Goal: Book appointment/travel/reservation

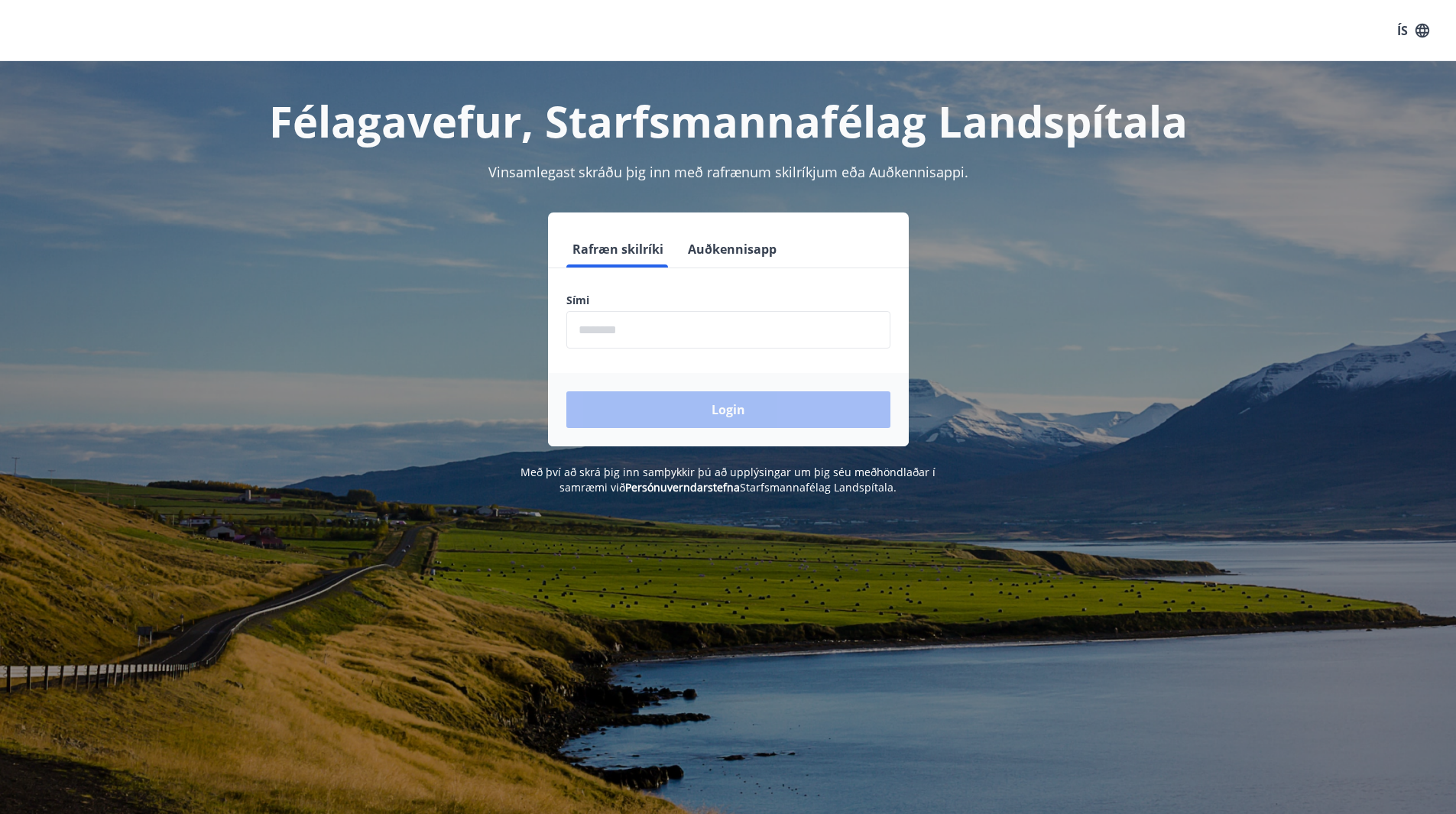
click at [724, 340] on input "phone" at bounding box center [728, 329] width 324 height 37
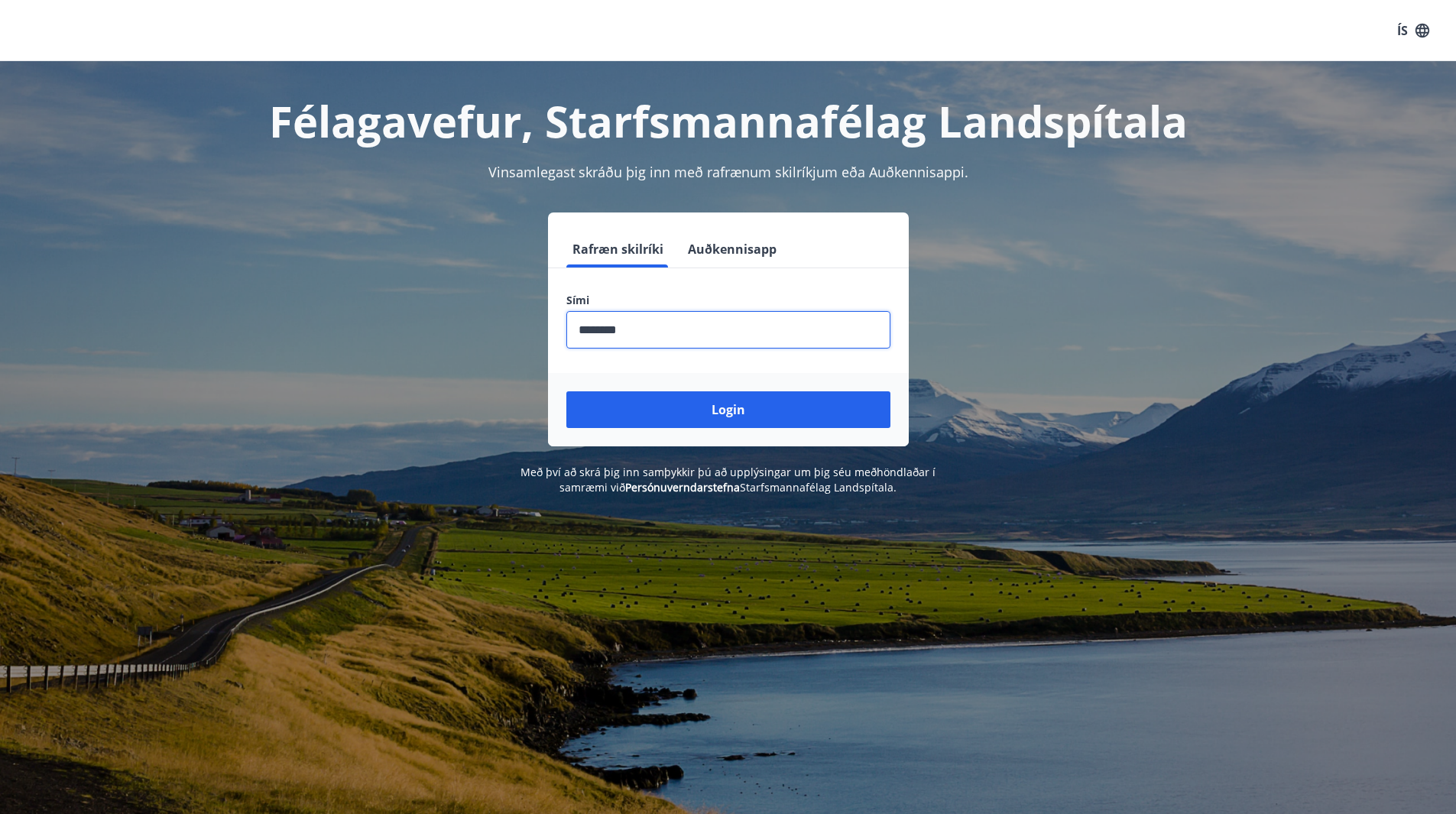
type input "********"
click at [566, 391] on button "Login" at bounding box center [728, 409] width 324 height 37
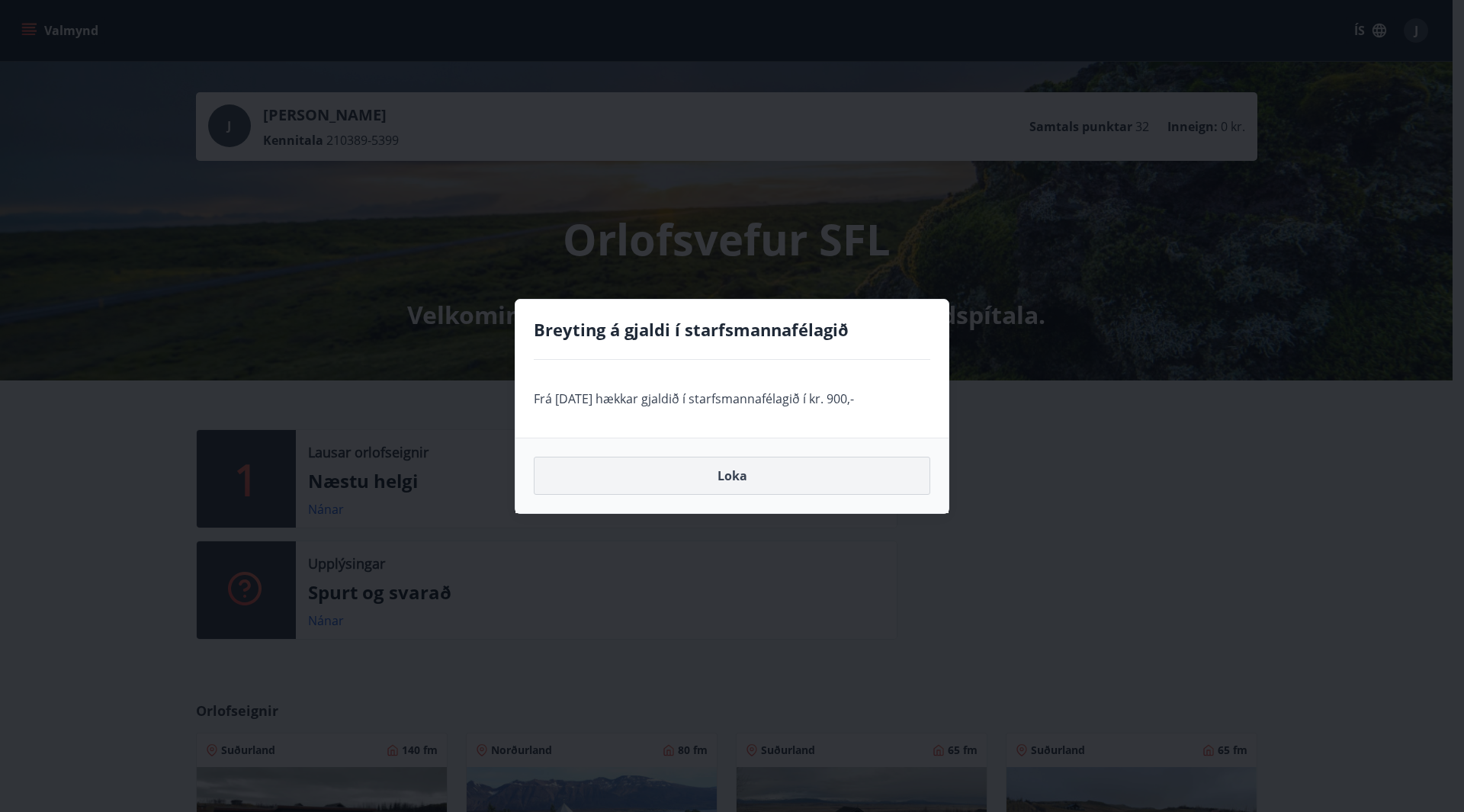
click at [748, 476] on button "Loka" at bounding box center [732, 476] width 396 height 38
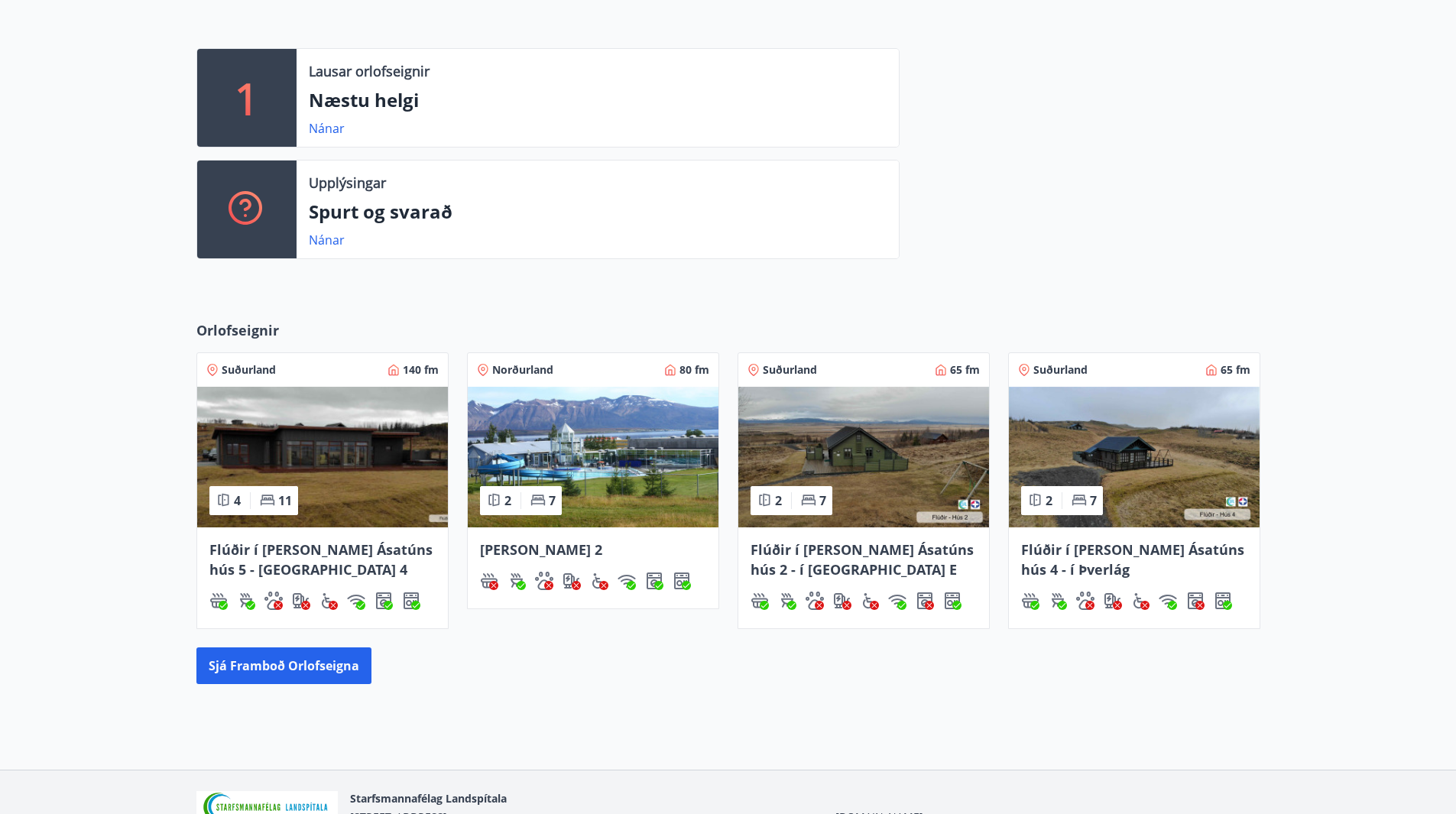
scroll to position [467, 0]
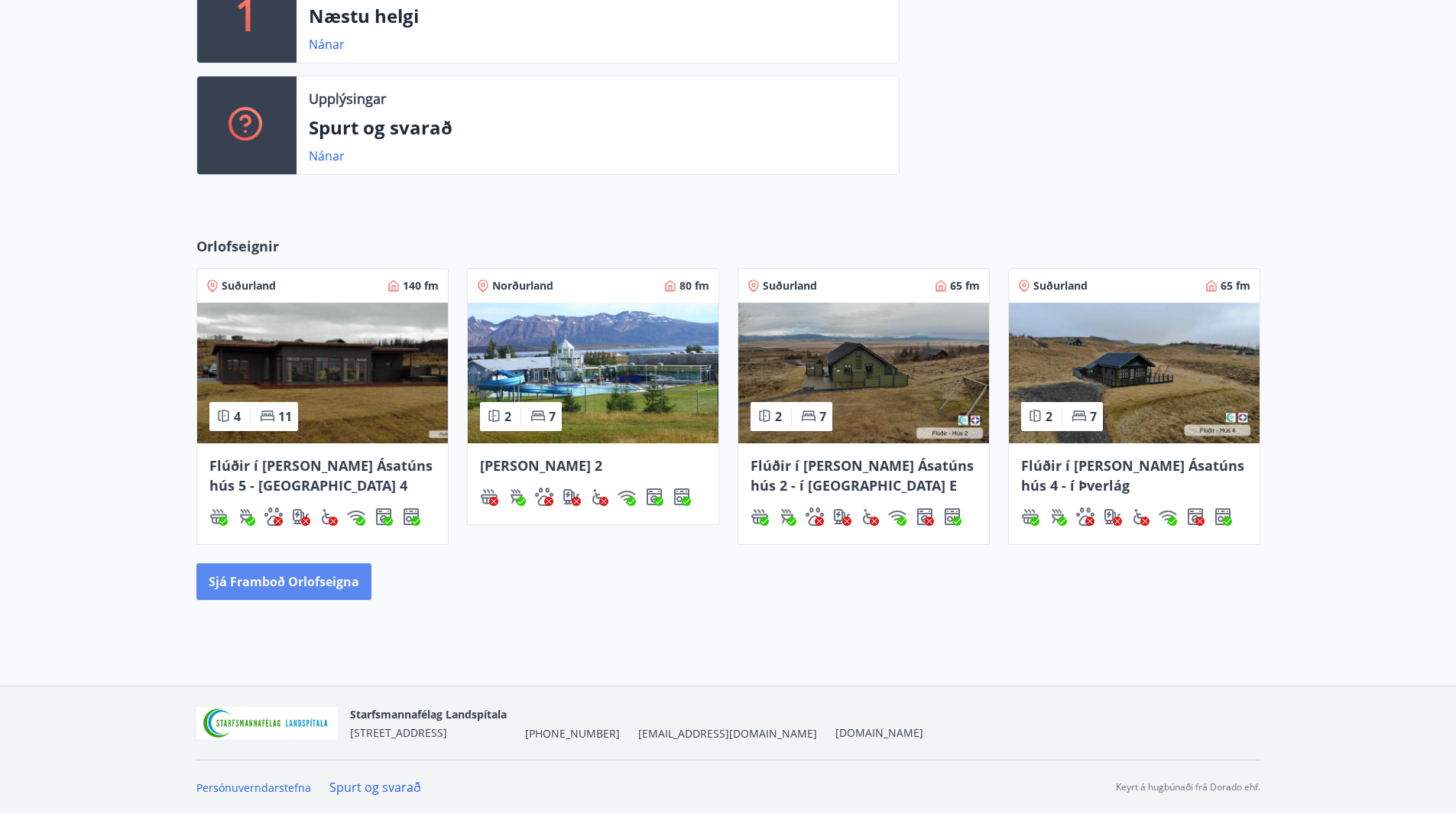
click at [289, 589] on button "Sjá framboð orlofseigna" at bounding box center [283, 581] width 175 height 37
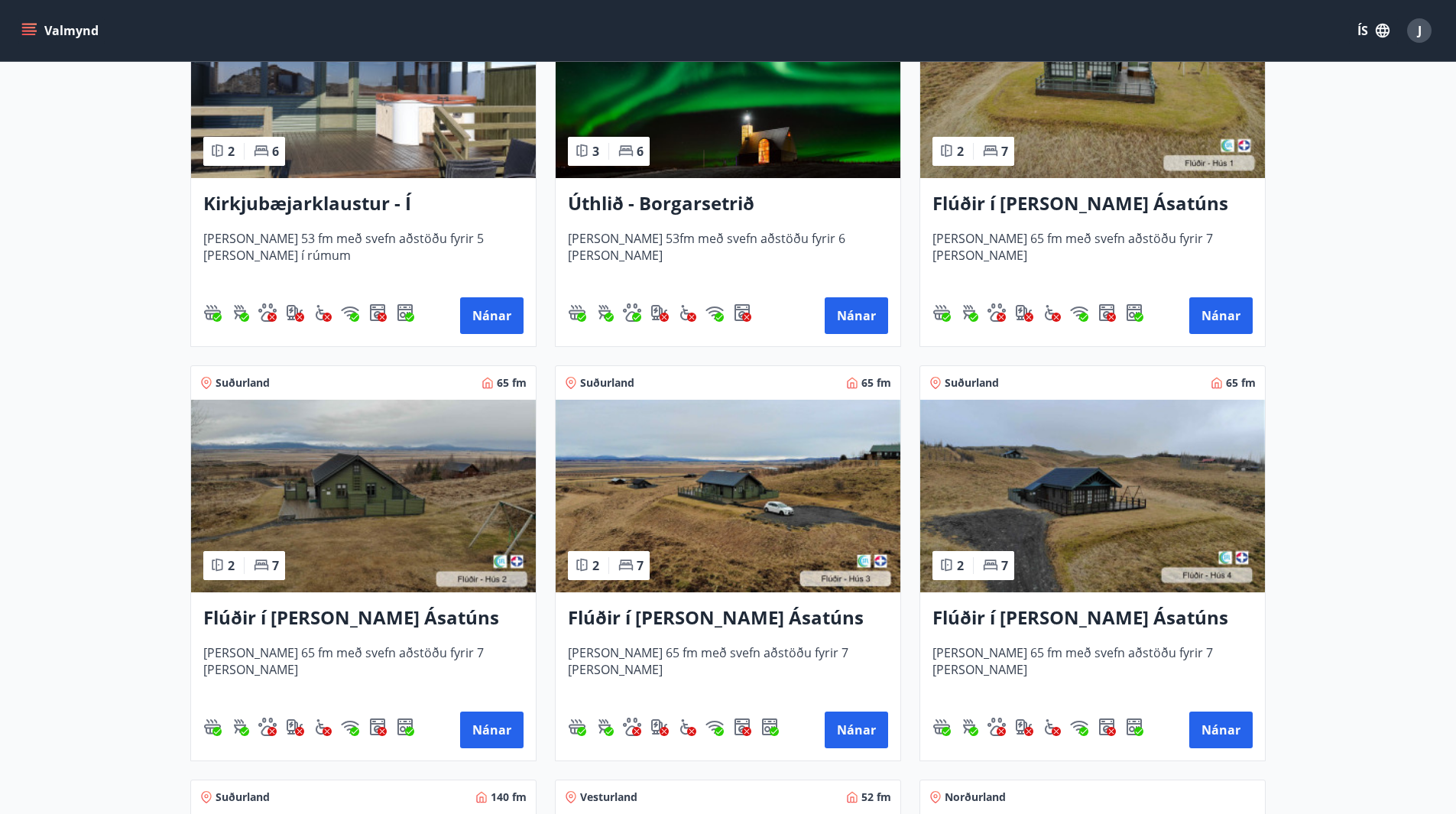
scroll to position [76, 0]
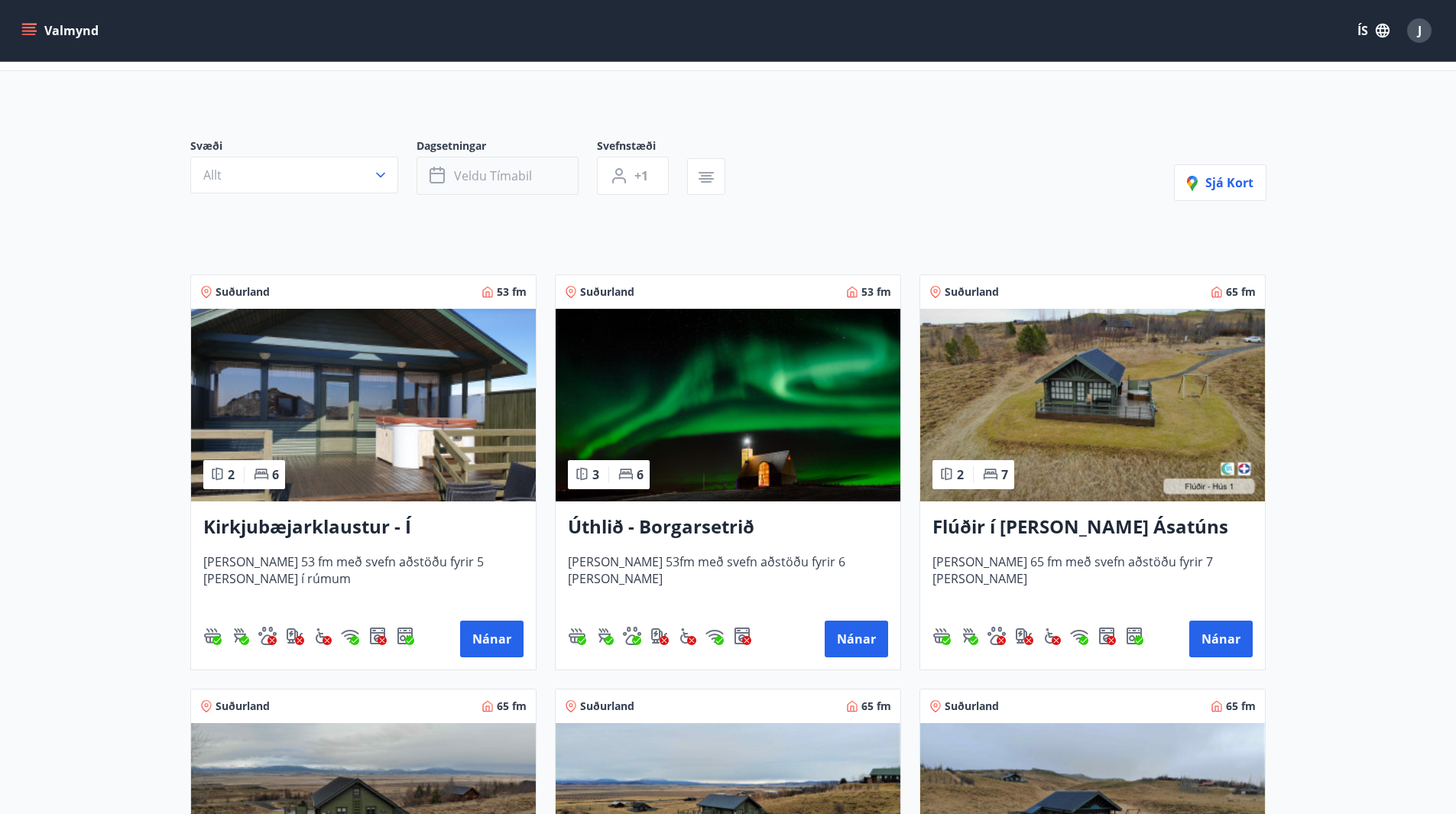
click at [510, 178] on span "Veldu tímabil" at bounding box center [493, 176] width 78 height 17
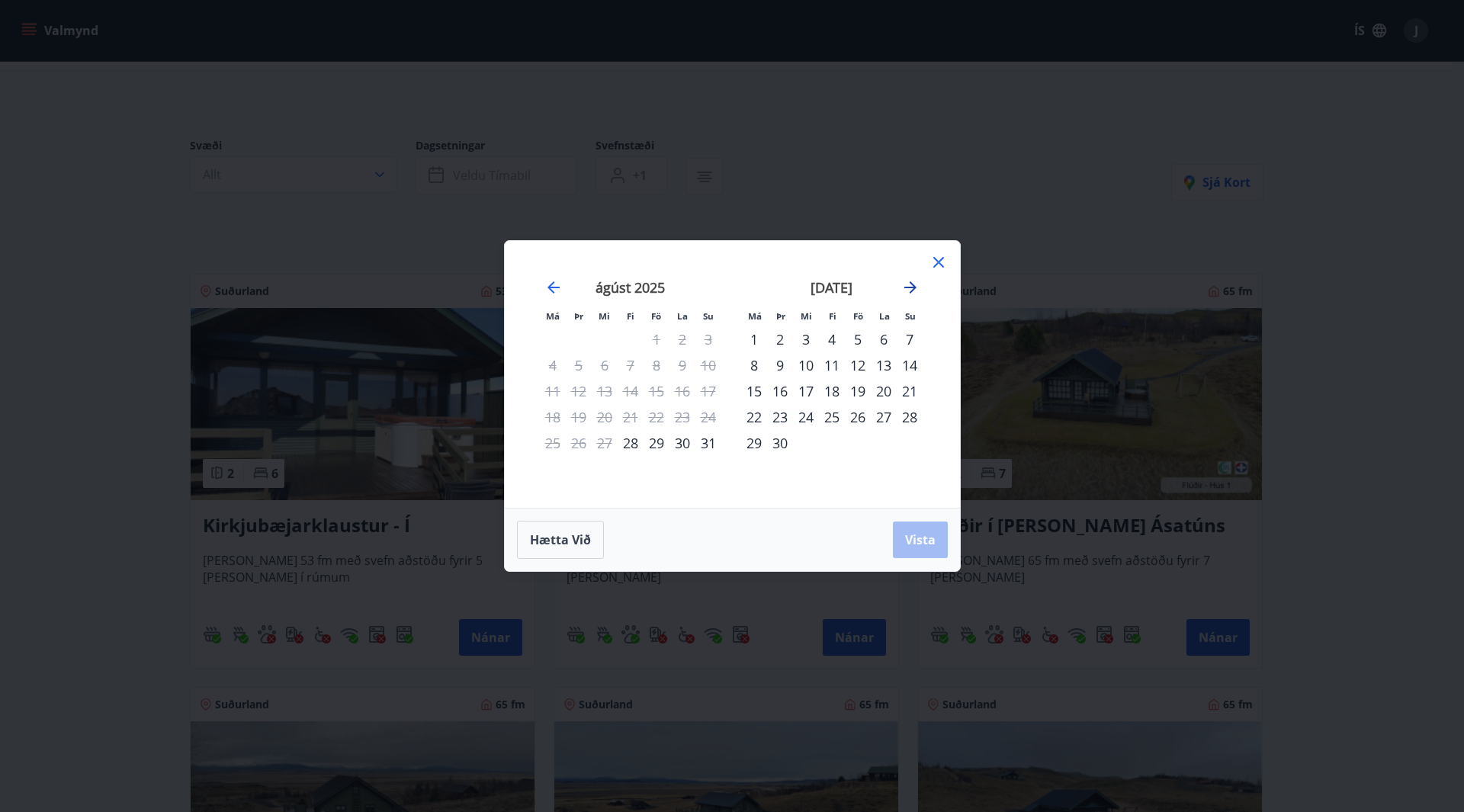
click at [914, 287] on icon "Move forward to switch to the next month." at bounding box center [911, 288] width 12 height 12
click at [861, 421] on div "21" at bounding box center [857, 416] width 26 height 26
click at [909, 420] on div "23" at bounding box center [909, 416] width 26 height 26
click at [932, 541] on span "Vista" at bounding box center [920, 540] width 30 height 17
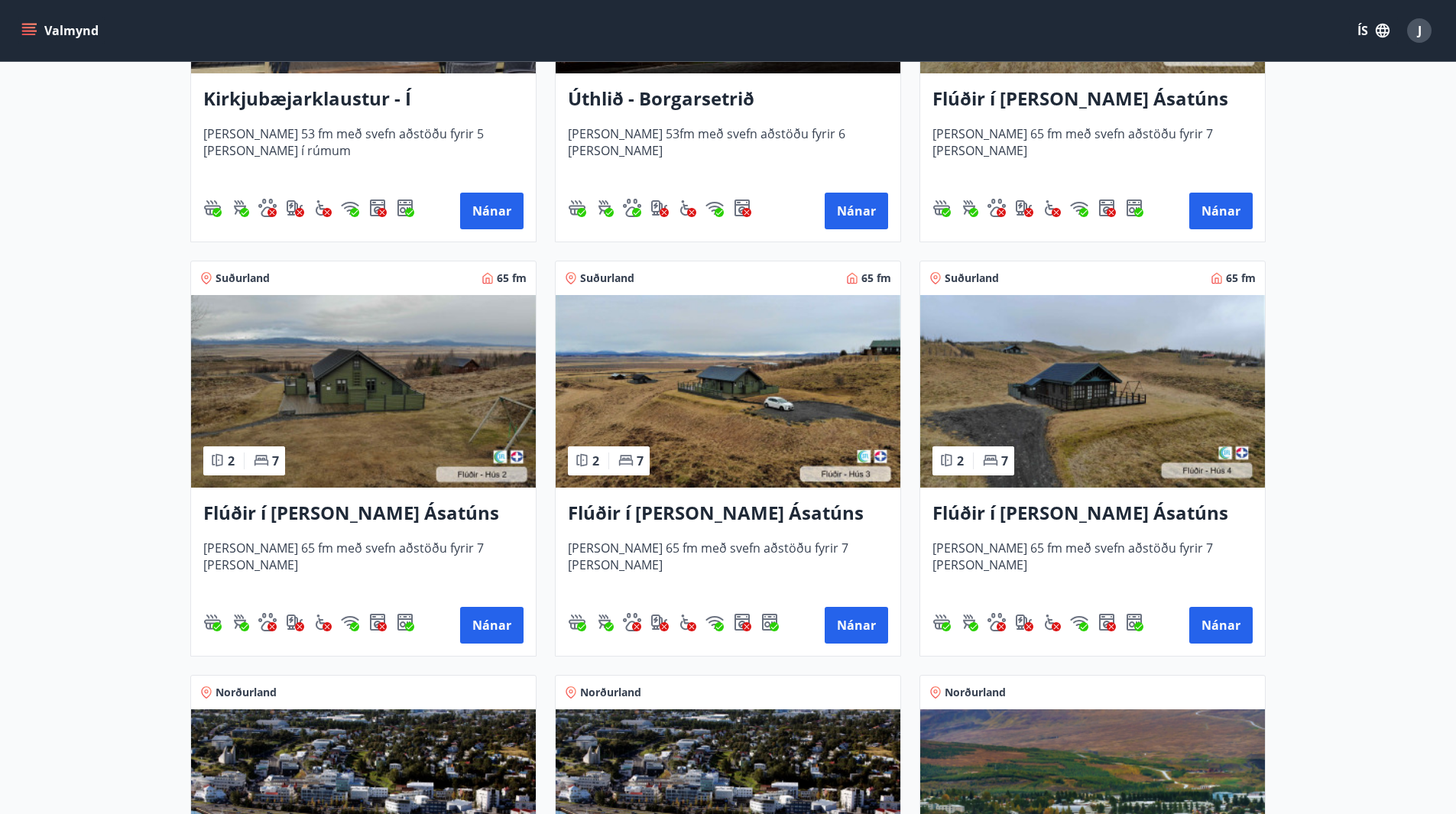
scroll to position [153, 0]
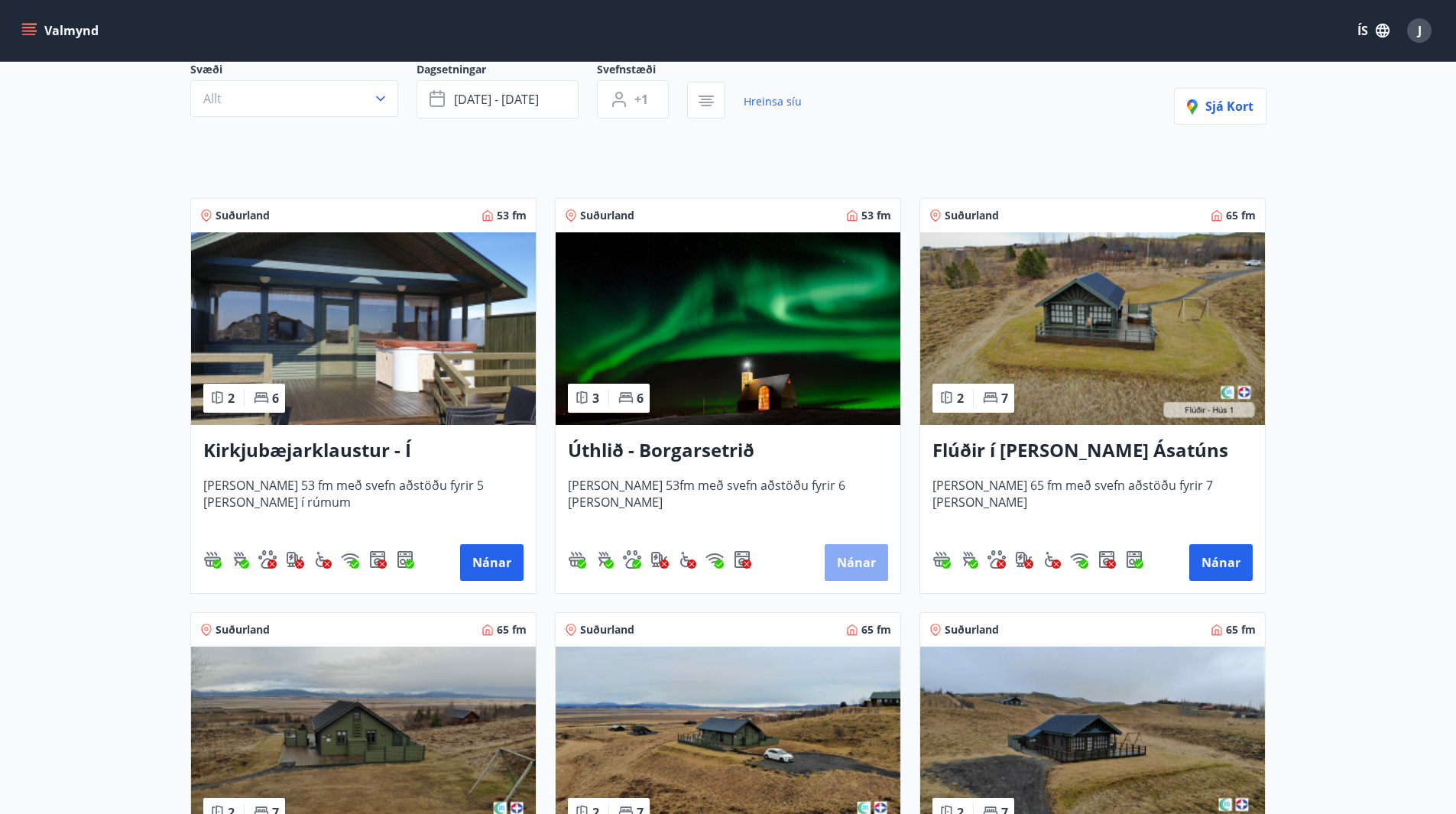
click at [870, 565] on button "Nánar" at bounding box center [856, 562] width 63 height 37
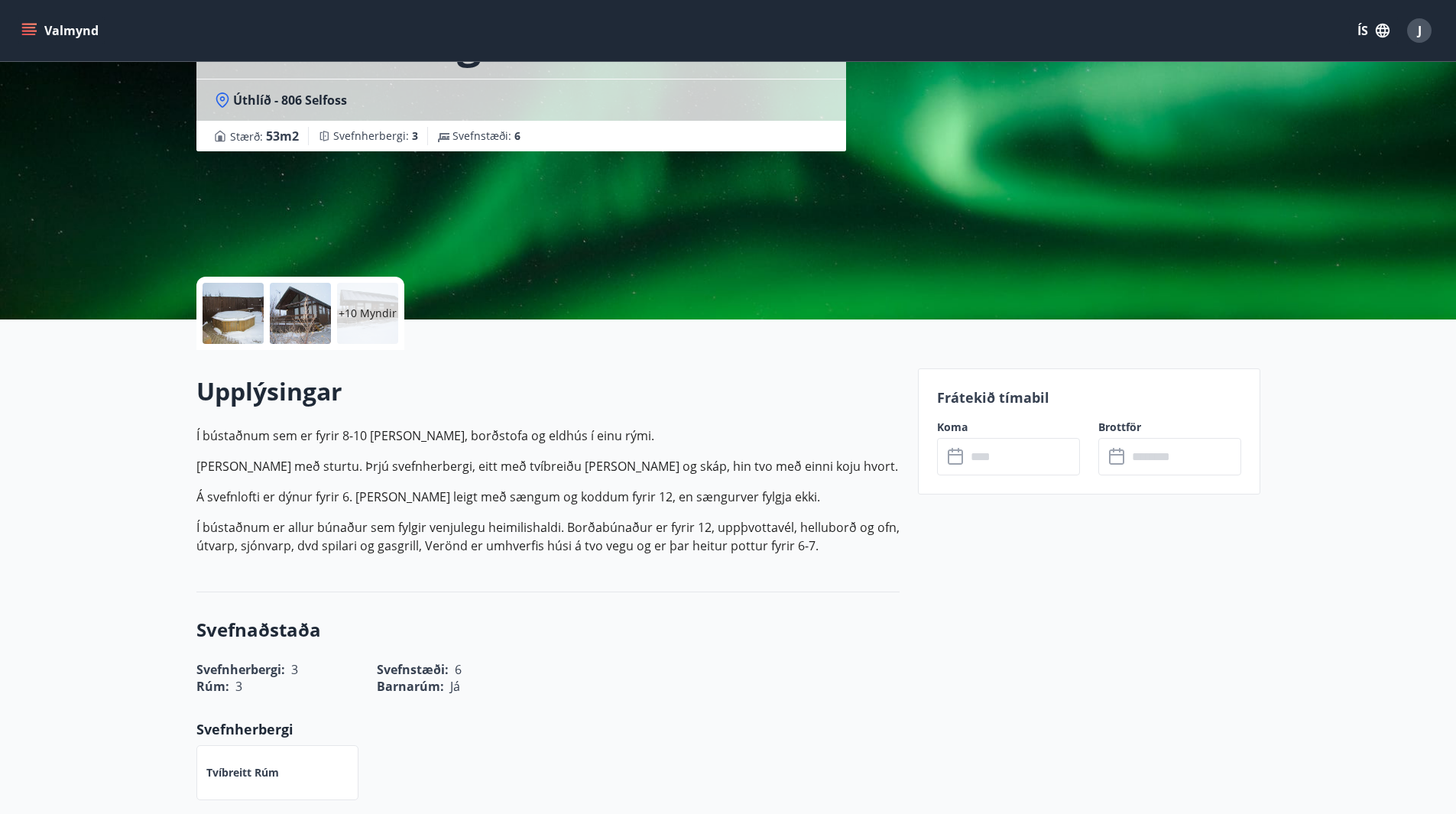
scroll to position [153, 0]
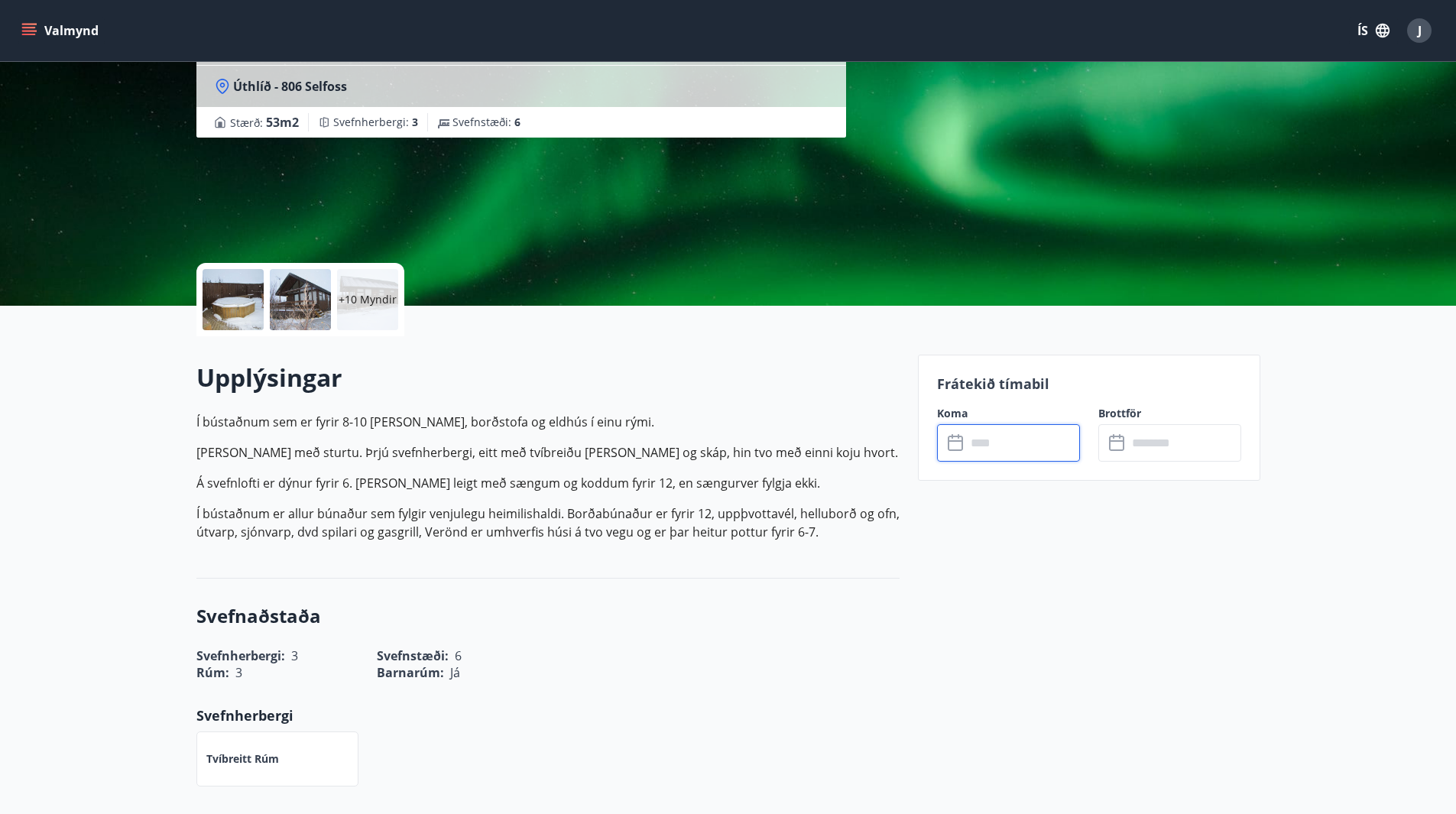
click at [999, 446] on input "text" at bounding box center [1023, 443] width 114 height 37
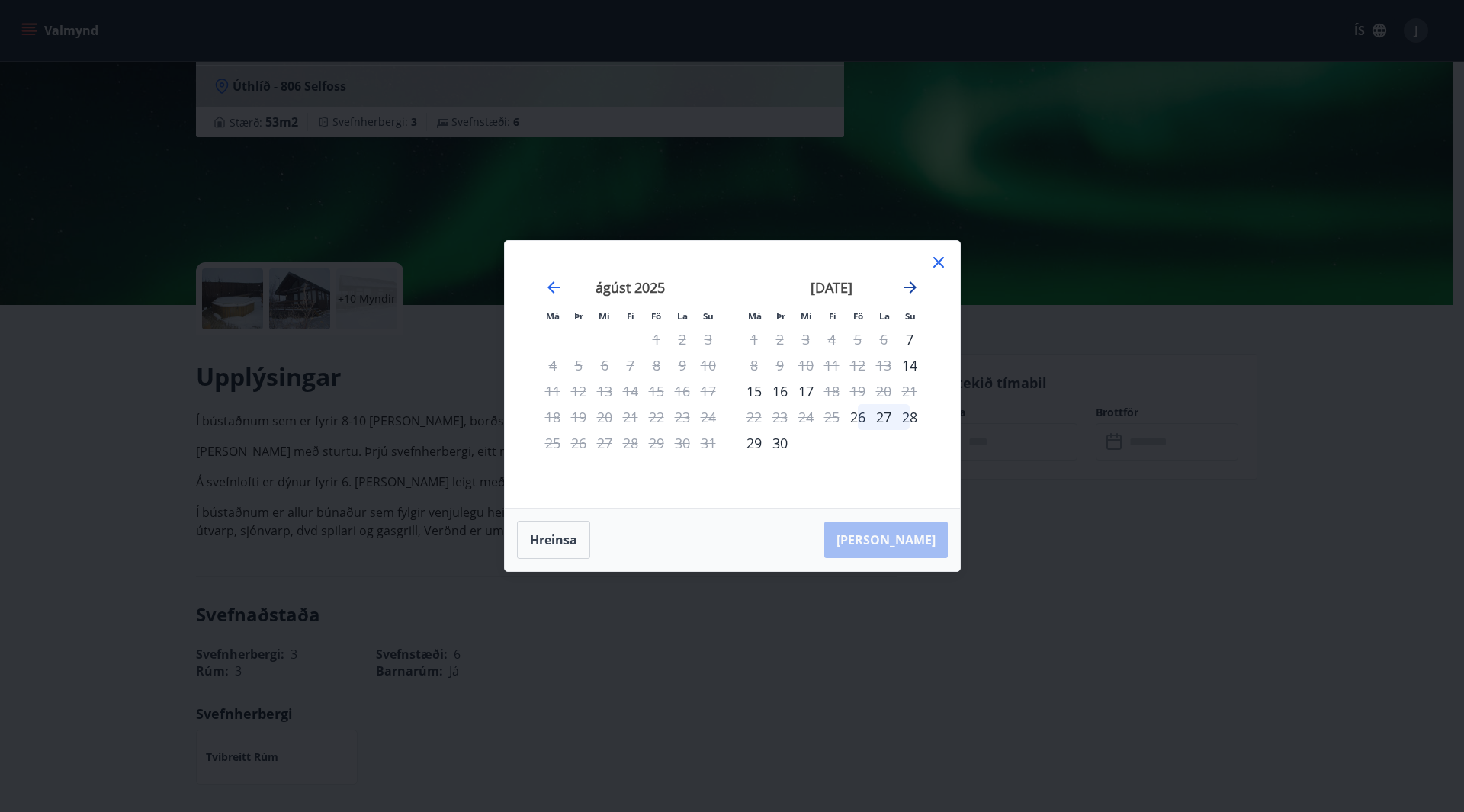
click at [908, 292] on icon "Move forward to switch to the next month." at bounding box center [911, 288] width 19 height 19
click at [859, 421] on div "21" at bounding box center [857, 416] width 26 height 26
click at [912, 423] on div "23" at bounding box center [909, 416] width 26 height 26
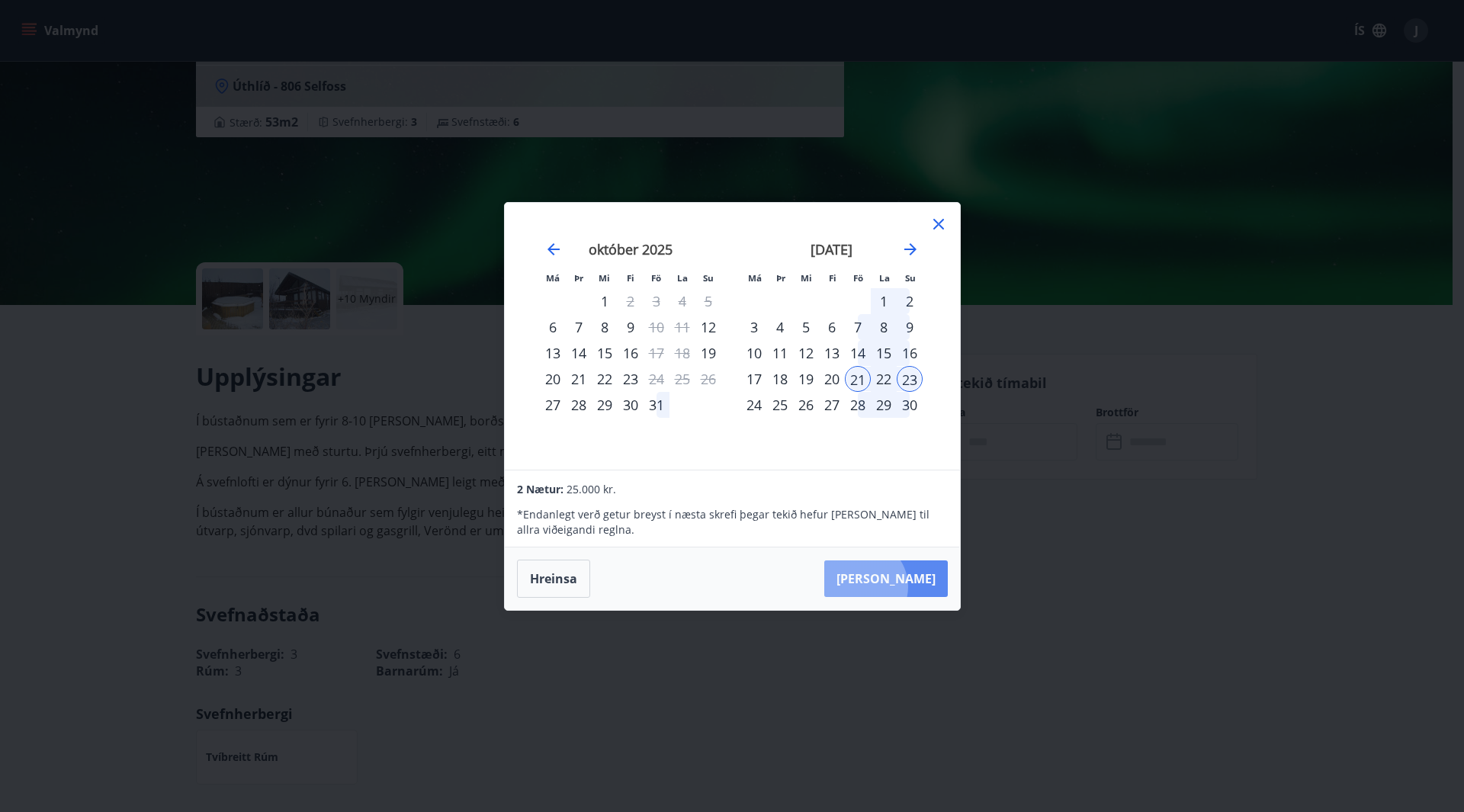
click at [908, 587] on button "[PERSON_NAME]" at bounding box center [886, 578] width 124 height 37
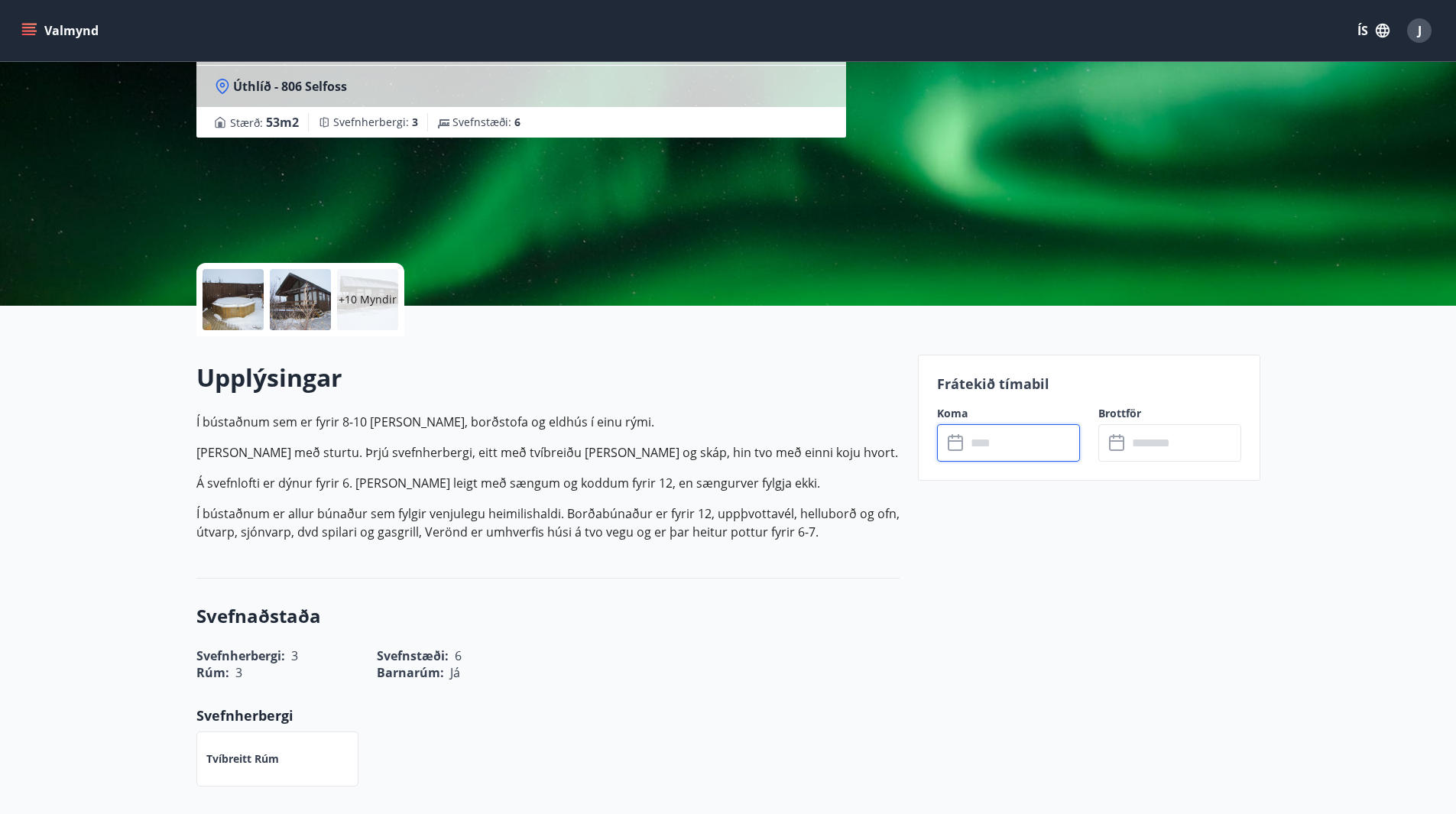
type input "******"
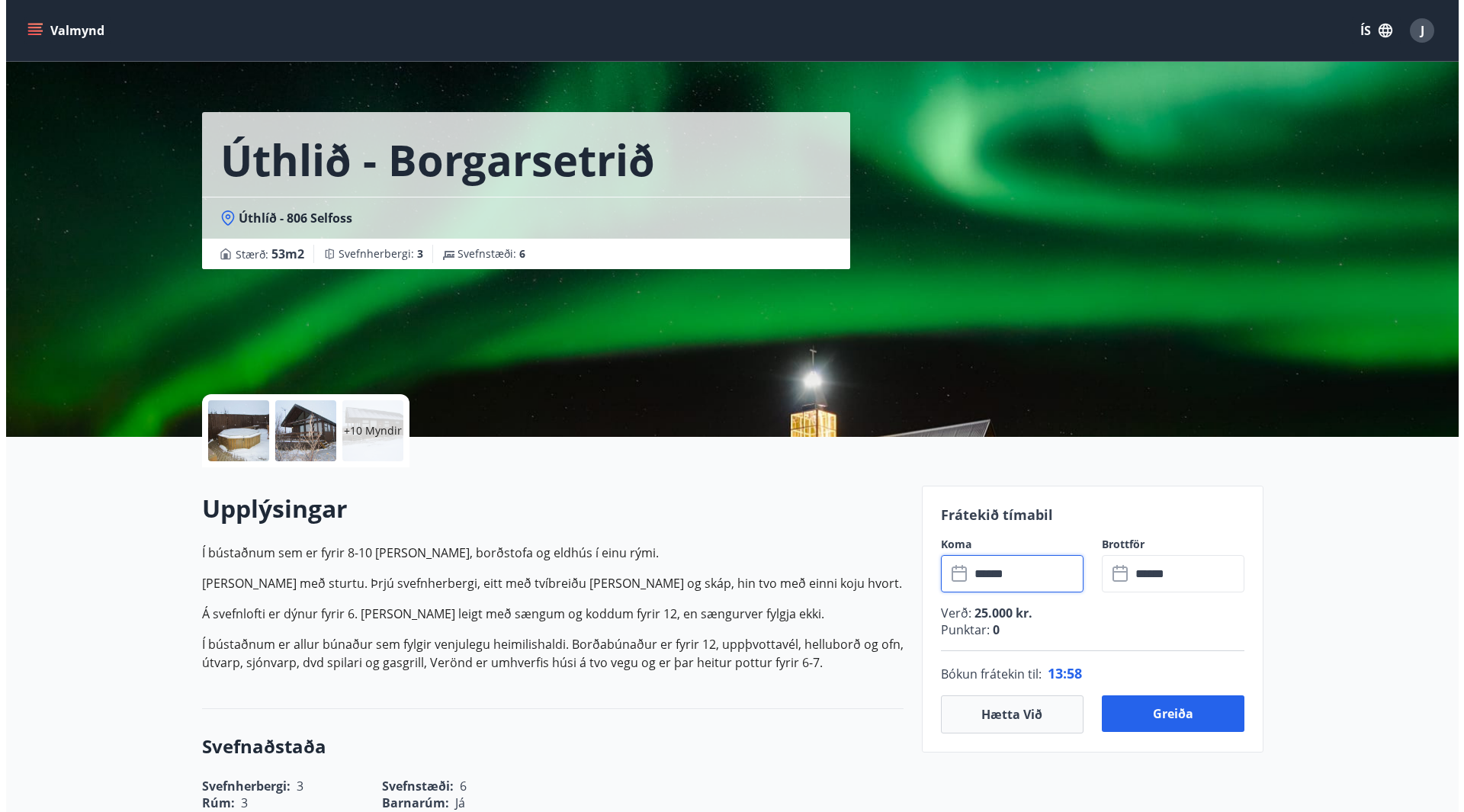
scroll to position [0, 0]
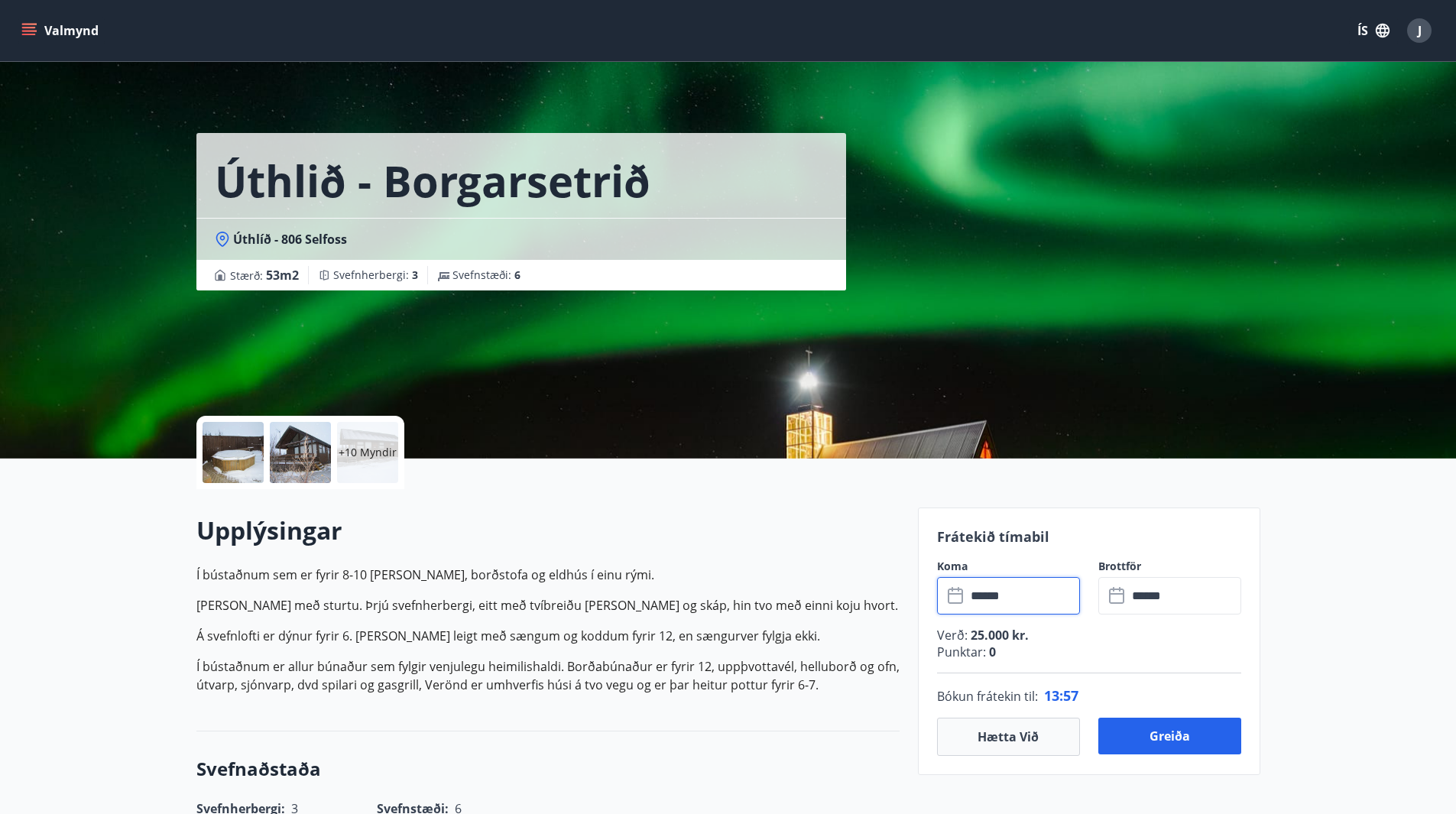
click at [366, 455] on p "+10 Myndir" at bounding box center [368, 453] width 58 height 16
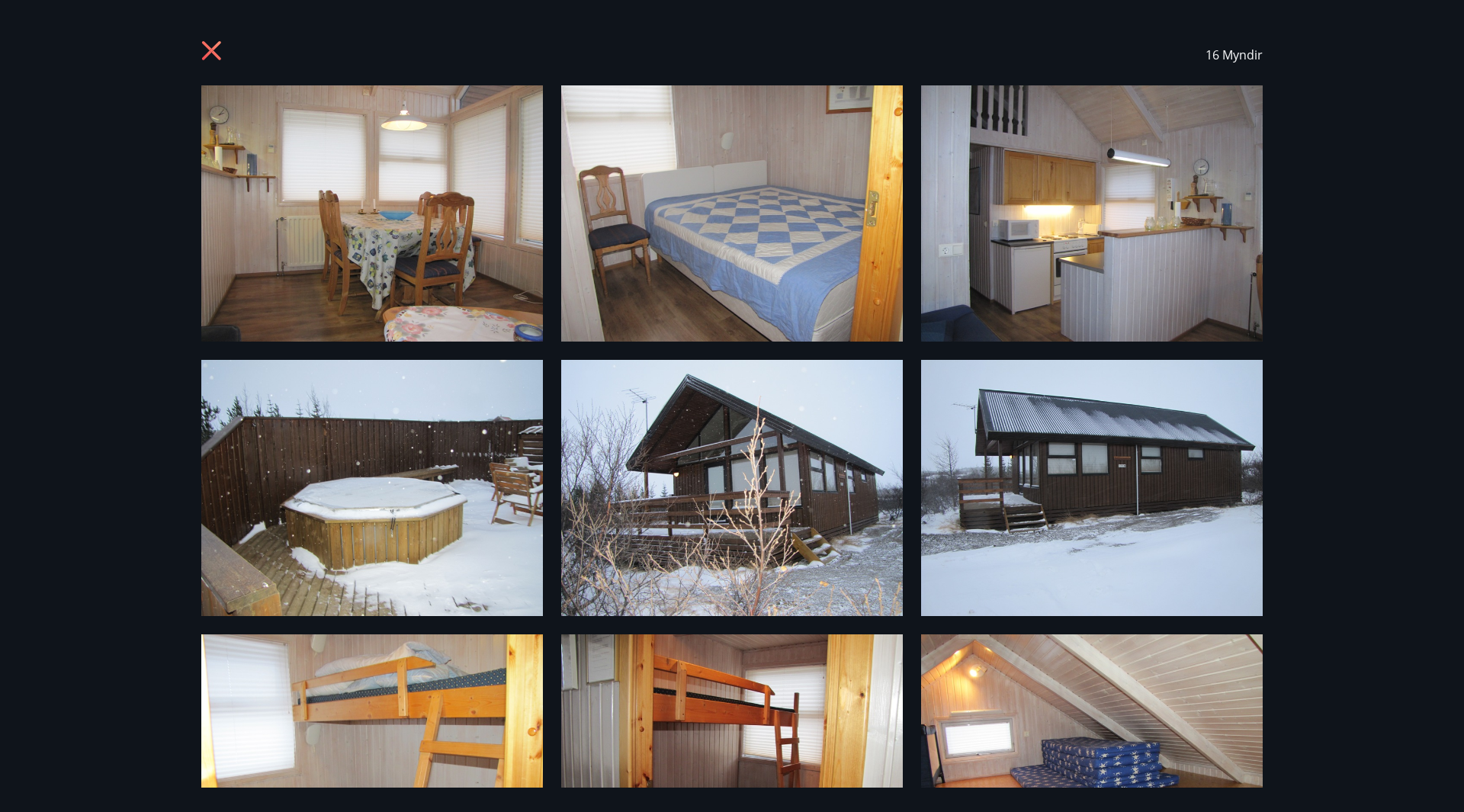
click at [216, 49] on icon at bounding box center [213, 52] width 24 height 24
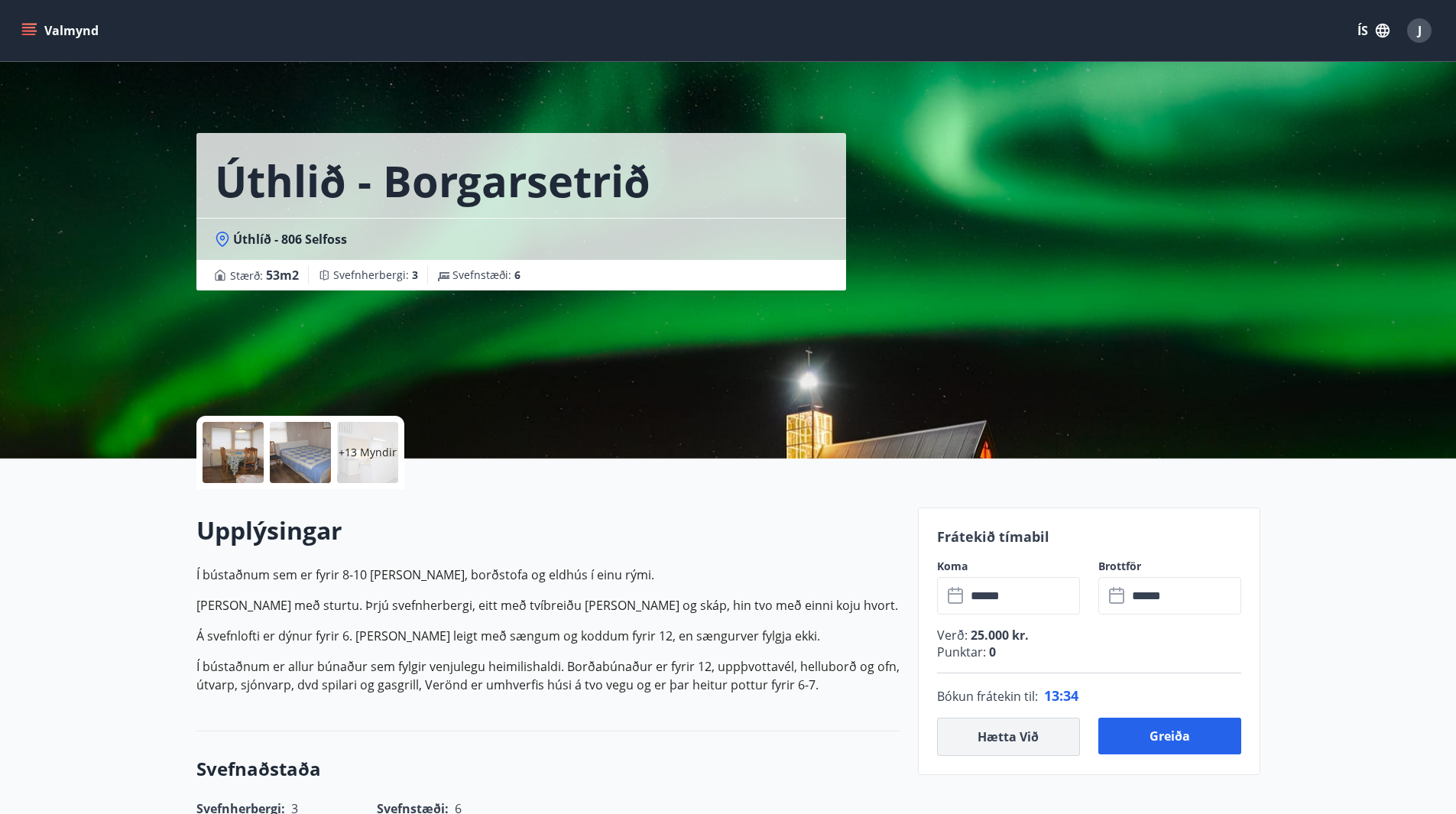
click at [1007, 742] on button "Hætta við" at bounding box center [1008, 737] width 143 height 38
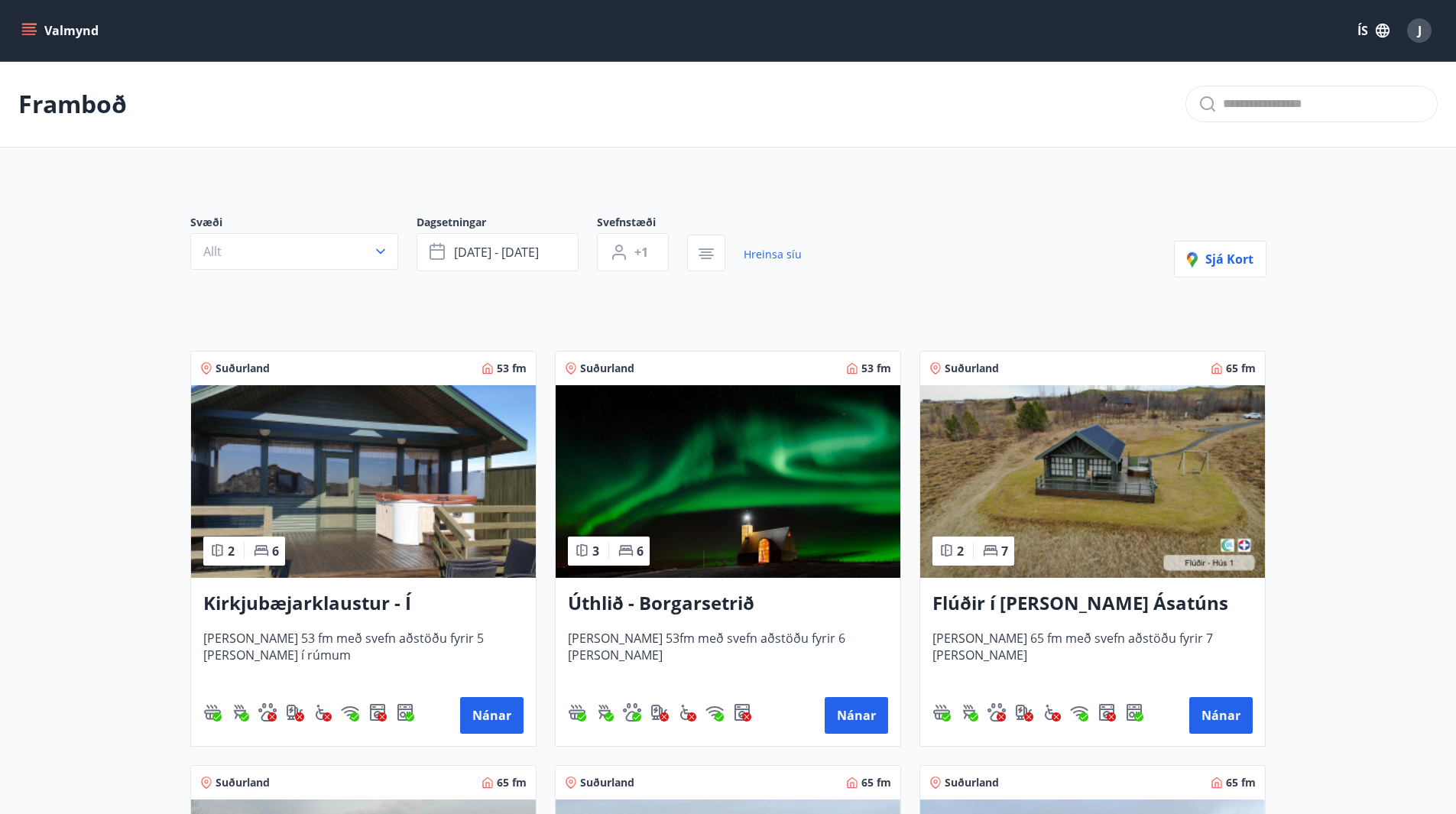
click at [364, 605] on h3 "Kirkjubæjarklaustur - Í [PERSON_NAME] Hæðargarðs" at bounding box center [363, 604] width 320 height 27
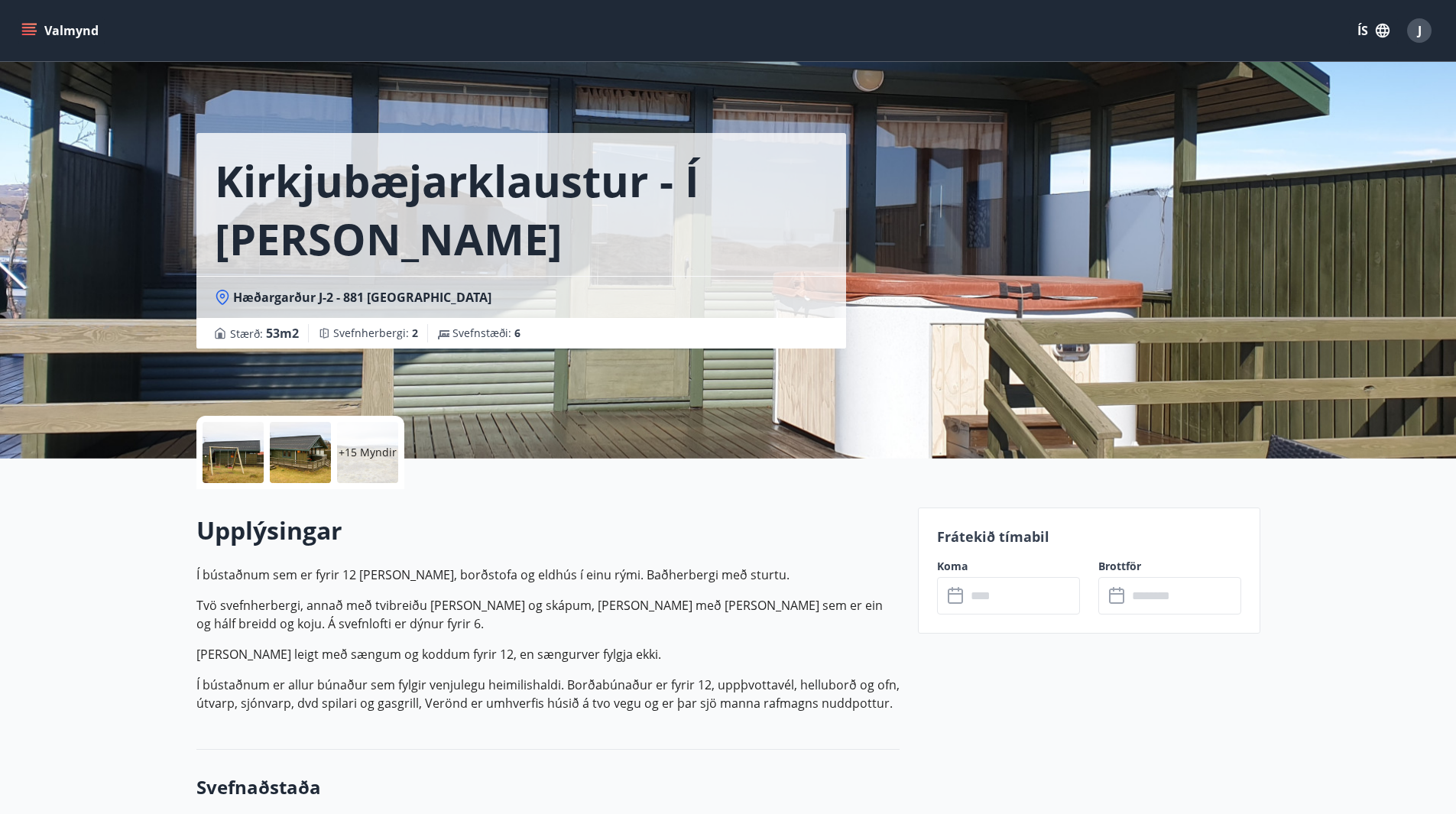
click at [377, 470] on div "+15 Myndir" at bounding box center [368, 453] width 62 height 62
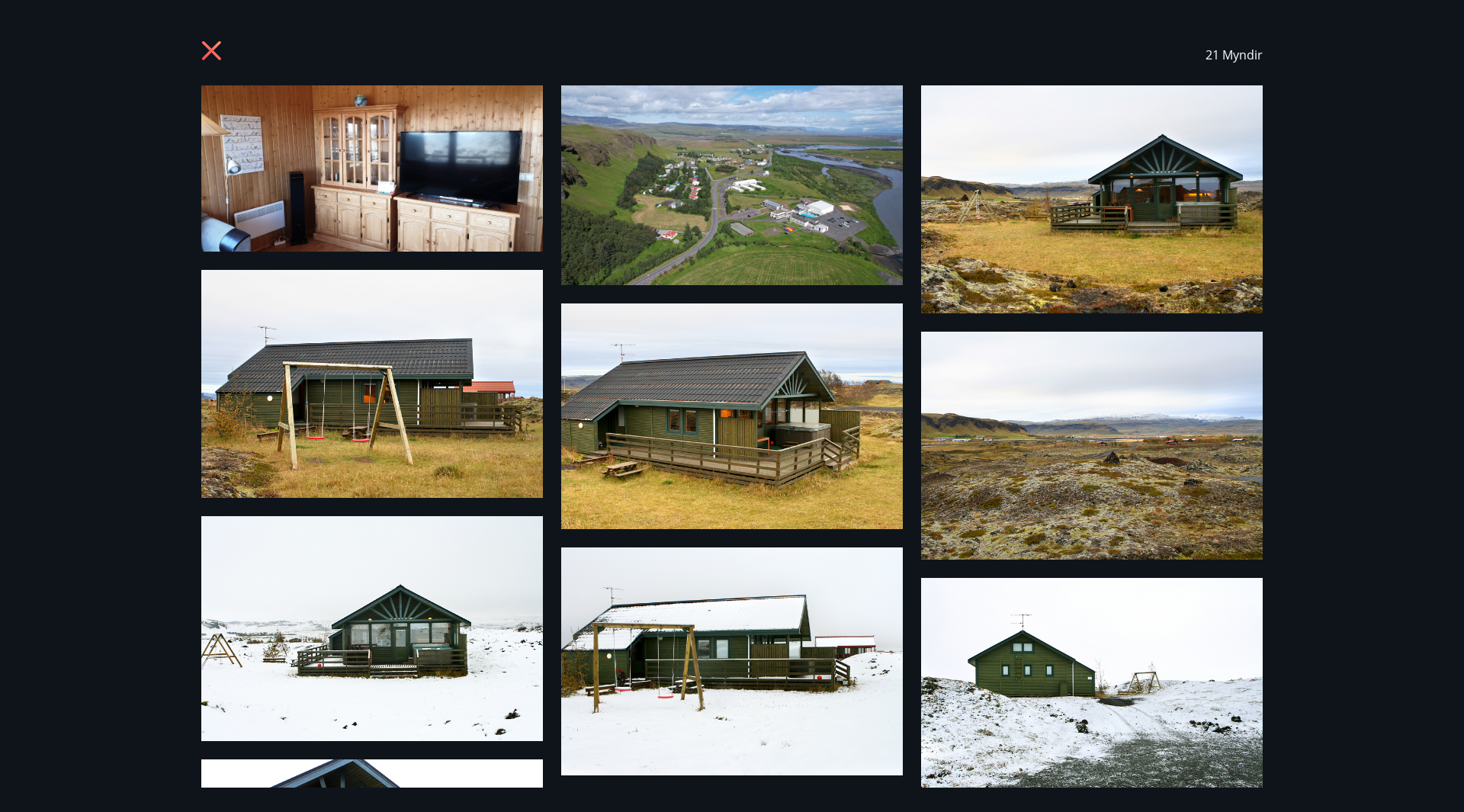
click at [210, 53] on icon at bounding box center [211, 51] width 19 height 19
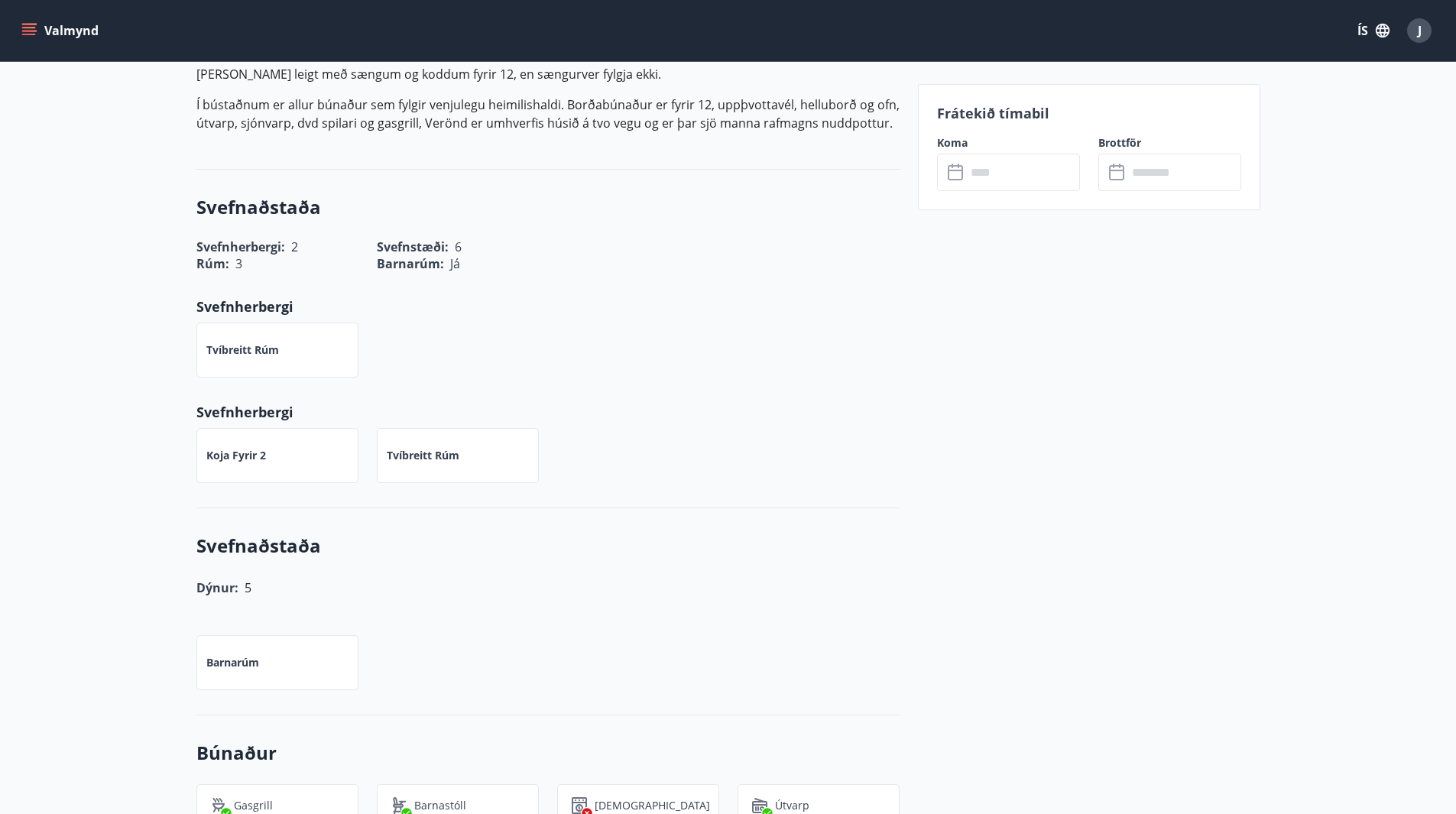
scroll to position [310, 0]
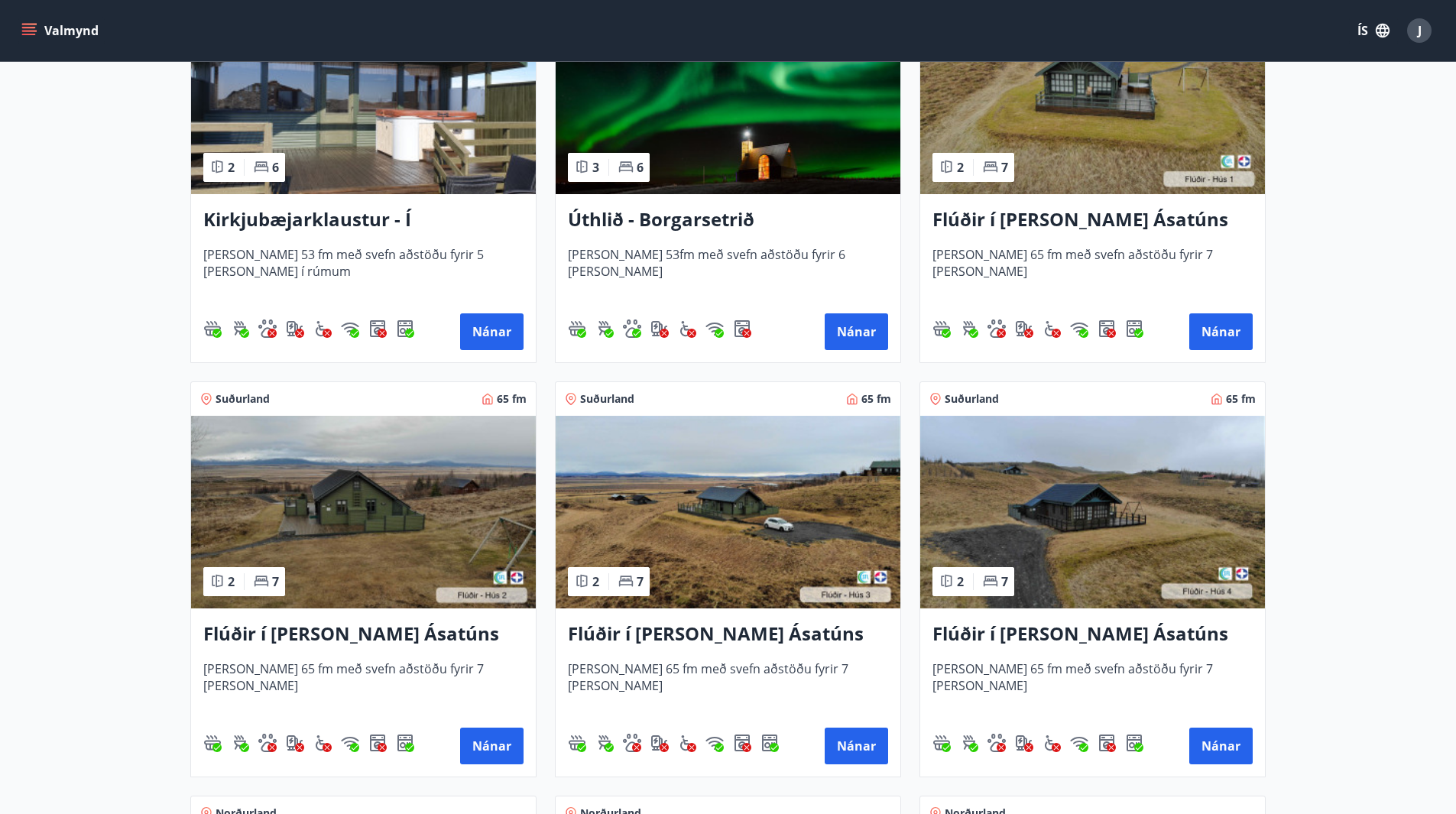
scroll to position [459, 0]
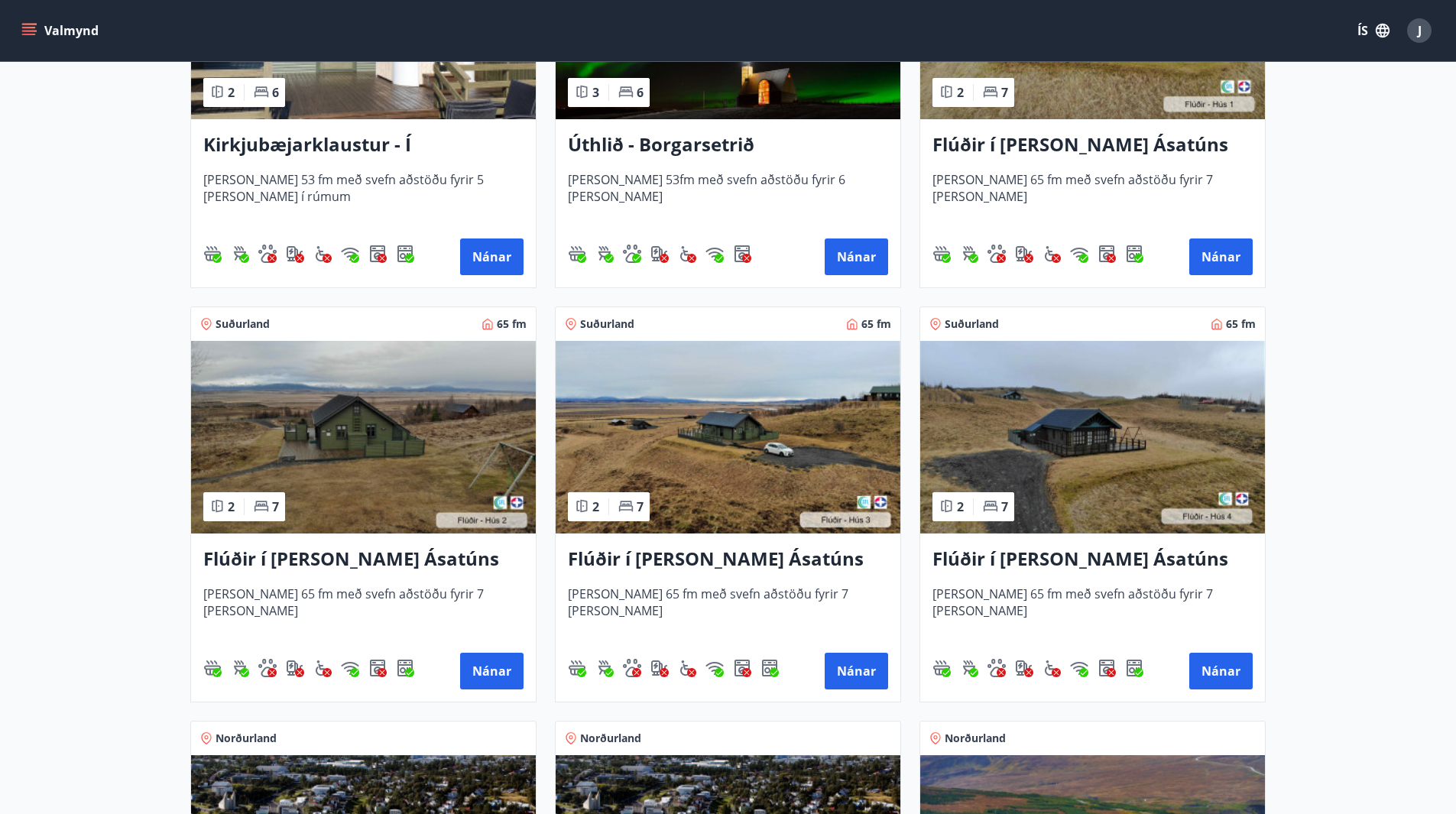
click at [1073, 456] on img at bounding box center [1092, 437] width 345 height 192
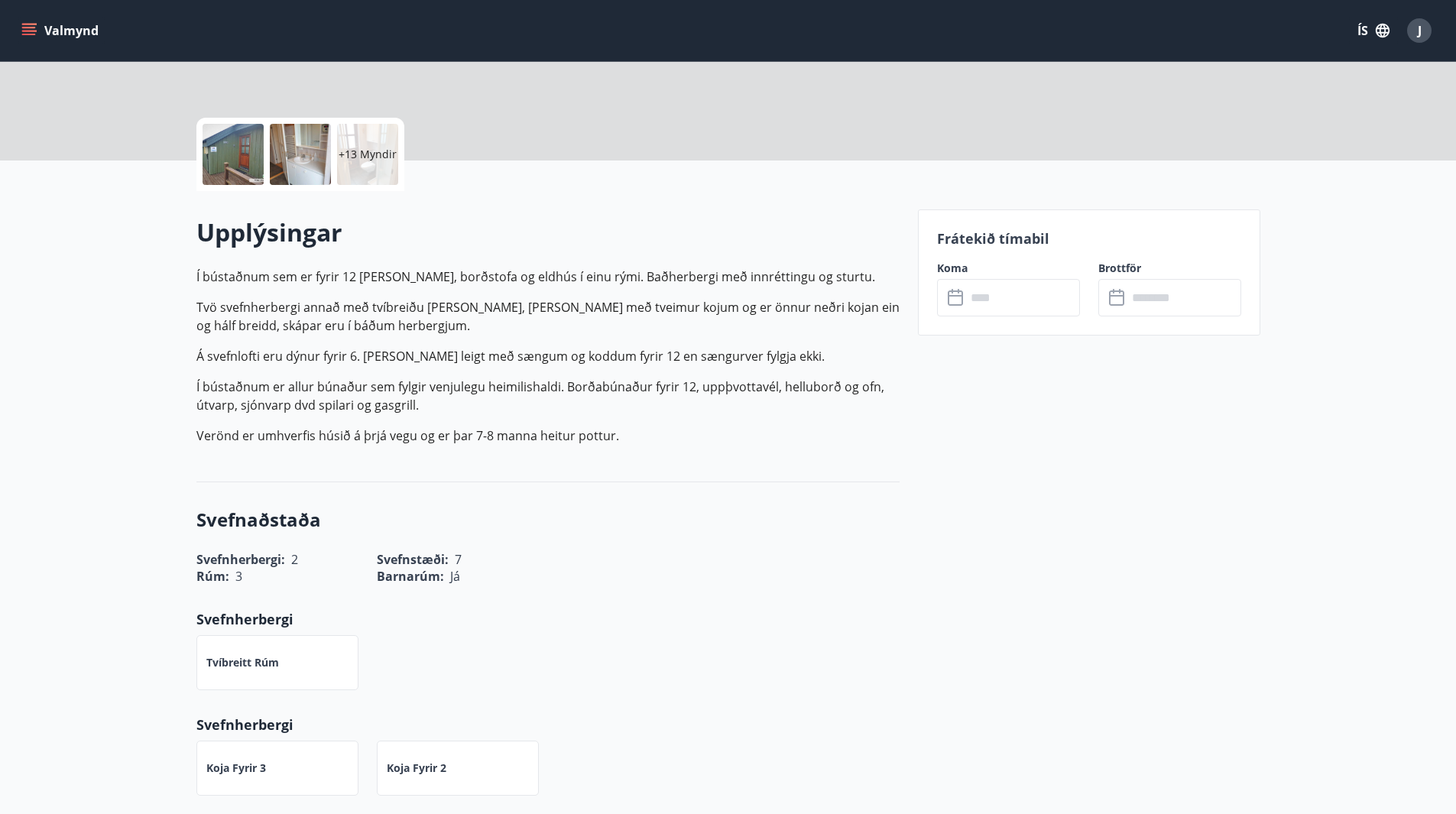
scroll to position [306, 0]
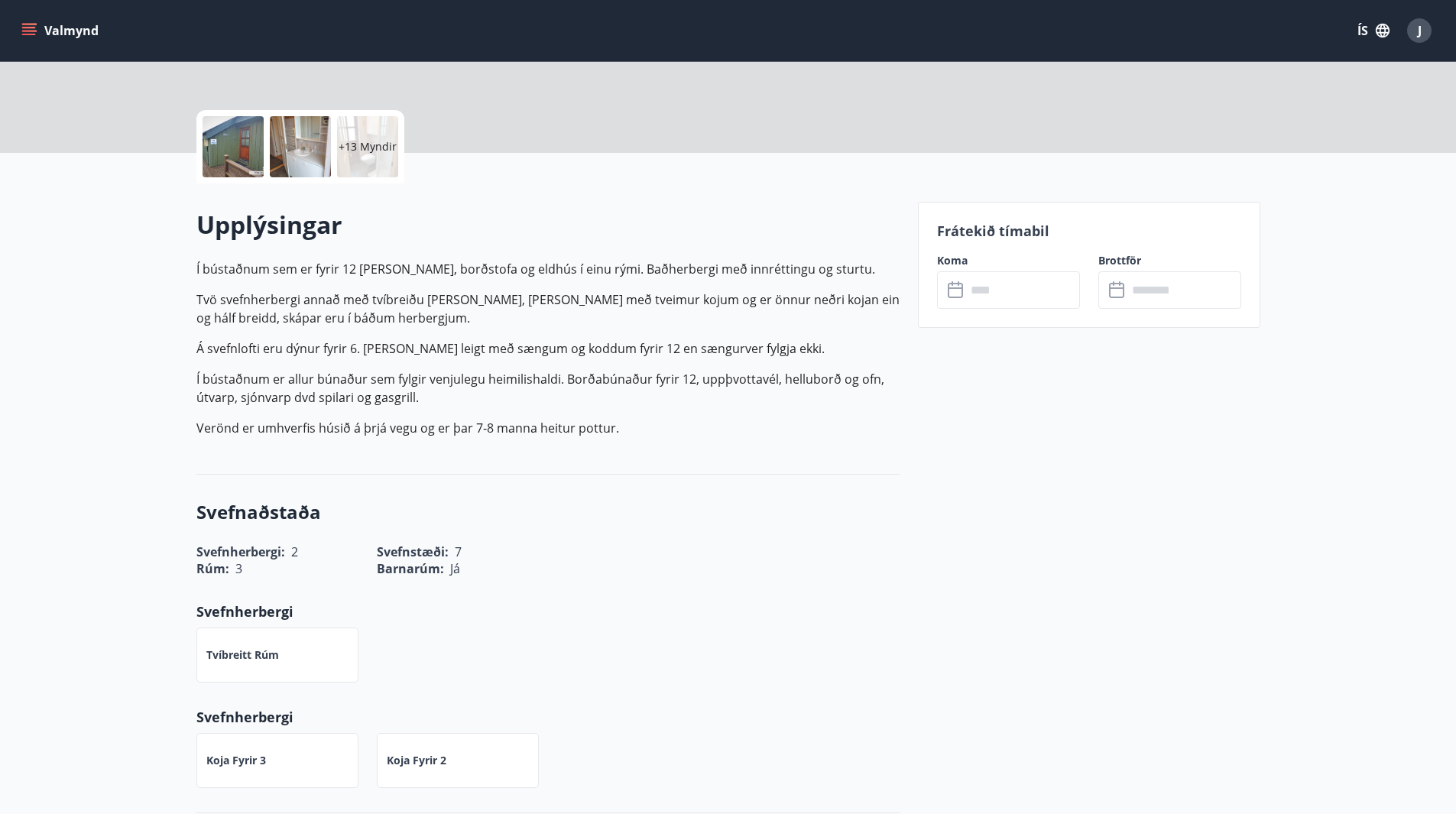
click at [980, 293] on input "text" at bounding box center [1023, 290] width 114 height 37
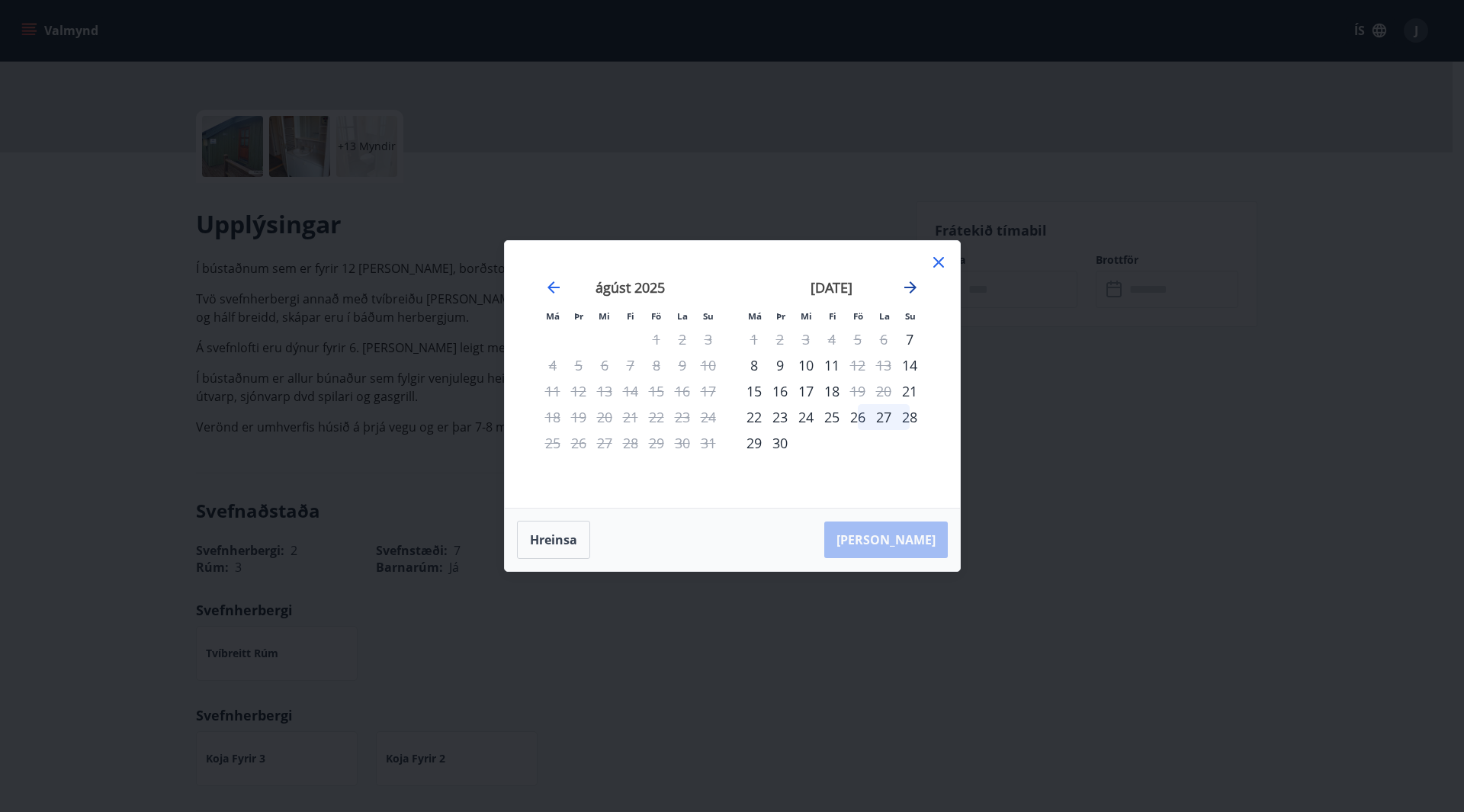
click at [909, 289] on icon "Move forward to switch to the next month." at bounding box center [911, 288] width 19 height 19
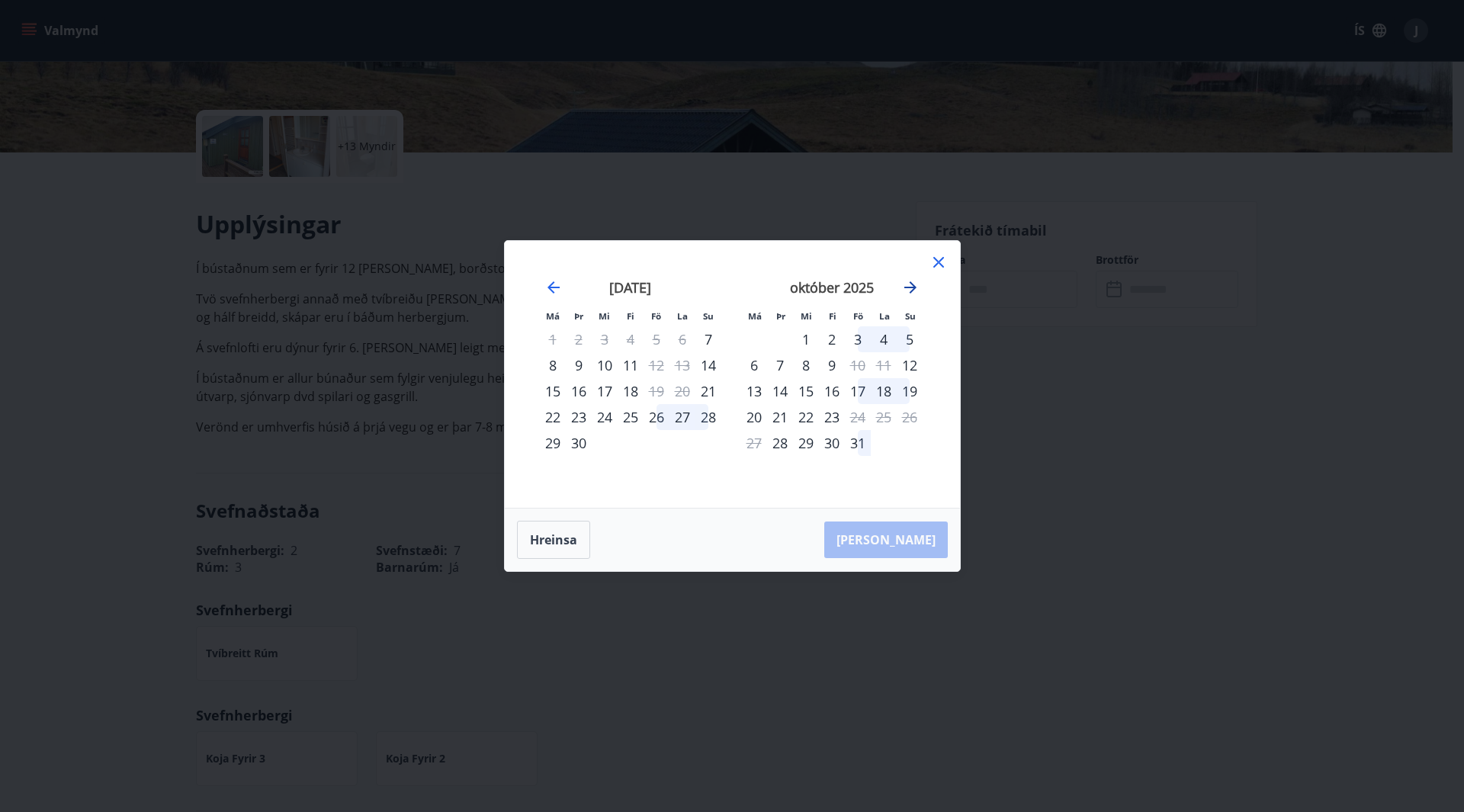
click at [909, 289] on icon "Move forward to switch to the next month." at bounding box center [911, 288] width 19 height 19
click at [859, 416] on div "21" at bounding box center [857, 416] width 26 height 26
click at [908, 420] on div "23" at bounding box center [909, 416] width 26 height 26
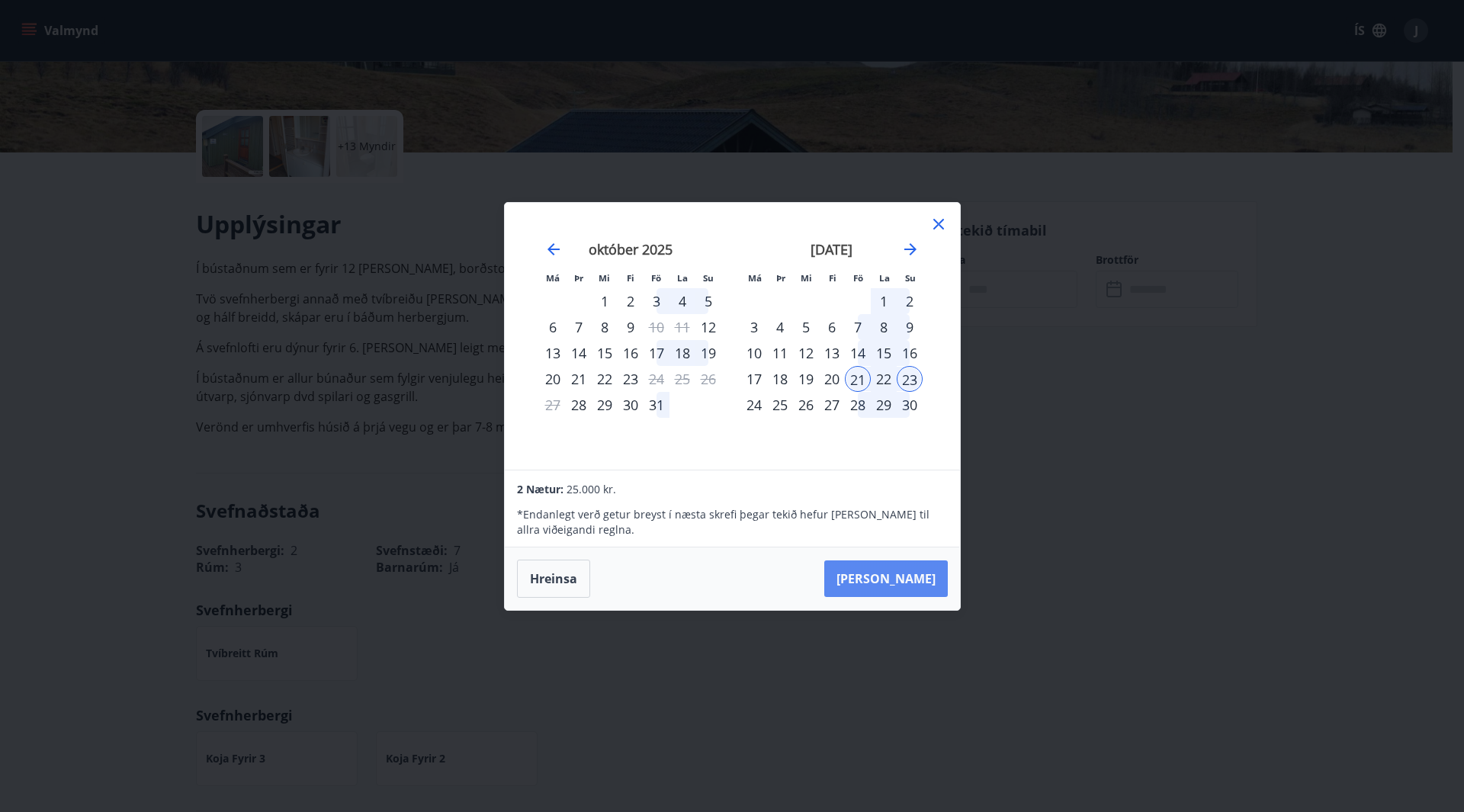
click at [924, 583] on button "[PERSON_NAME]" at bounding box center [886, 578] width 124 height 37
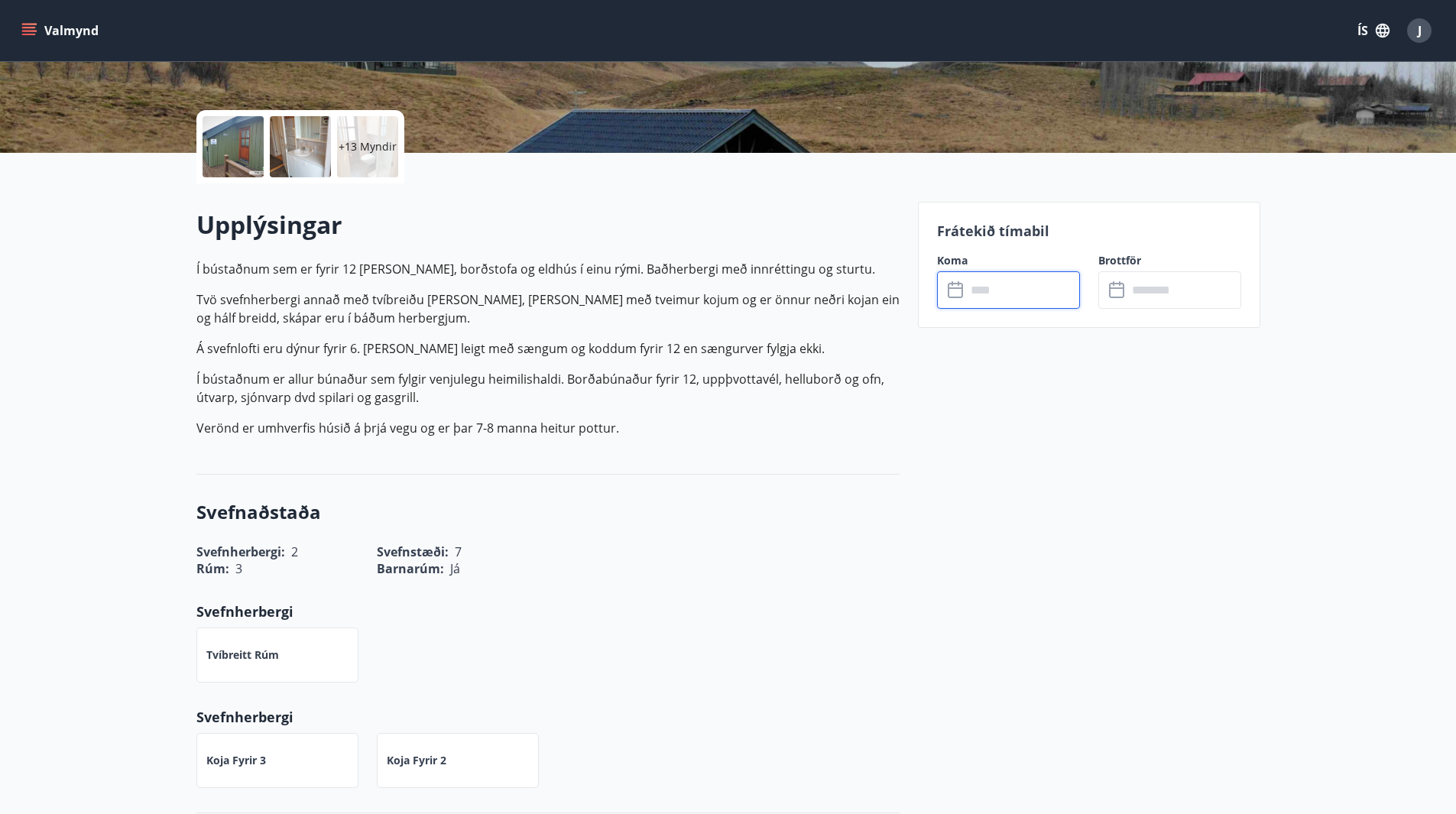
type input "******"
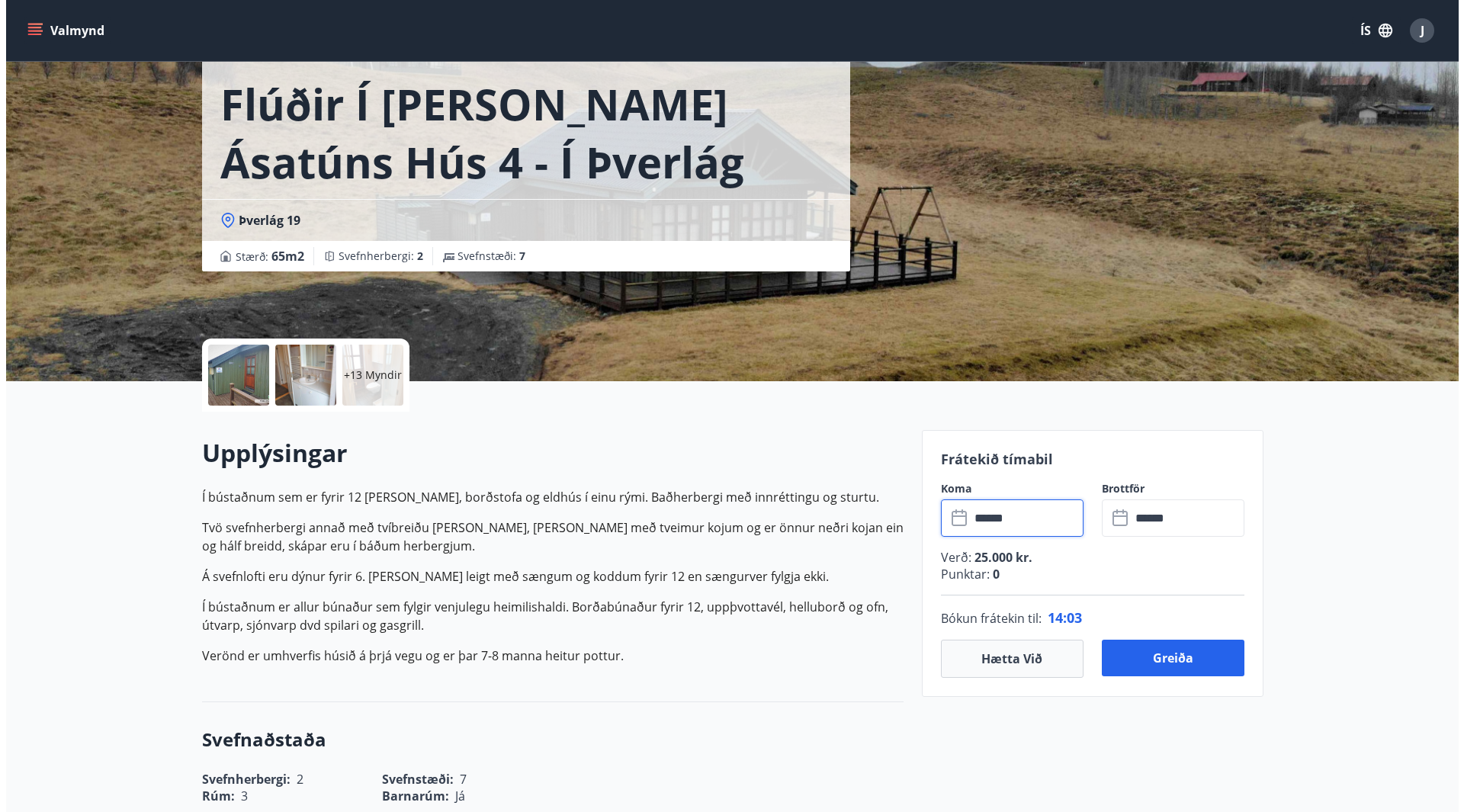
scroll to position [0, 0]
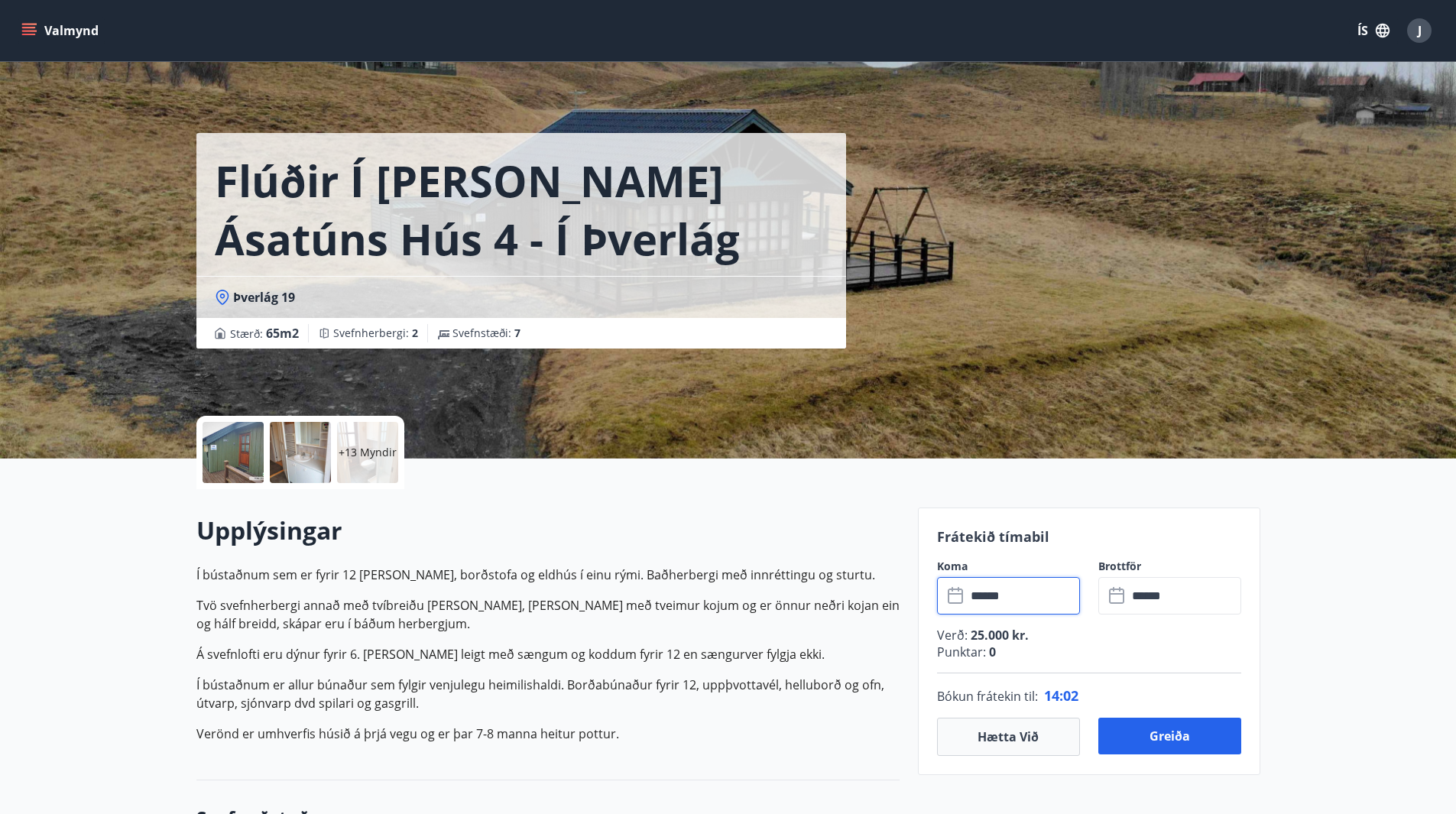
click at [393, 453] on p "+13 Myndir" at bounding box center [368, 453] width 58 height 16
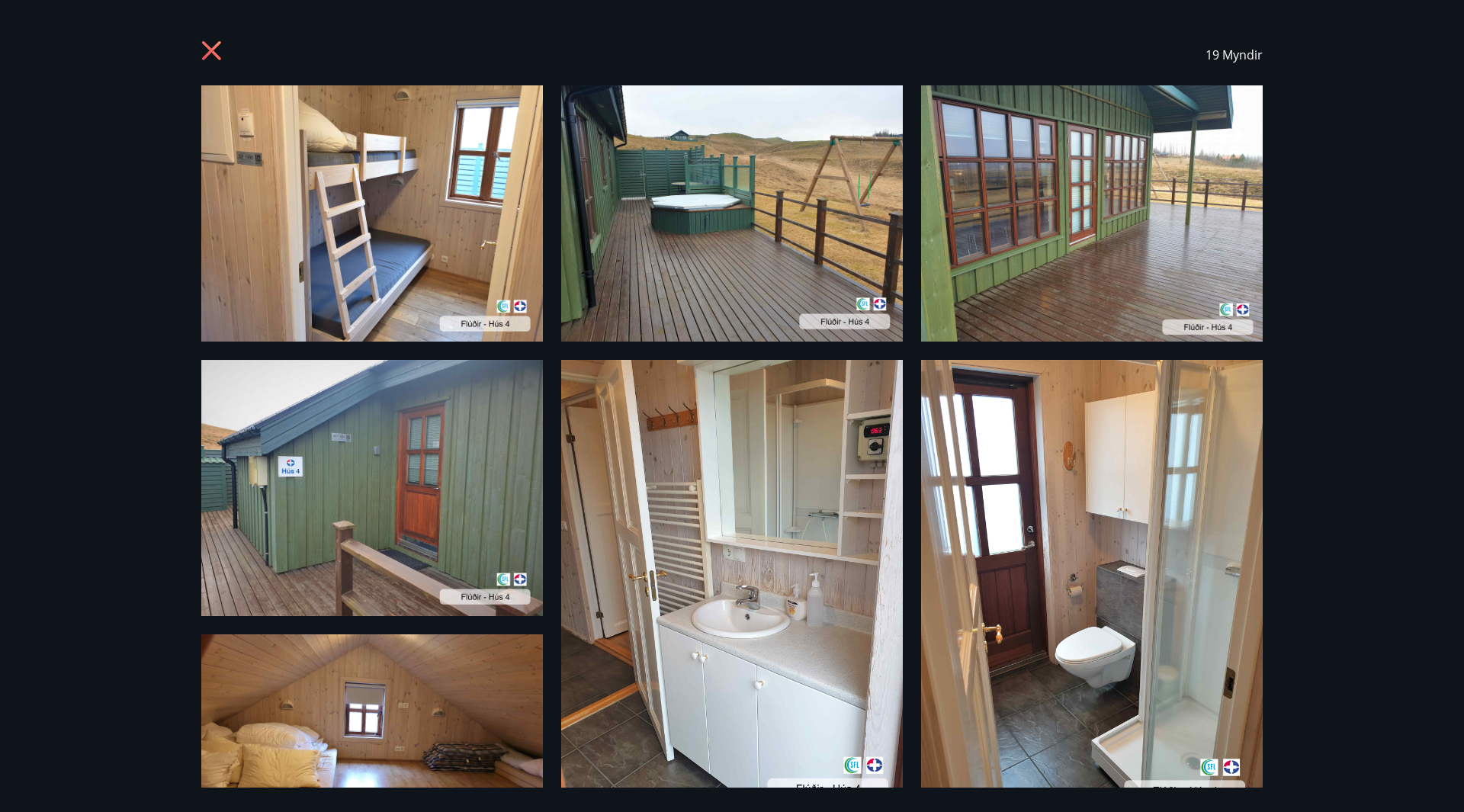
click at [214, 51] on icon at bounding box center [211, 51] width 19 height 19
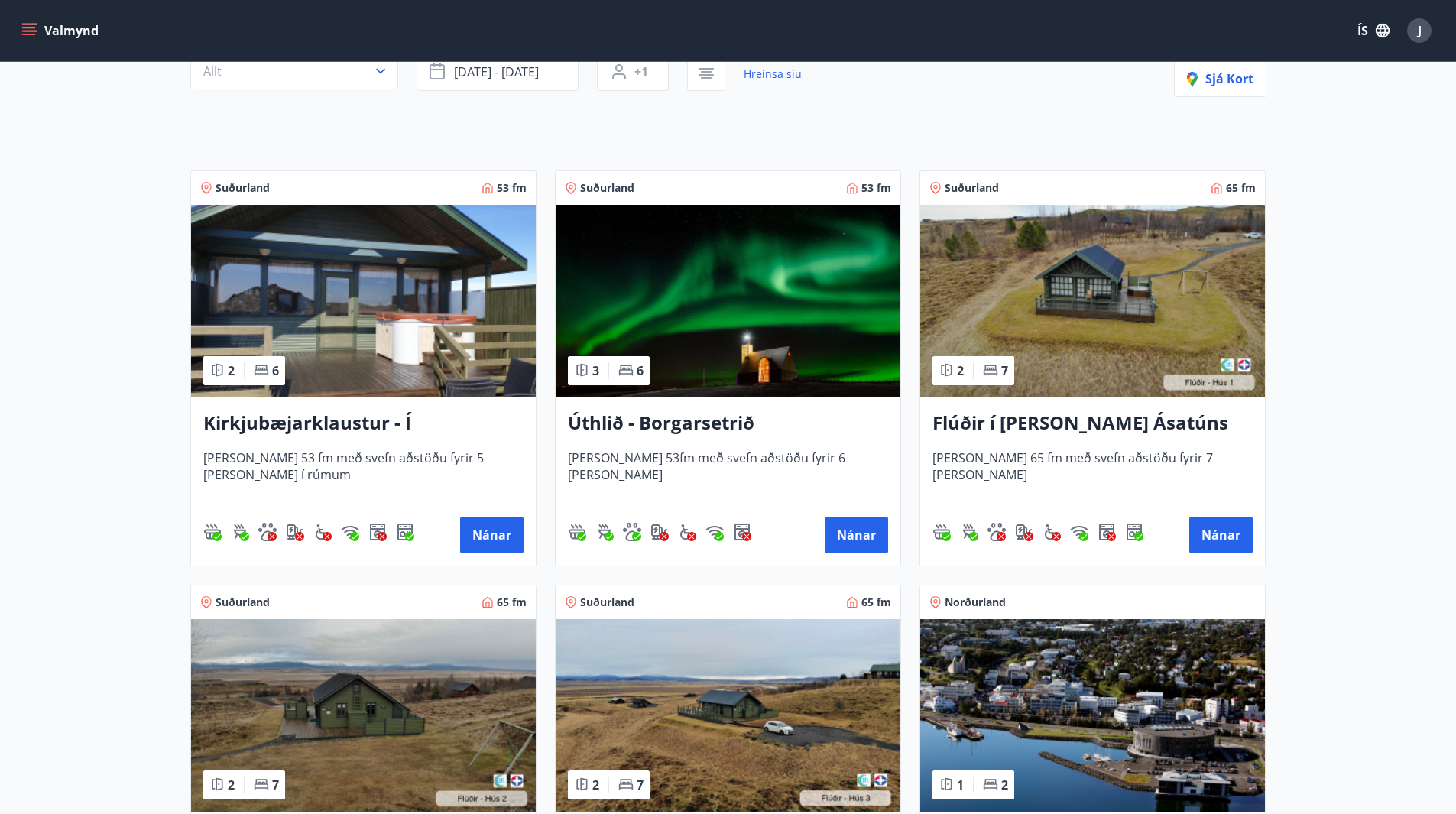
scroll to position [154, 0]
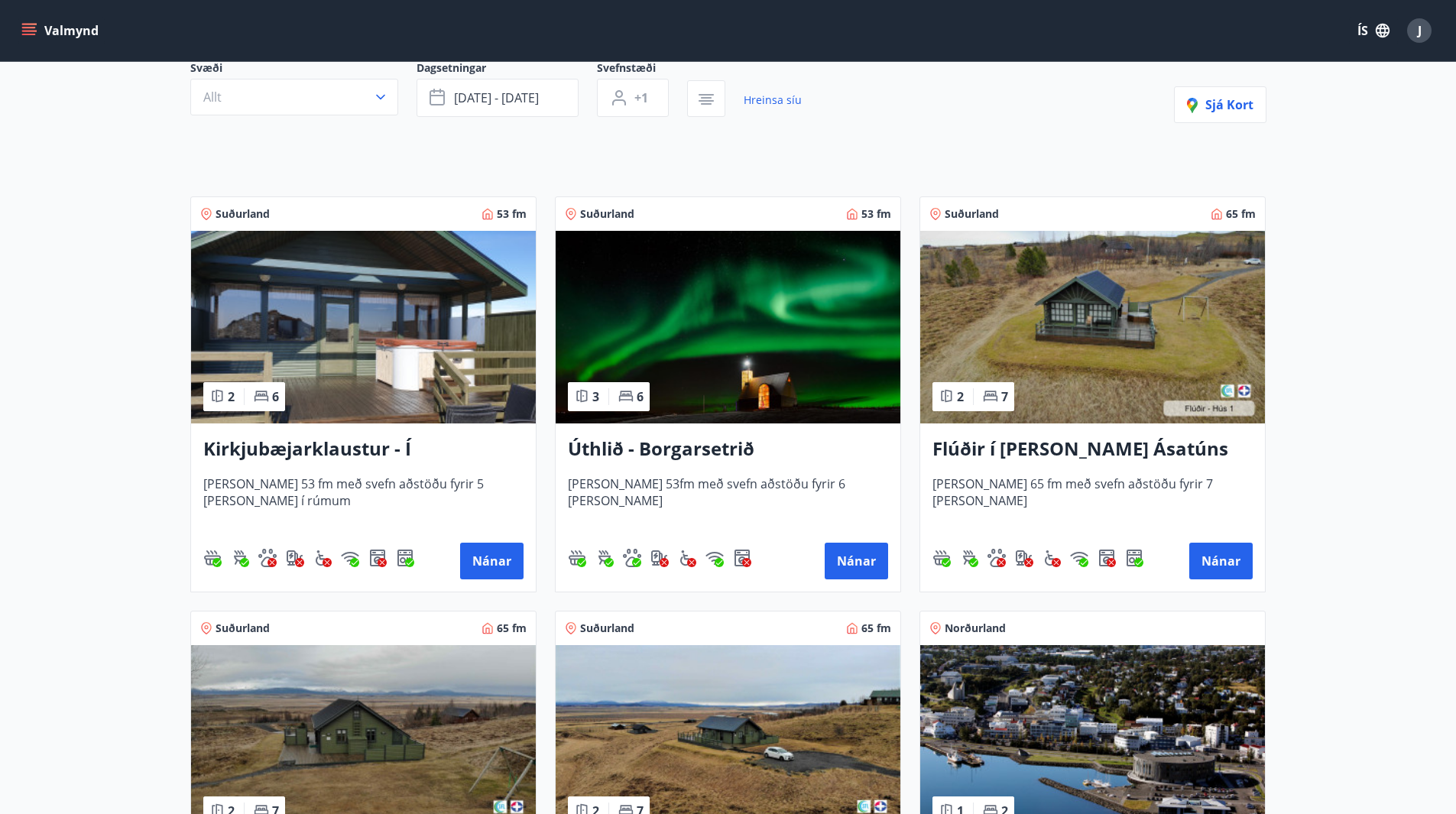
click at [849, 510] on span "[PERSON_NAME] 53fm með svefn aðstöðu fyrir 6 [PERSON_NAME]" at bounding box center [727, 500] width 320 height 51
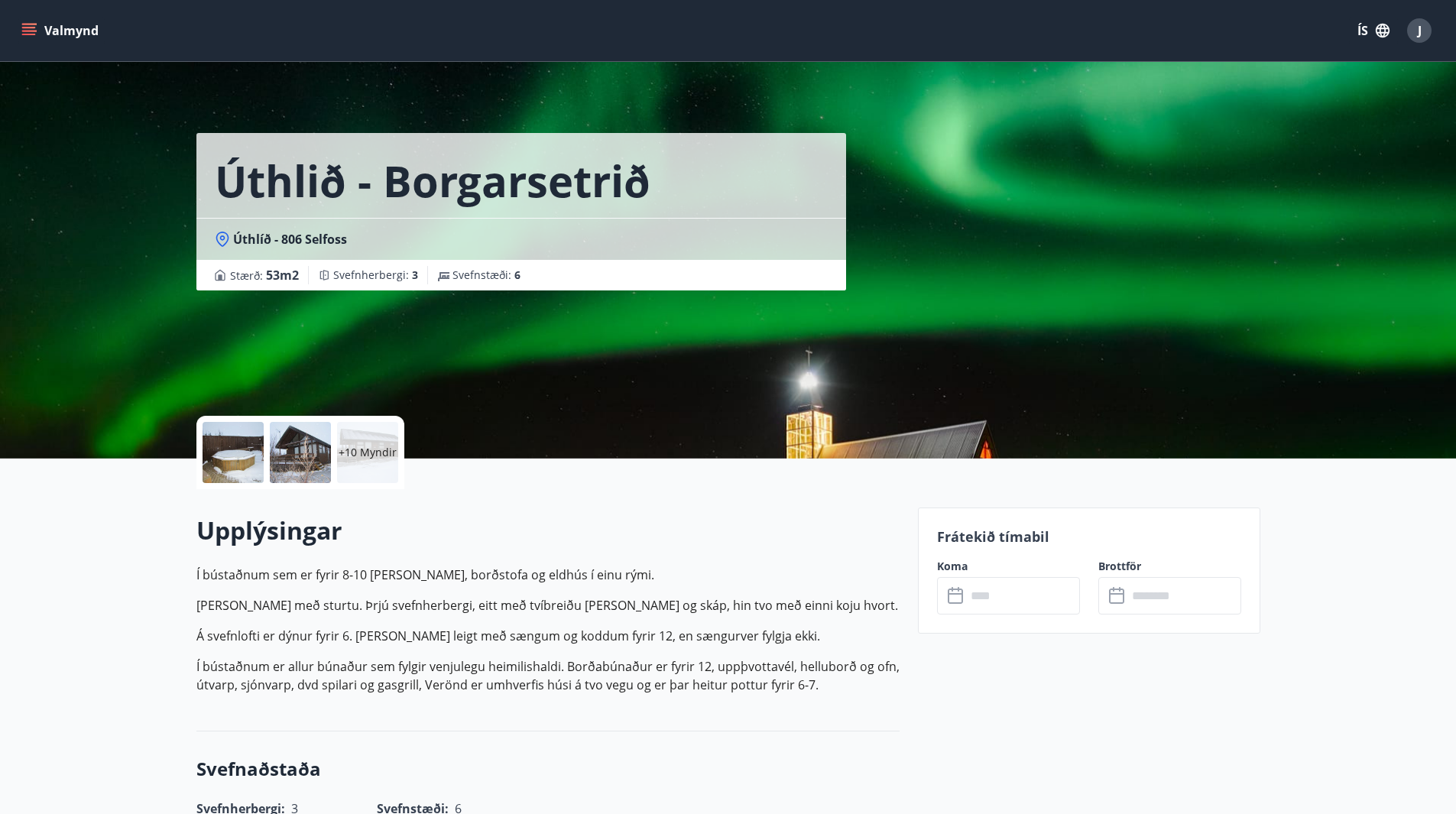
click at [355, 456] on p "+10 Myndir" at bounding box center [368, 453] width 58 height 16
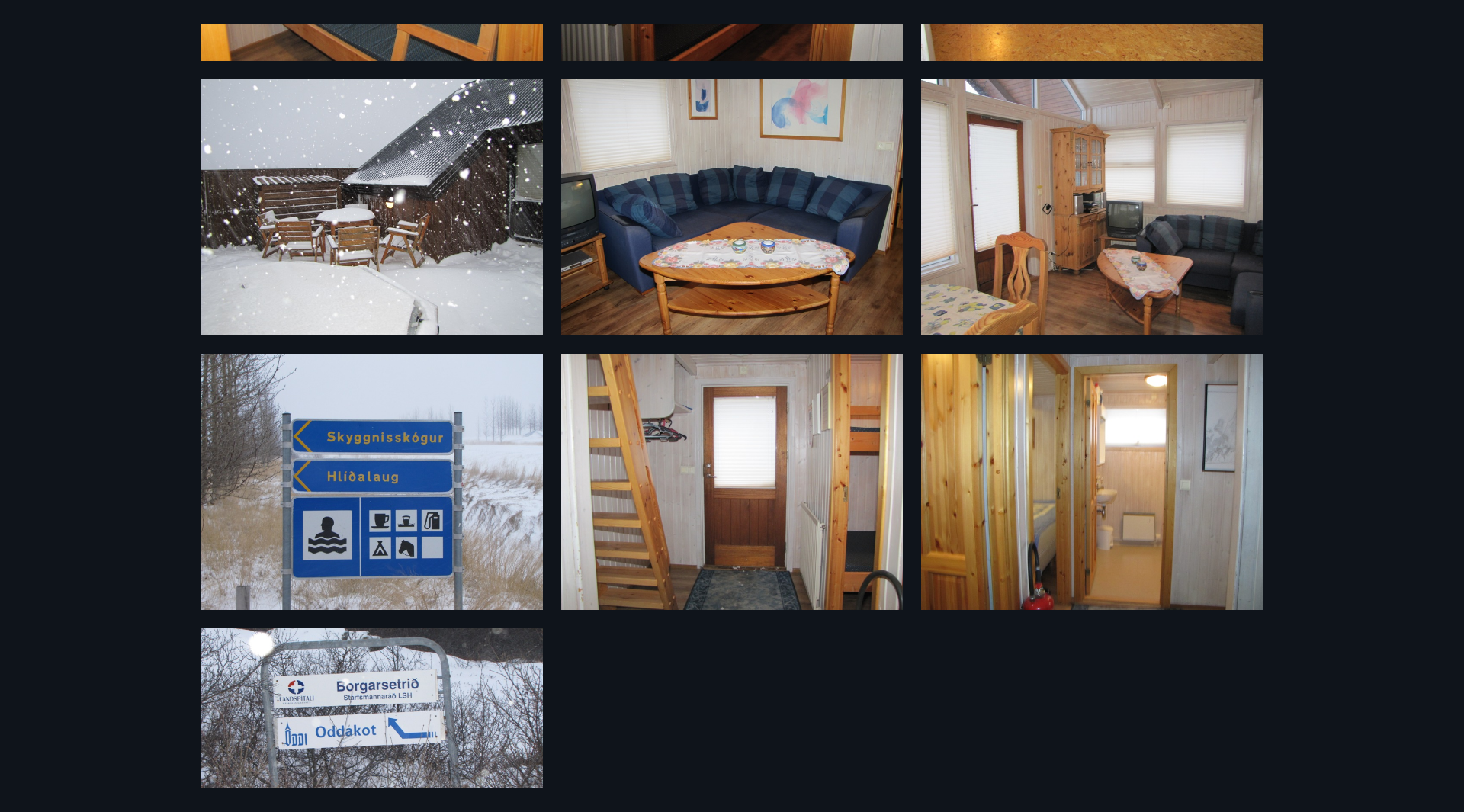
scroll to position [839, 0]
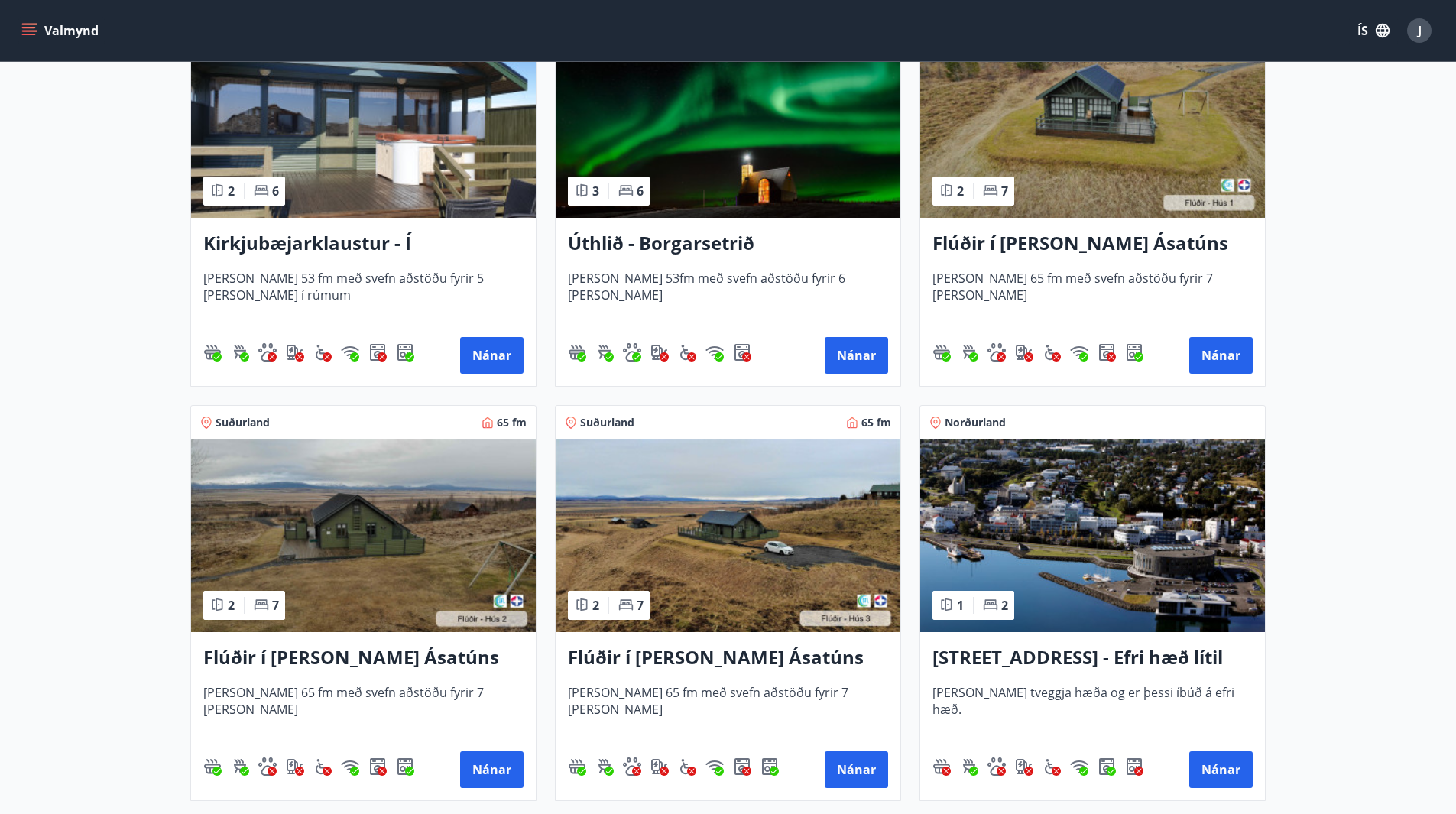
scroll to position [537, 0]
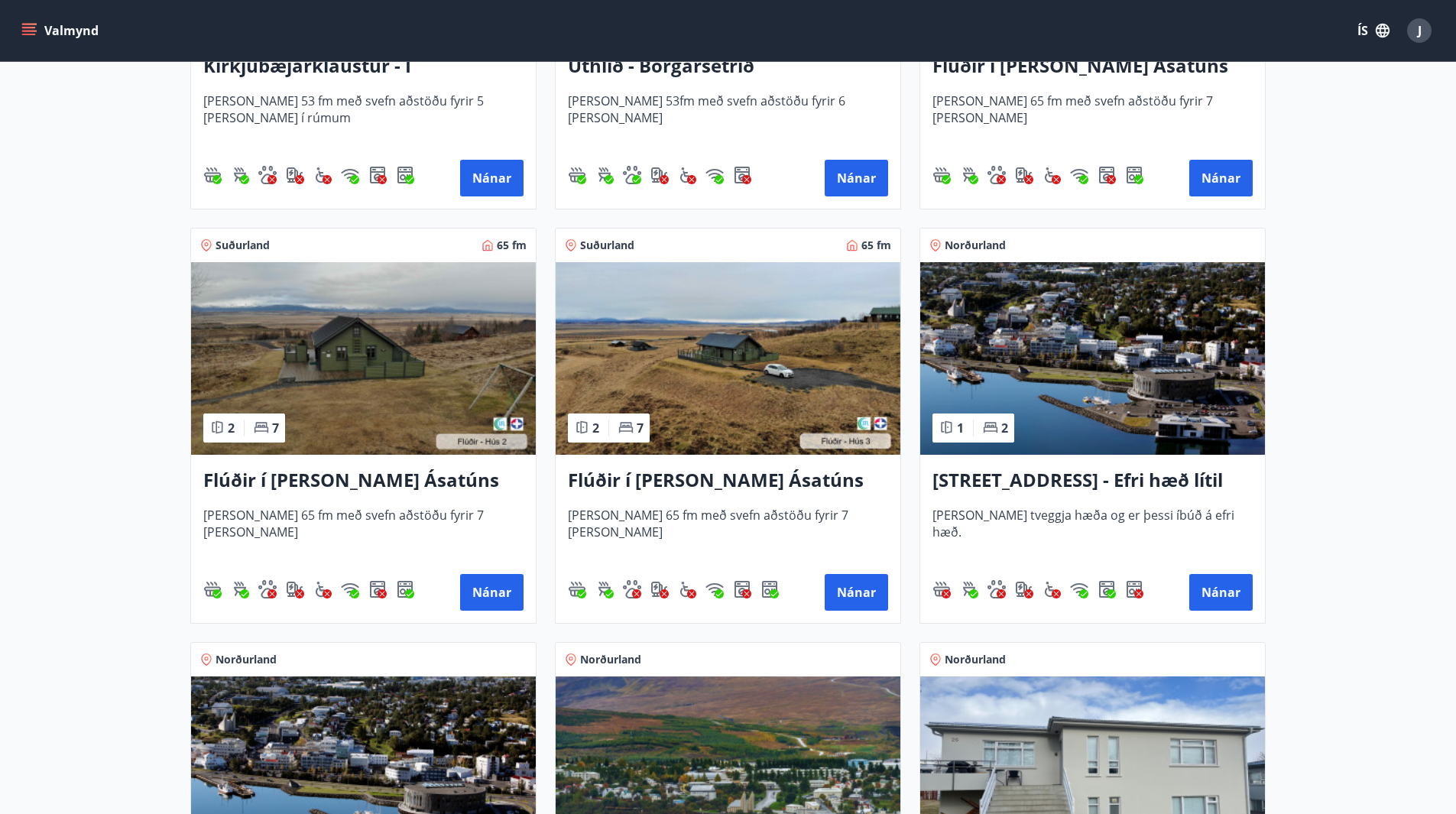
click at [737, 399] on img at bounding box center [728, 358] width 345 height 192
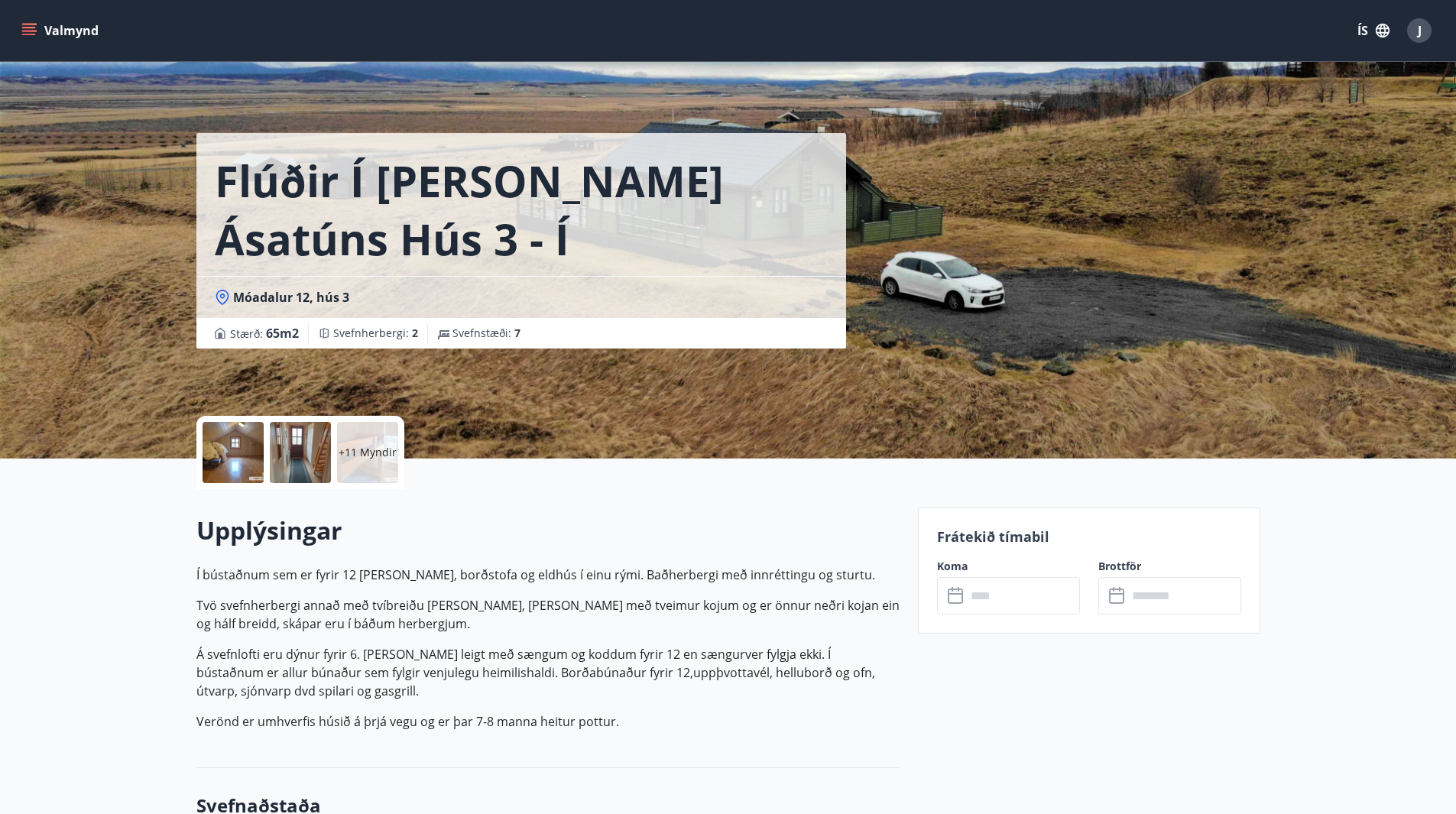
click at [378, 456] on p "+11 Myndir" at bounding box center [368, 453] width 58 height 16
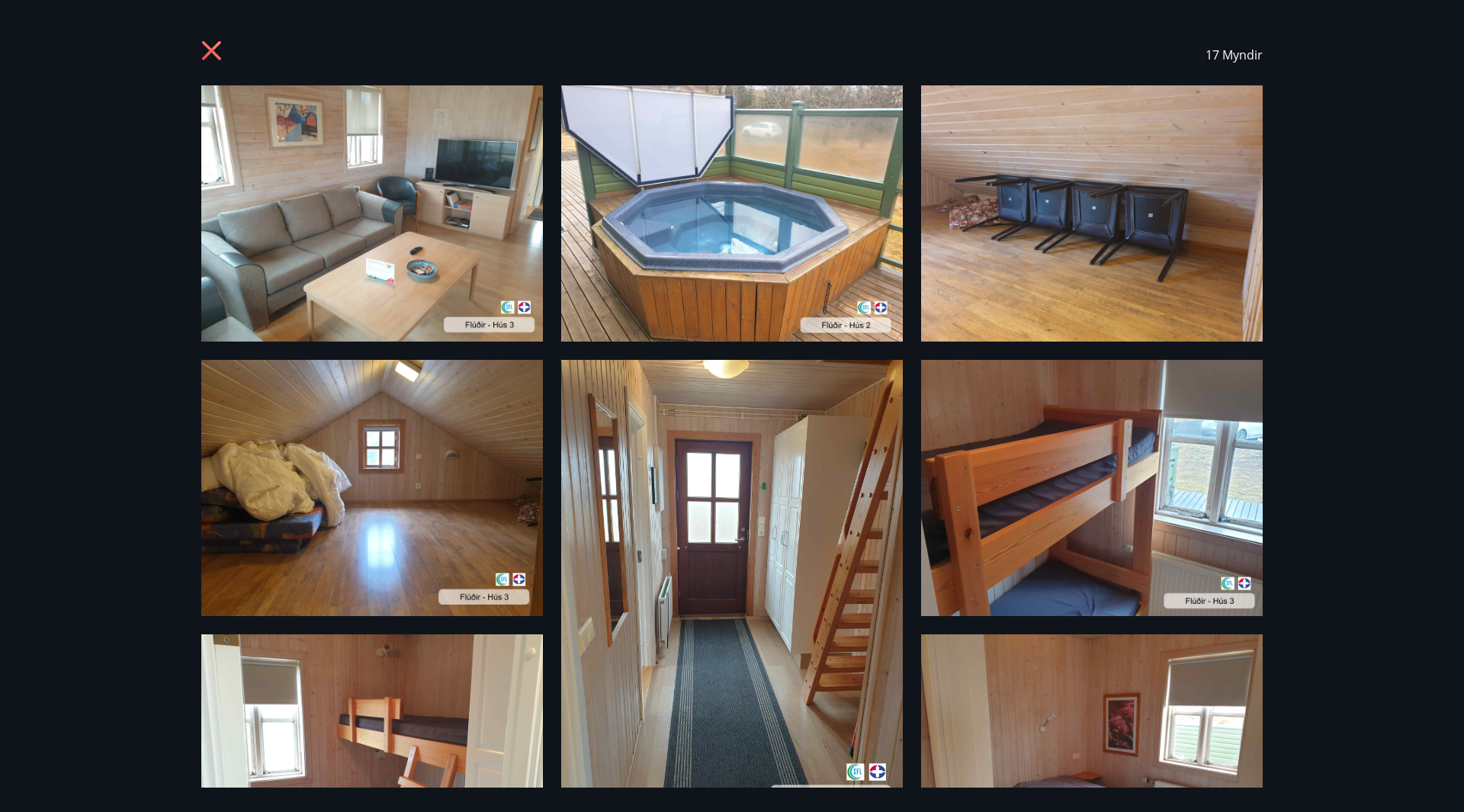
click at [207, 44] on icon at bounding box center [213, 52] width 24 height 24
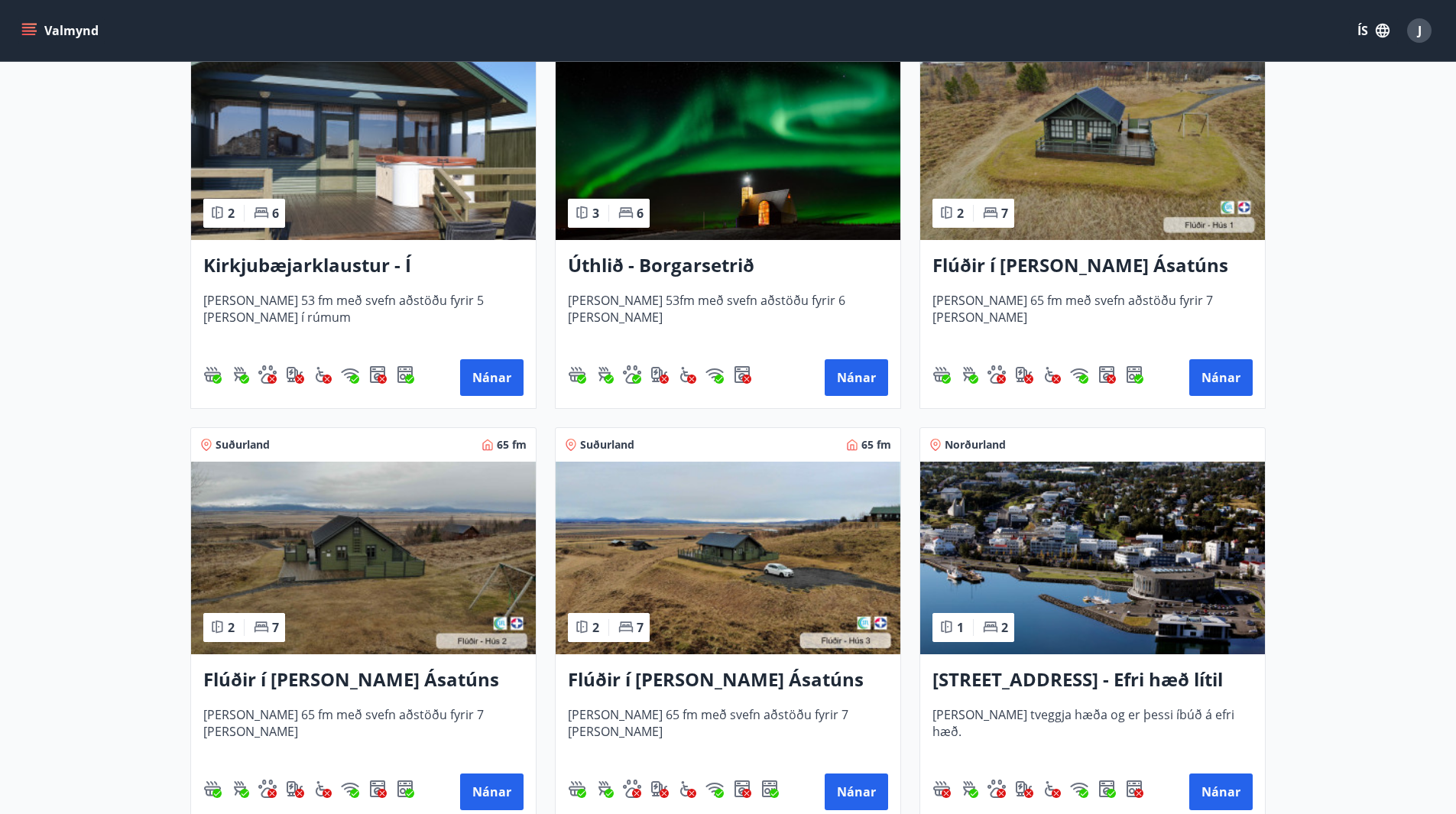
scroll to position [535, 0]
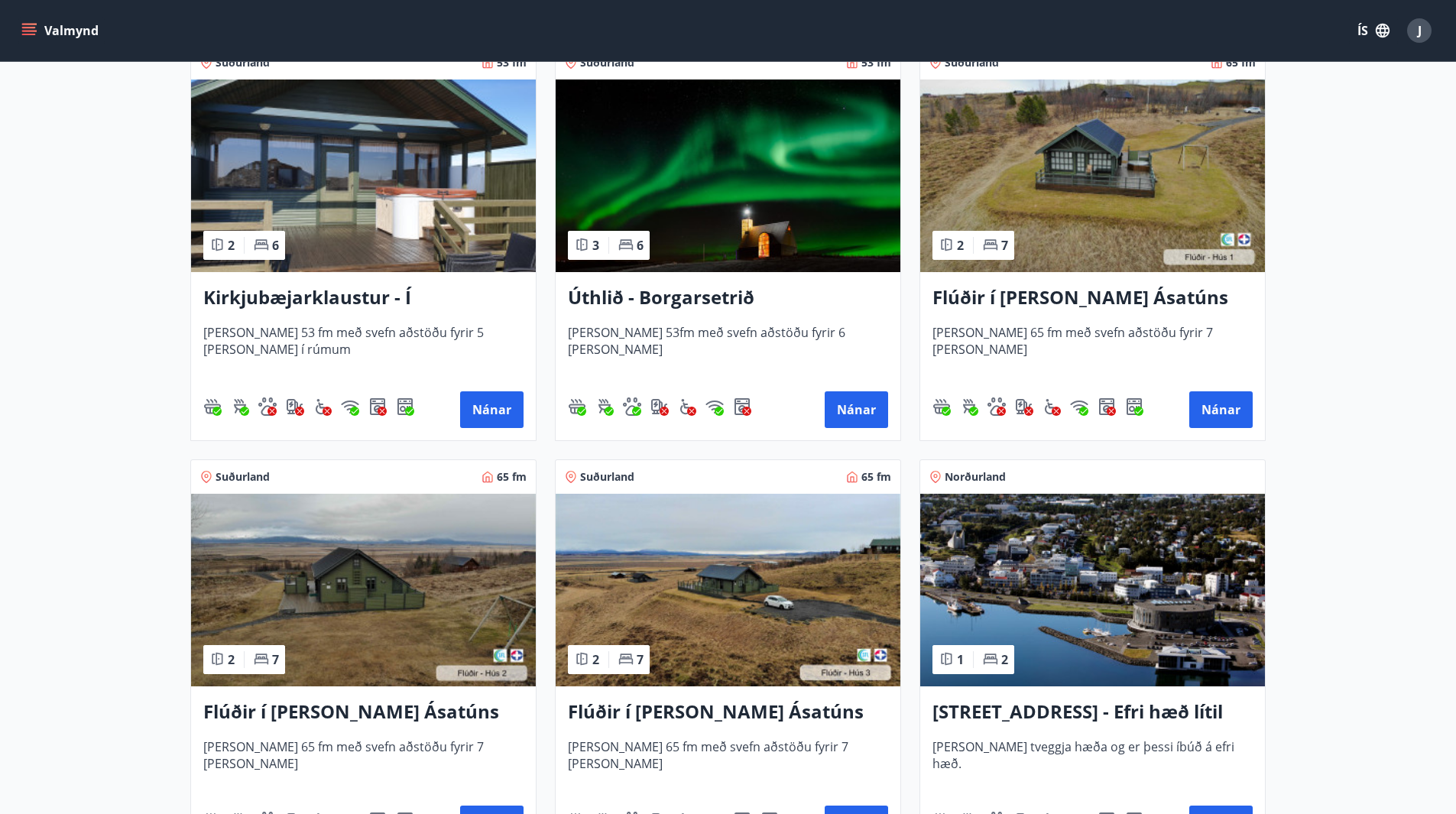
click at [1148, 181] on img at bounding box center [1092, 175] width 345 height 192
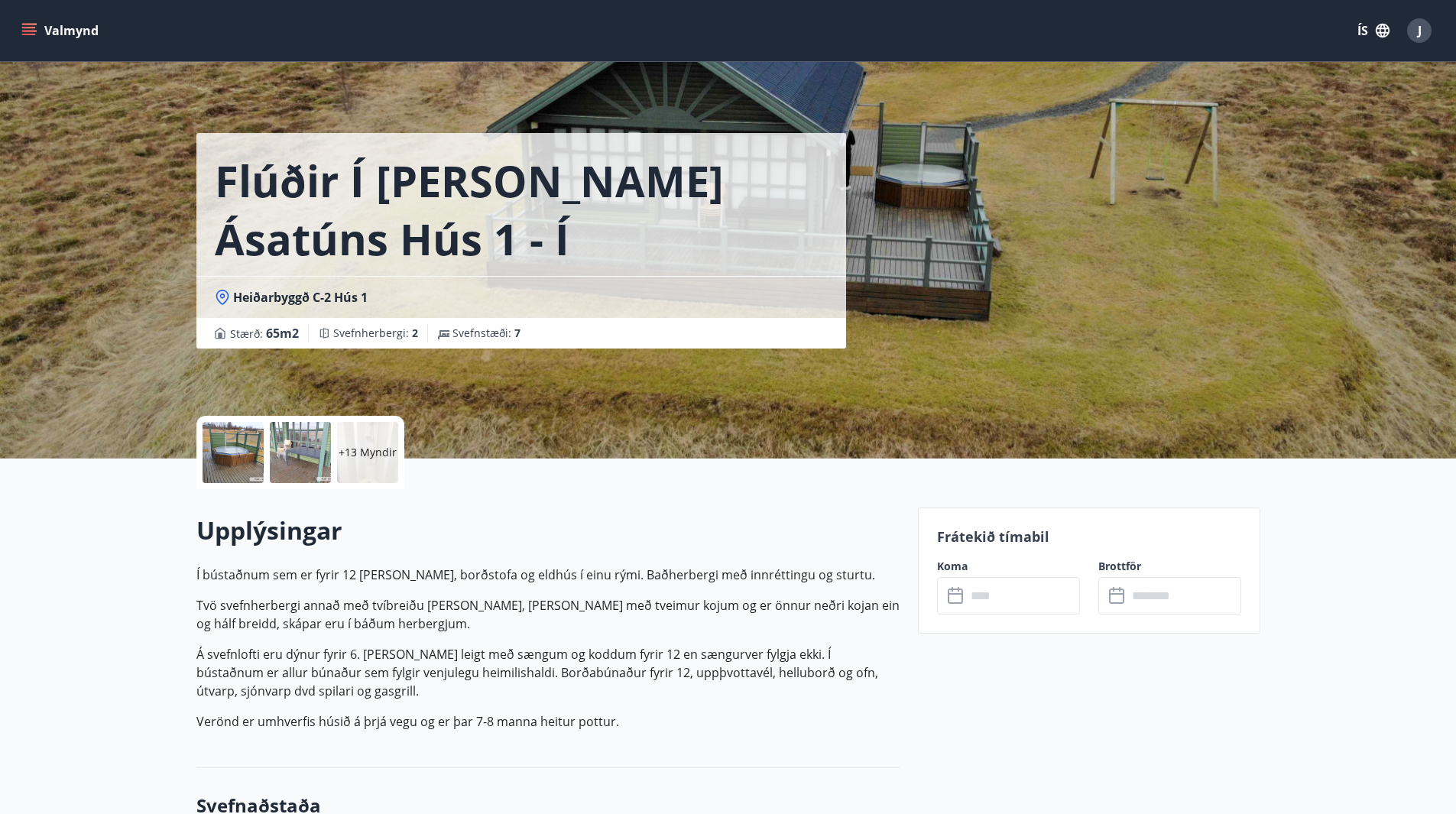
click at [359, 453] on p "+13 Myndir" at bounding box center [368, 453] width 58 height 16
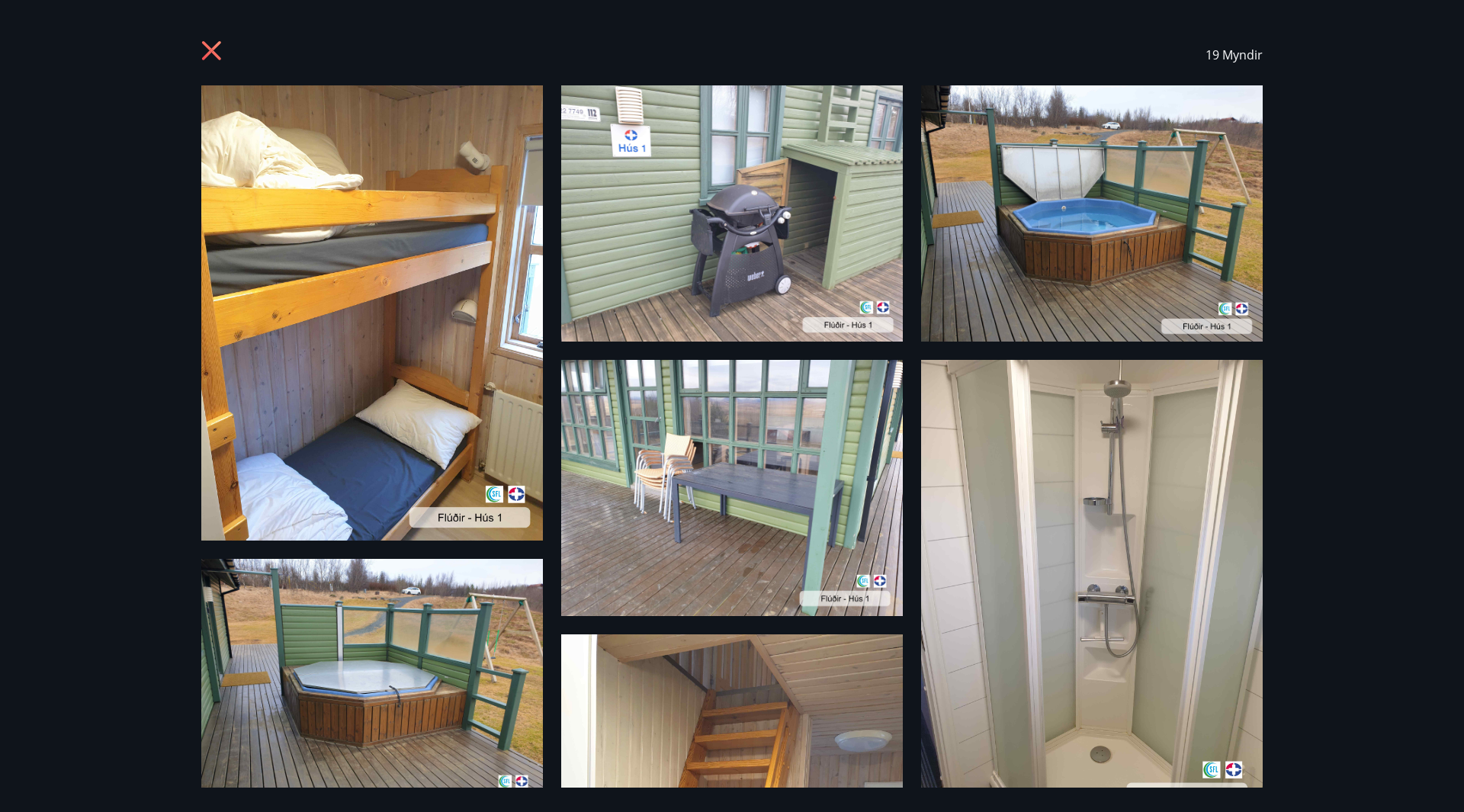
click at [219, 51] on icon at bounding box center [213, 52] width 24 height 24
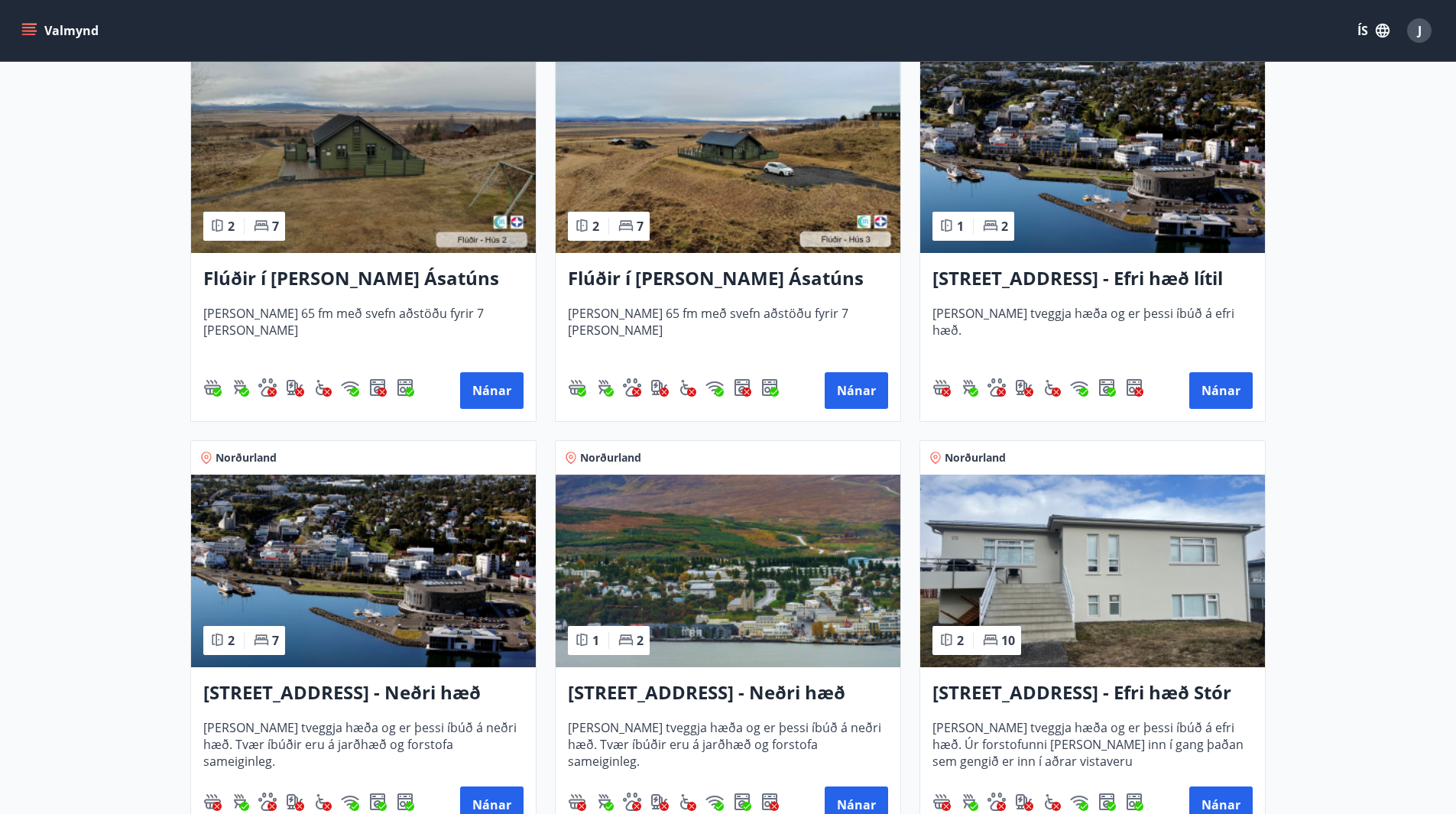
scroll to position [766, 0]
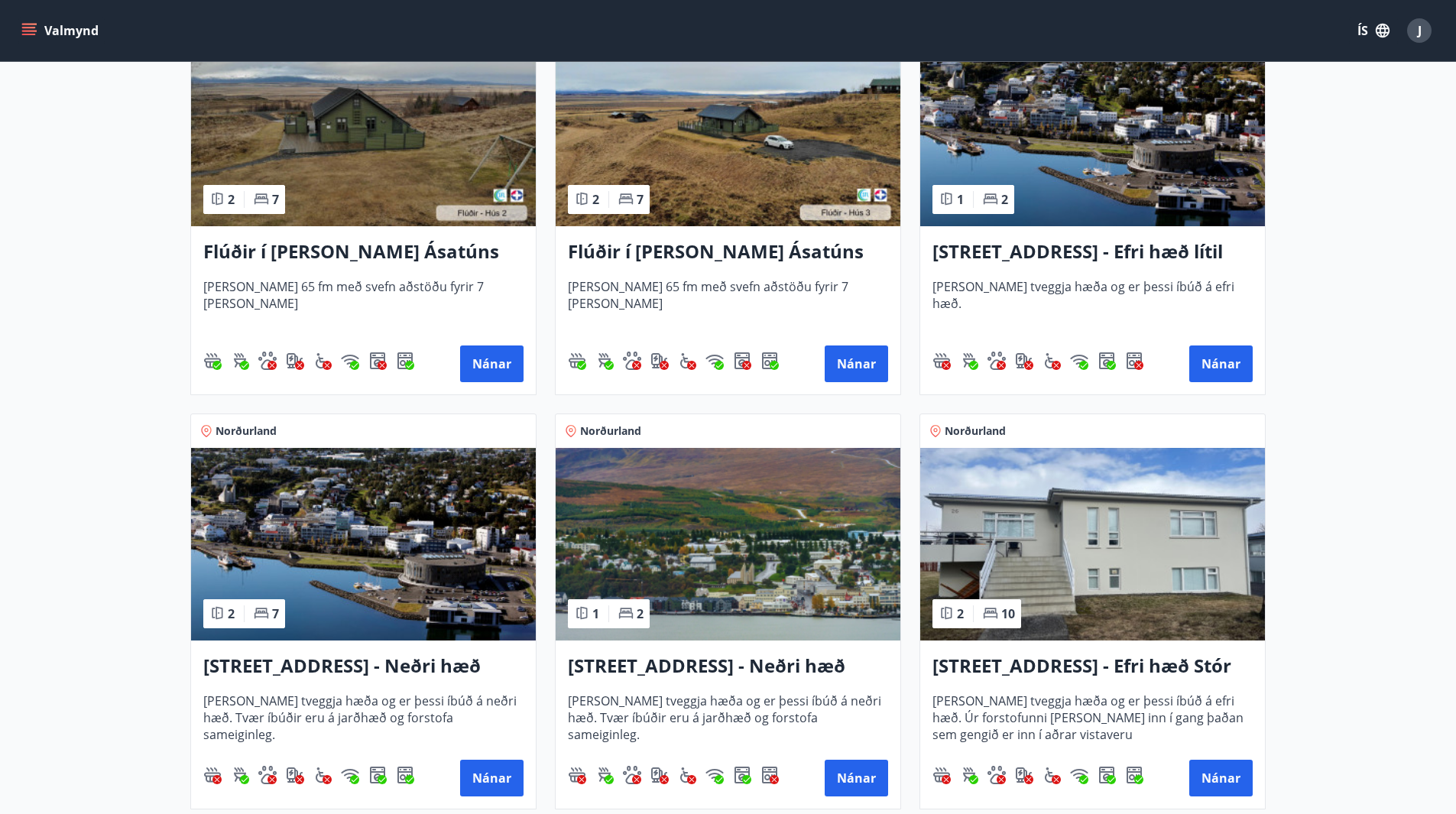
click at [331, 664] on h3 "[STREET_ADDRESS] - Neðri hæð íbúð 3" at bounding box center [363, 666] width 320 height 27
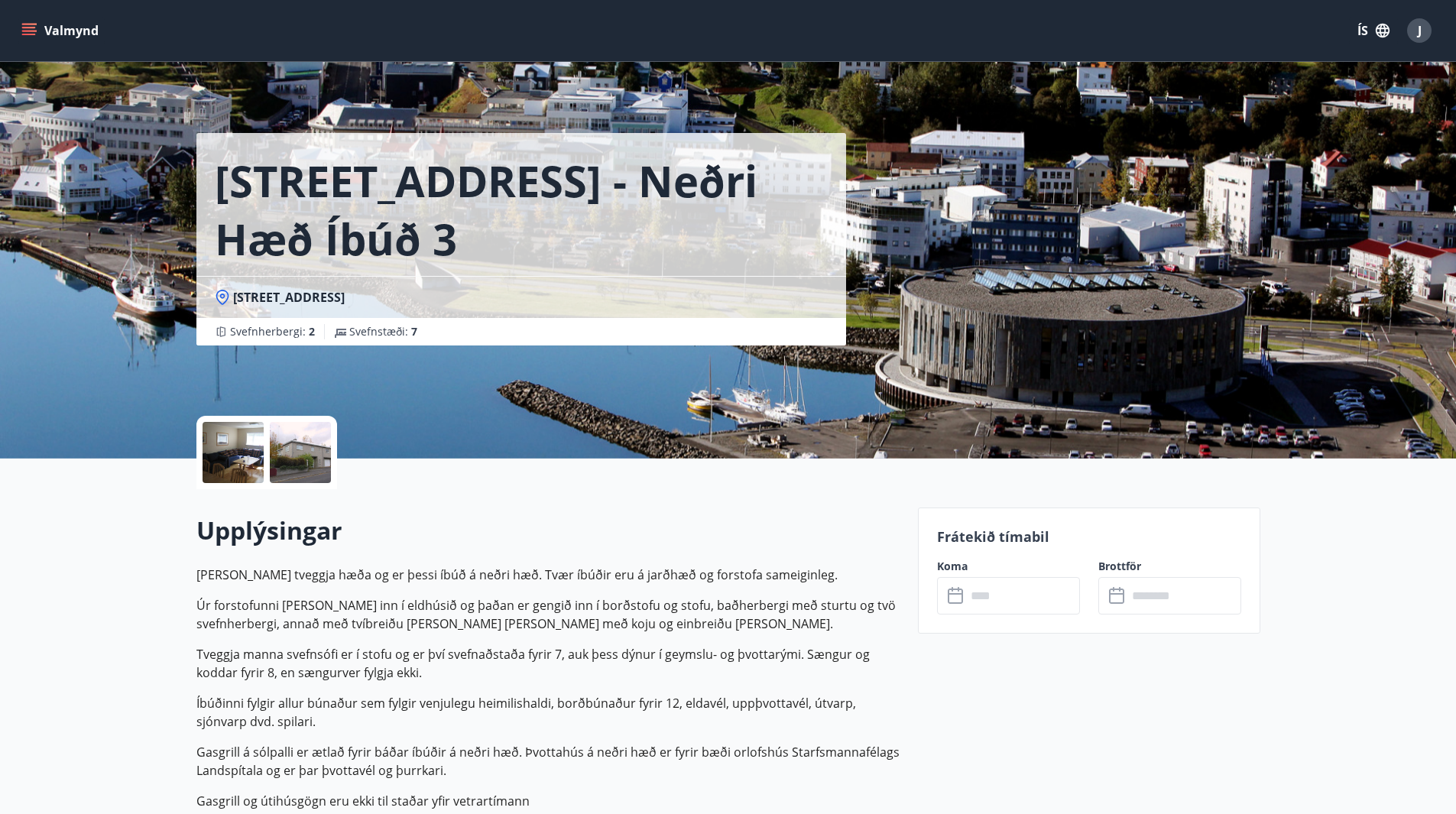
click at [231, 471] on div at bounding box center [233, 453] width 62 height 62
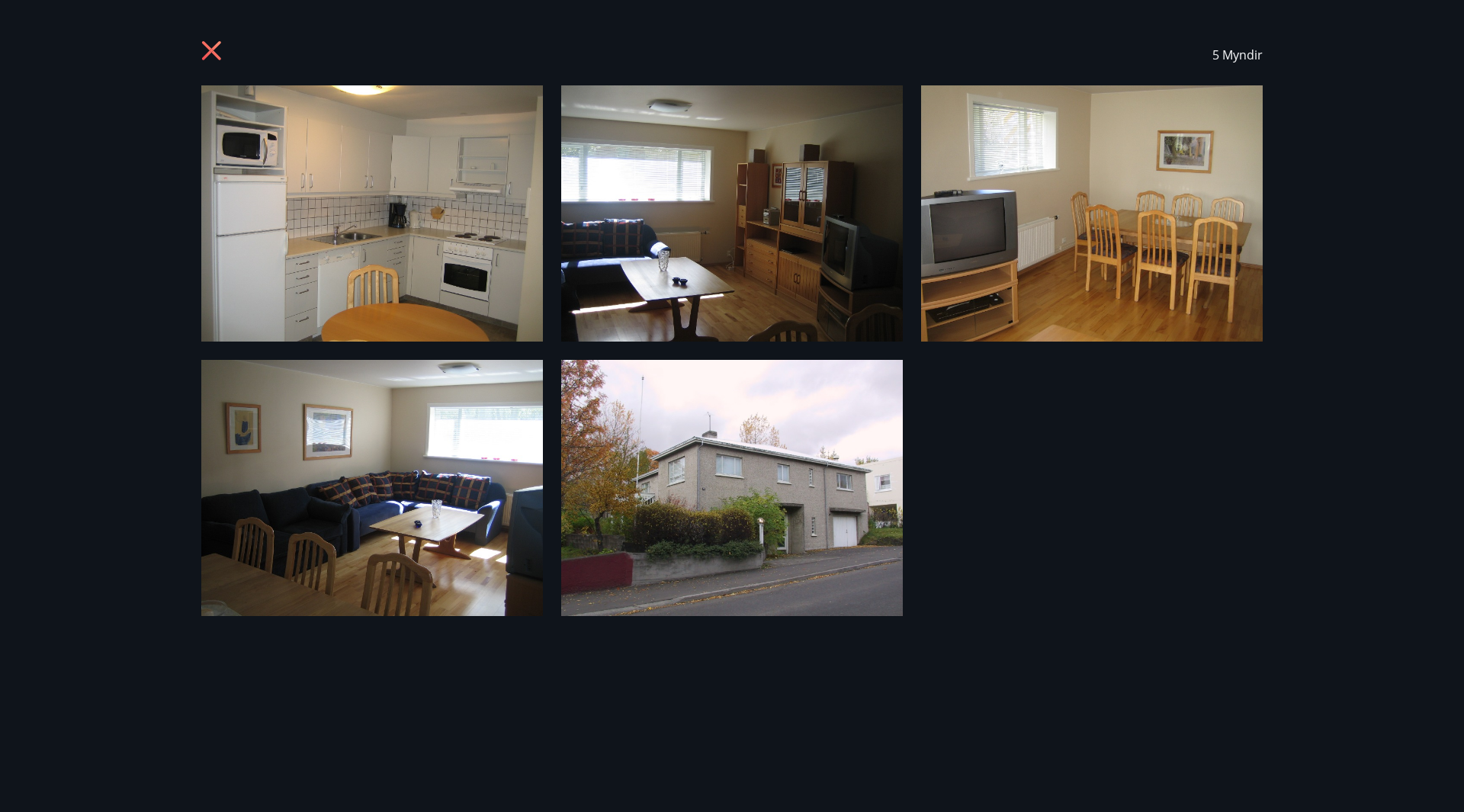
click at [216, 58] on icon at bounding box center [213, 52] width 24 height 24
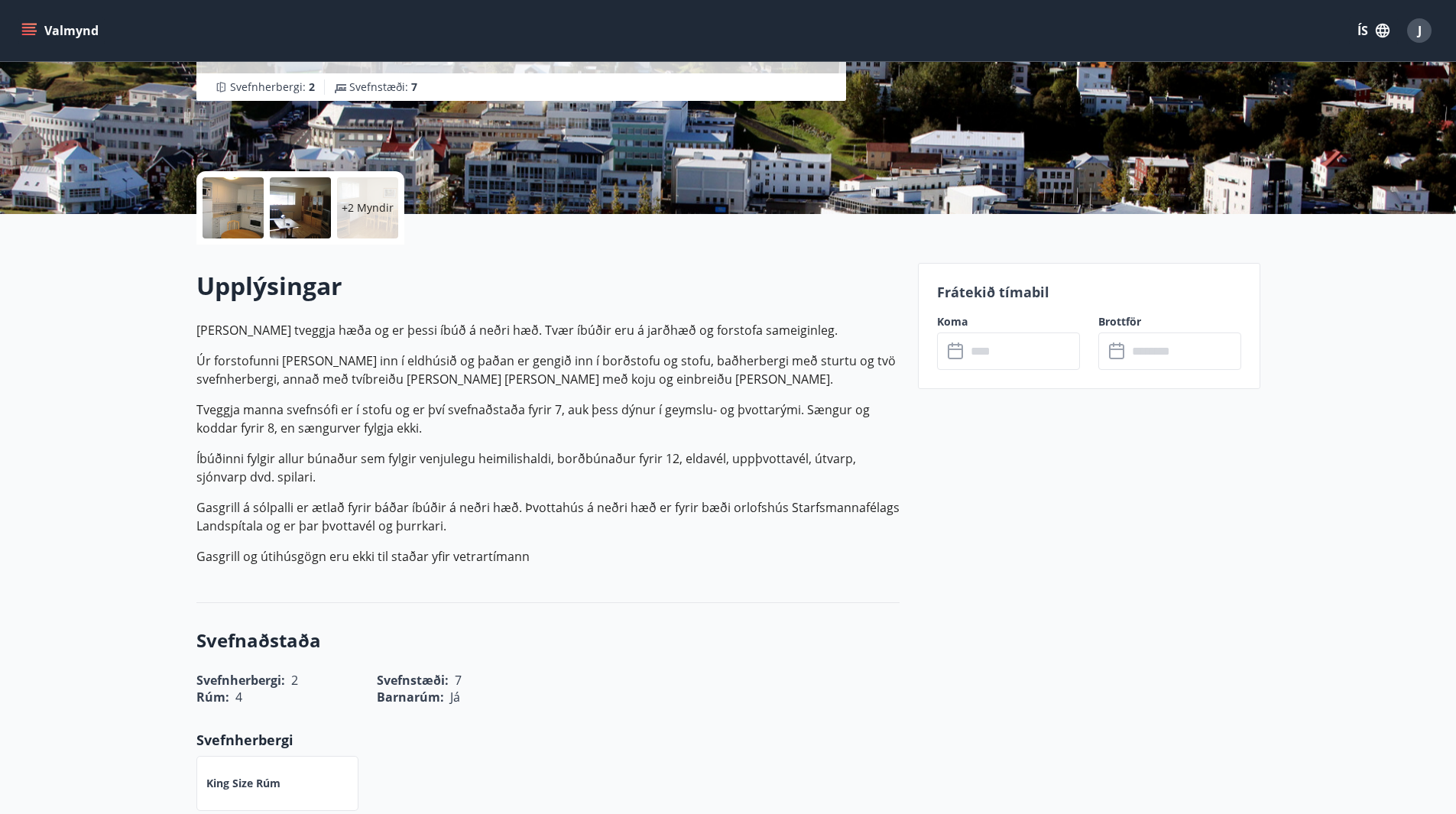
scroll to position [153, 0]
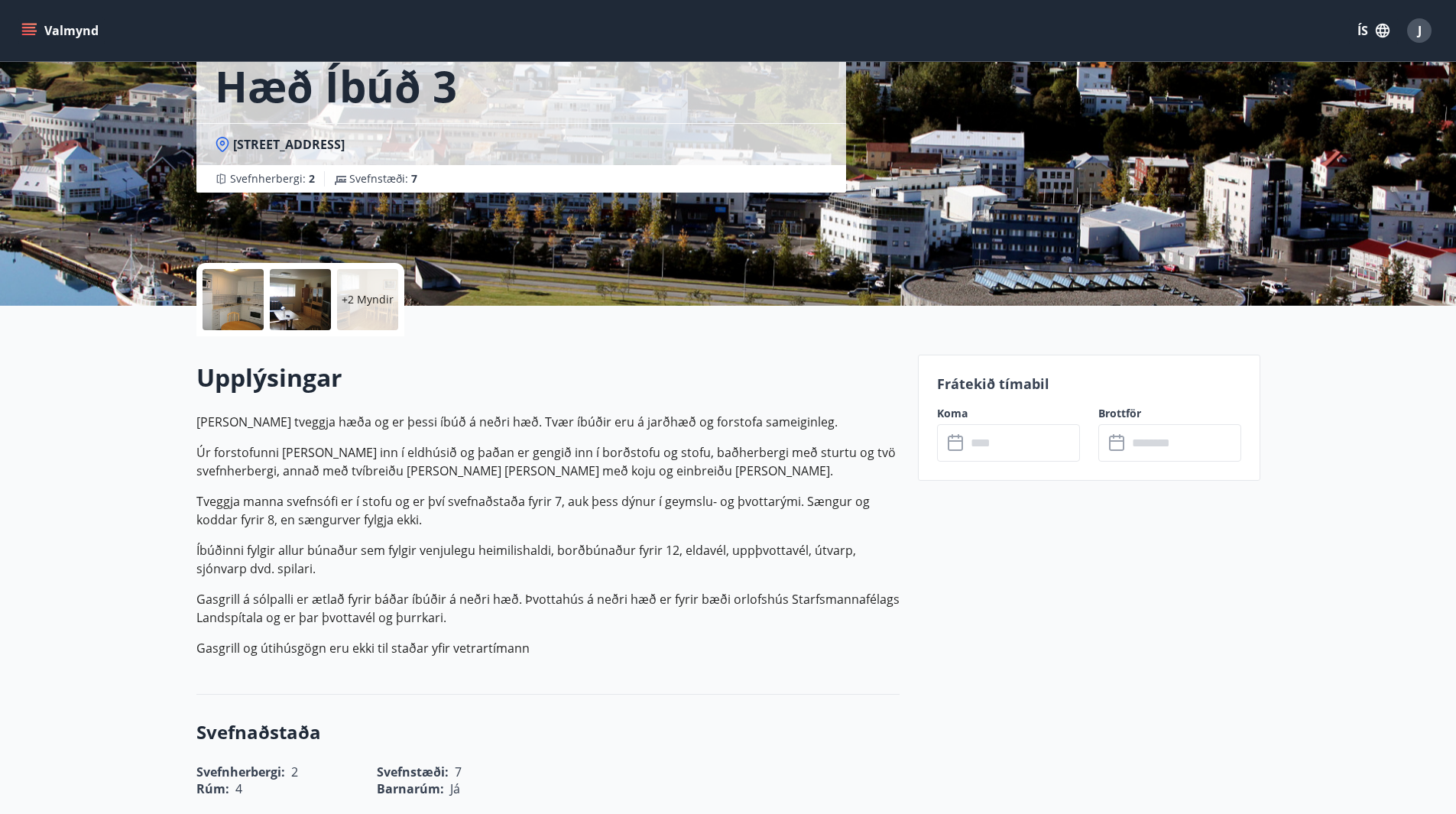
click at [999, 443] on input "text" at bounding box center [1023, 443] width 114 height 37
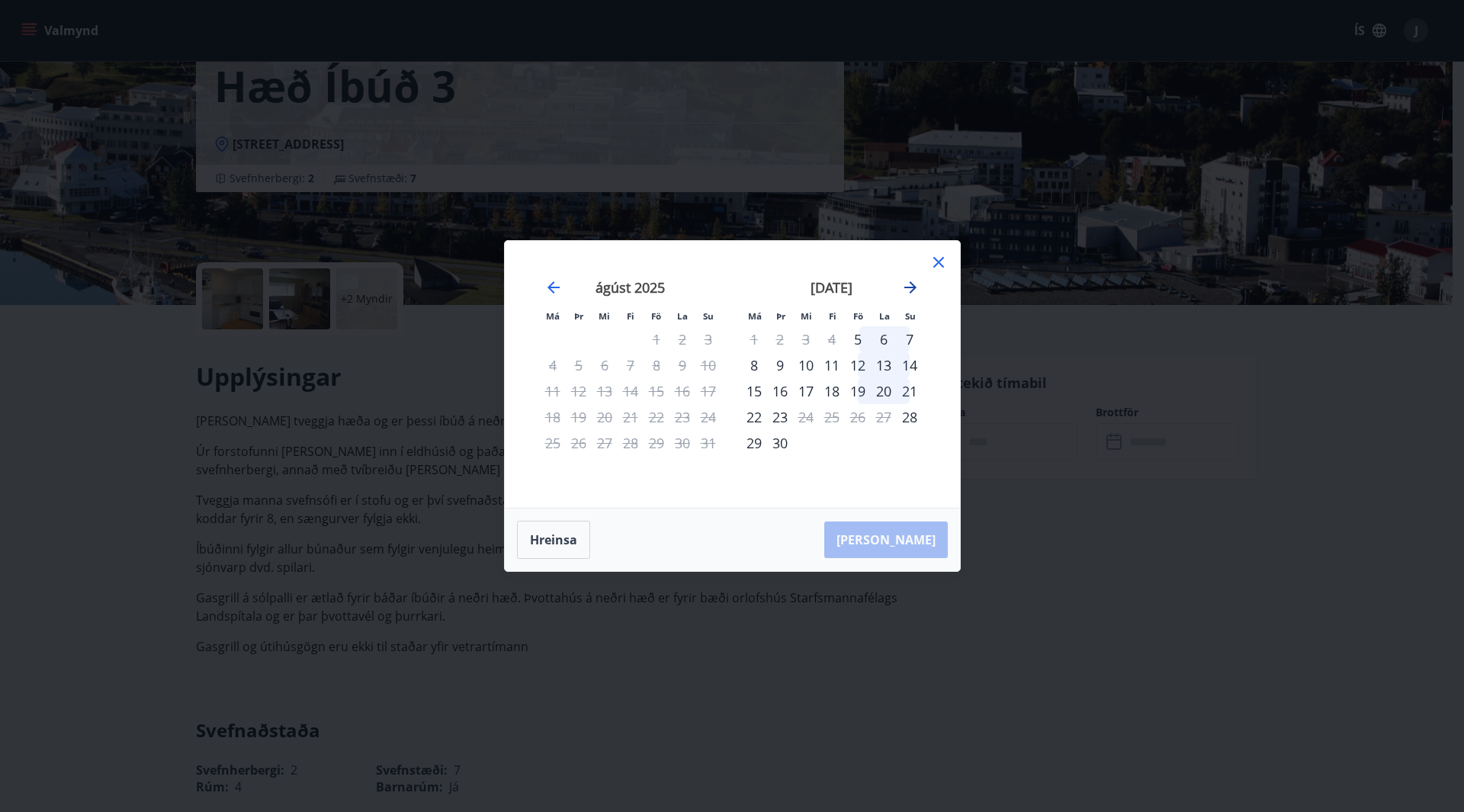
click at [913, 289] on icon "Move forward to switch to the next month." at bounding box center [911, 288] width 12 height 12
click at [860, 414] on div "21" at bounding box center [857, 416] width 26 height 26
click at [913, 418] on div "23" at bounding box center [909, 416] width 26 height 26
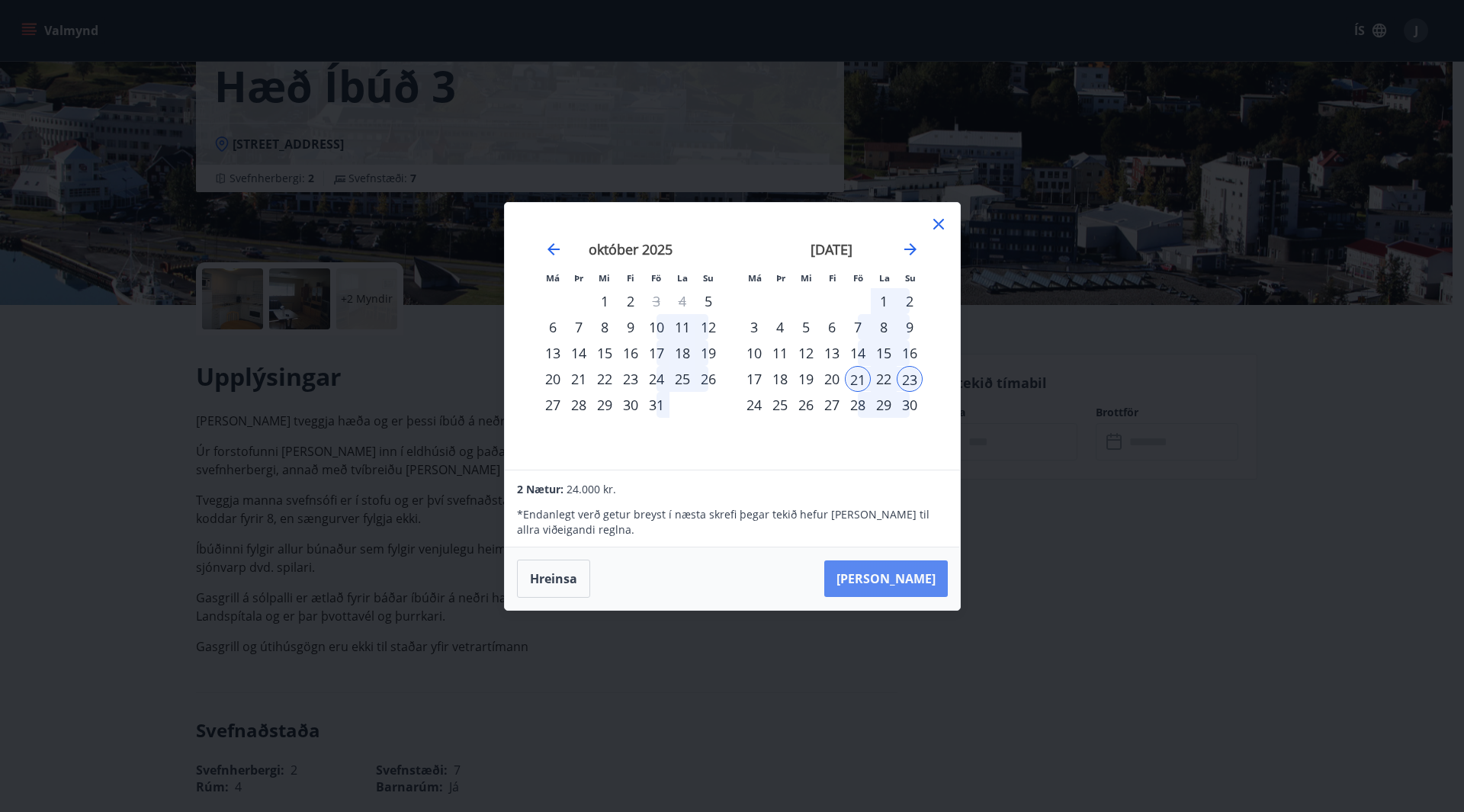
click at [911, 580] on button "[PERSON_NAME]" at bounding box center [886, 578] width 124 height 37
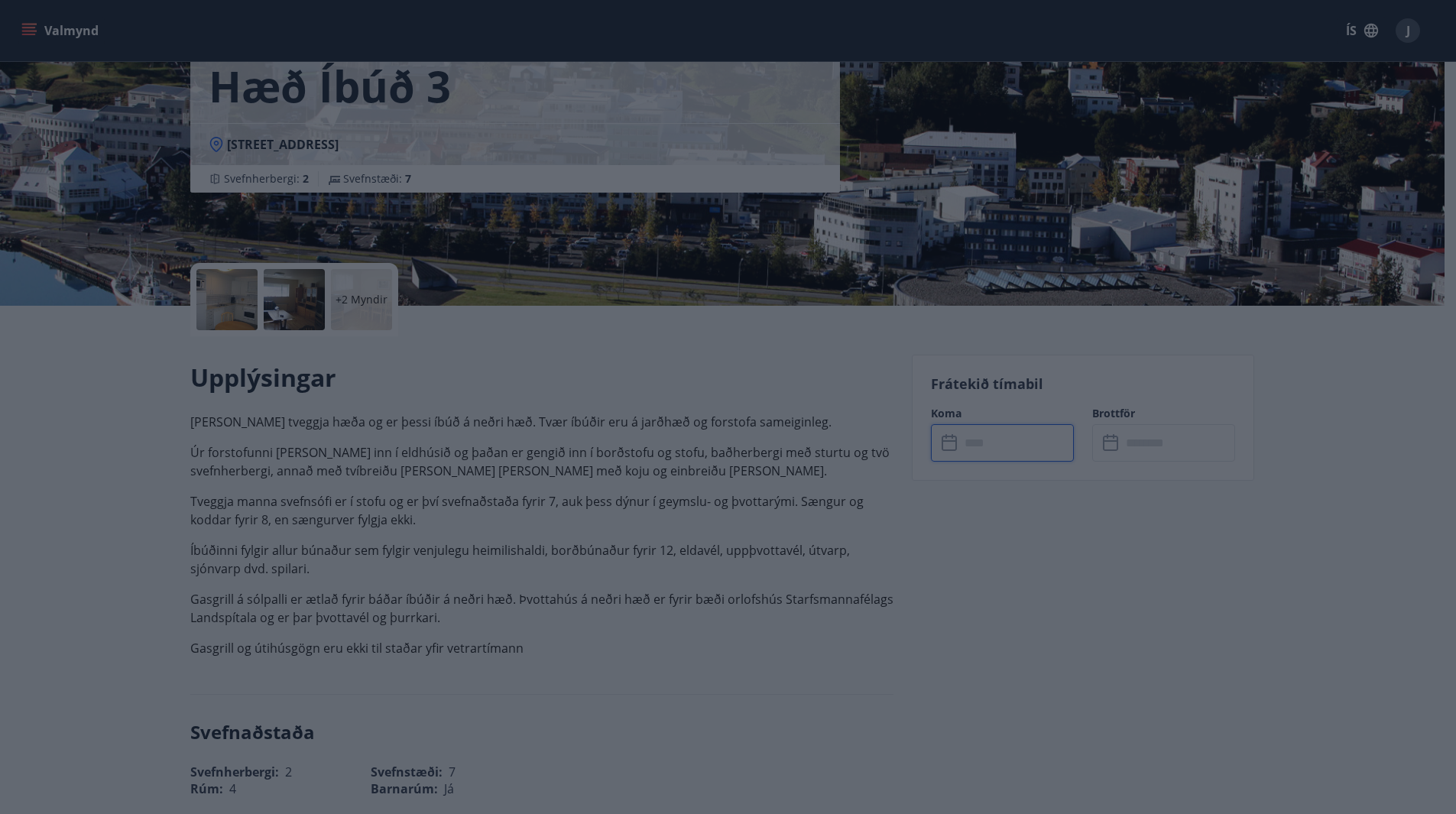
type input "******"
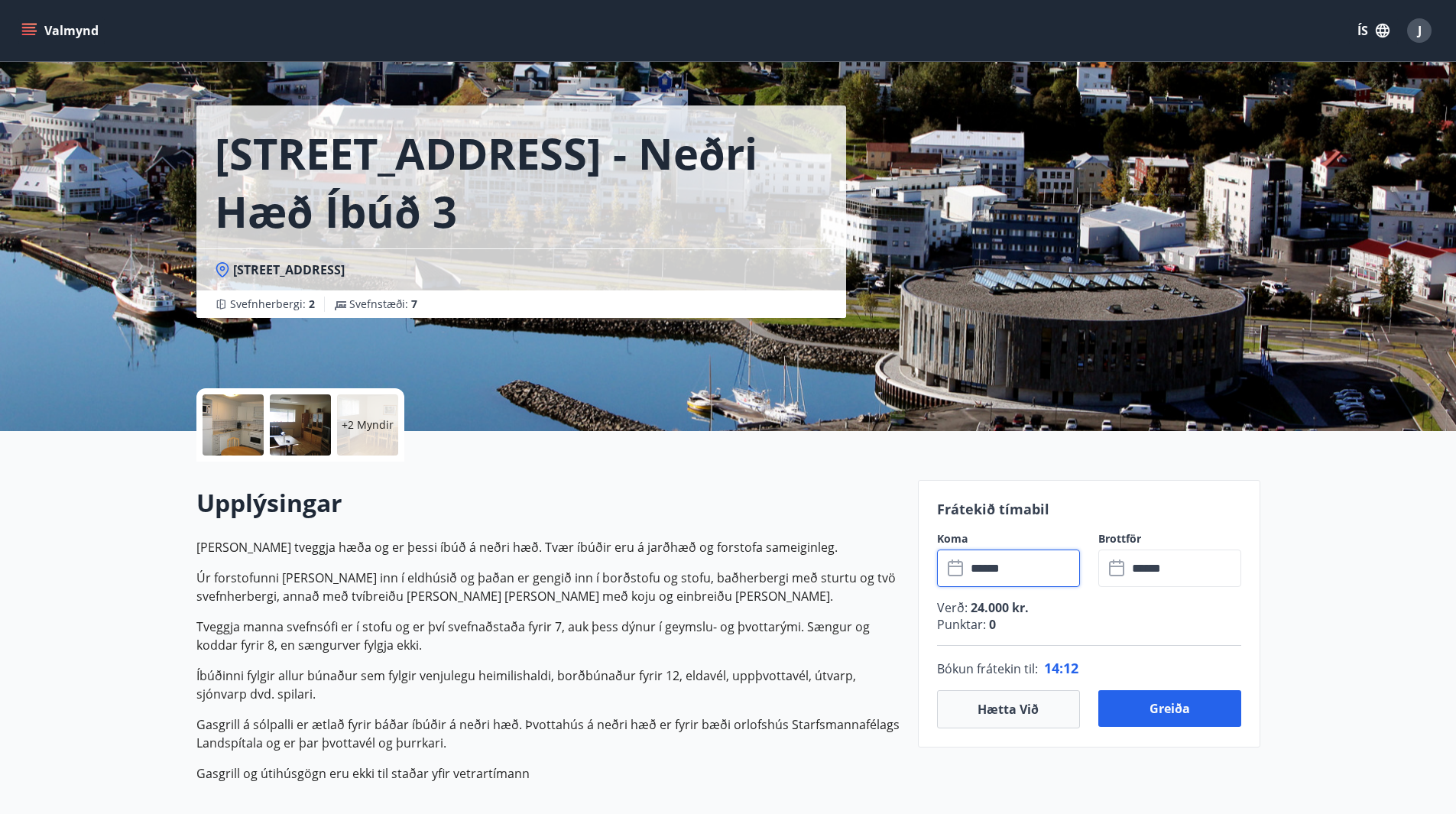
scroll to position [0, 0]
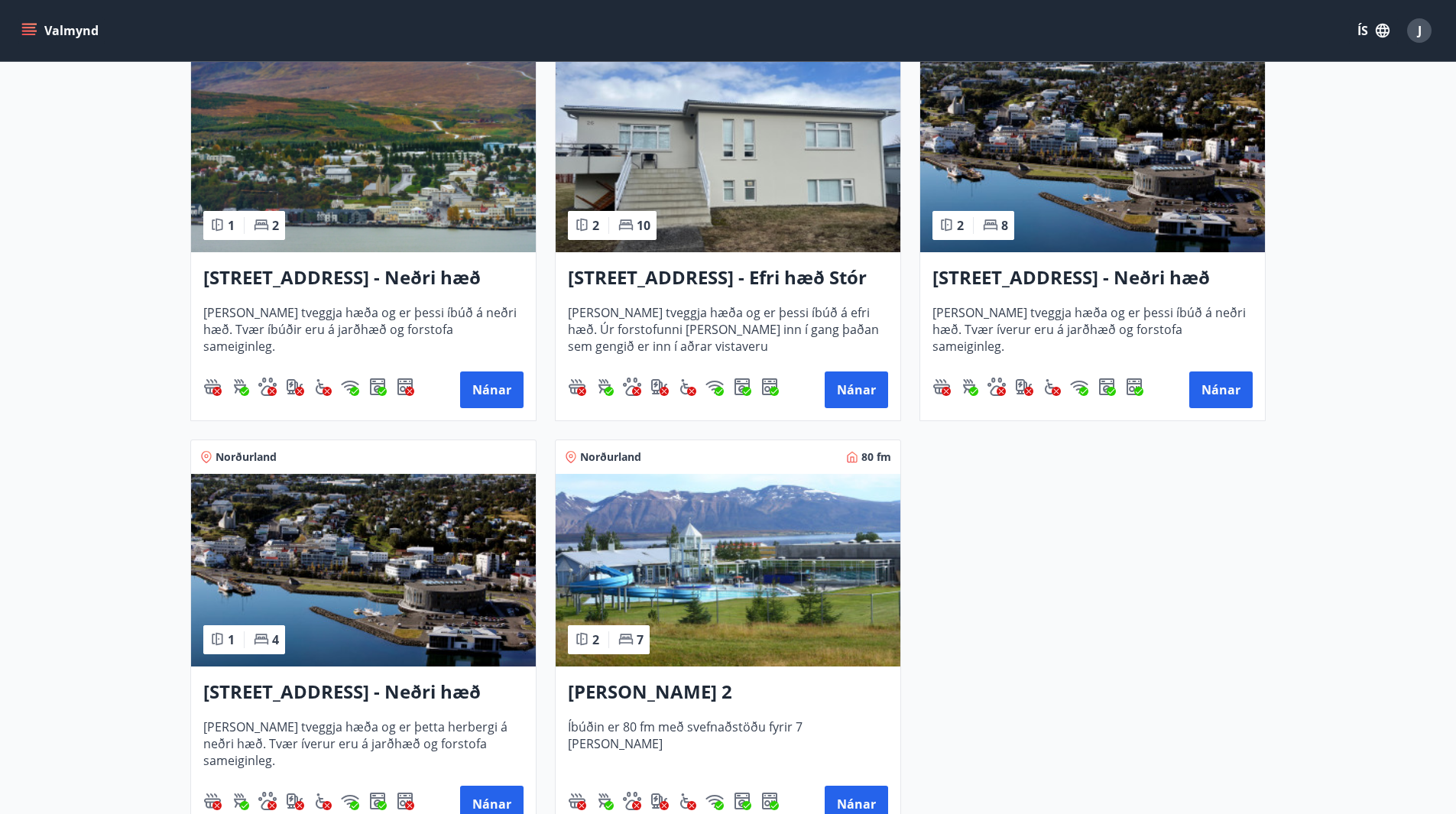
scroll to position [1223, 0]
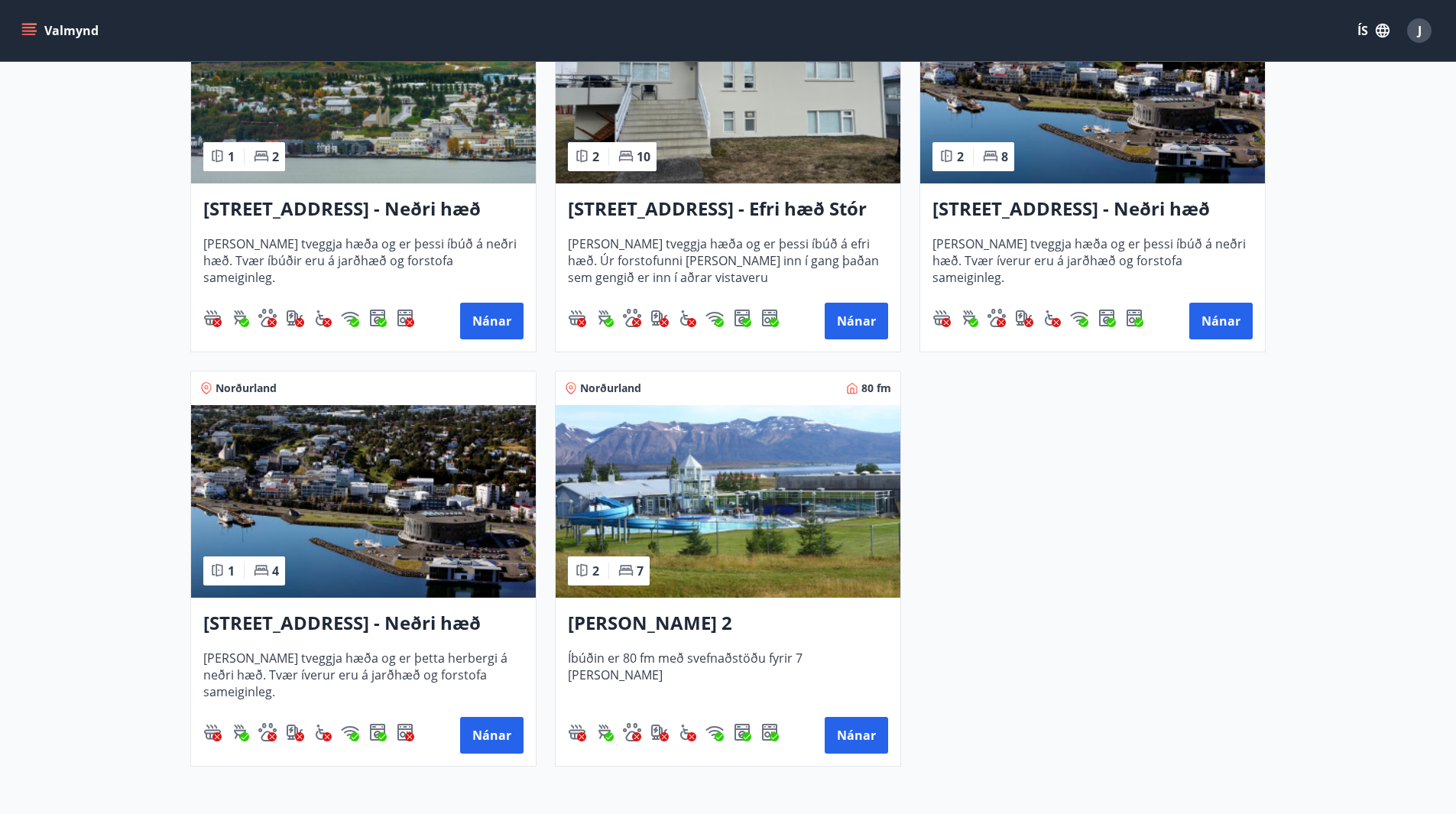
click at [695, 630] on h3 "[PERSON_NAME] 2" at bounding box center [727, 623] width 320 height 27
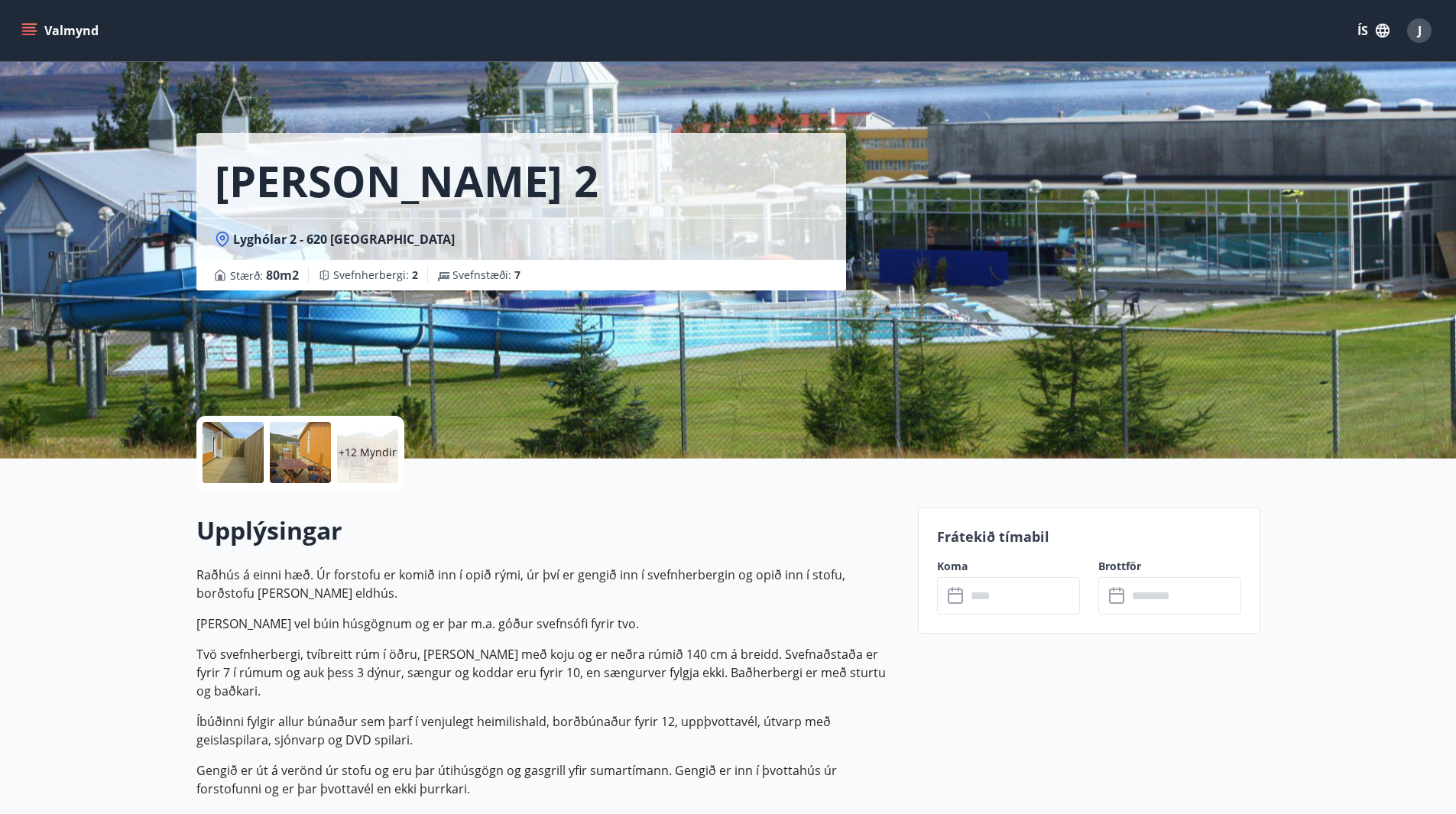
click at [251, 465] on div at bounding box center [233, 453] width 62 height 62
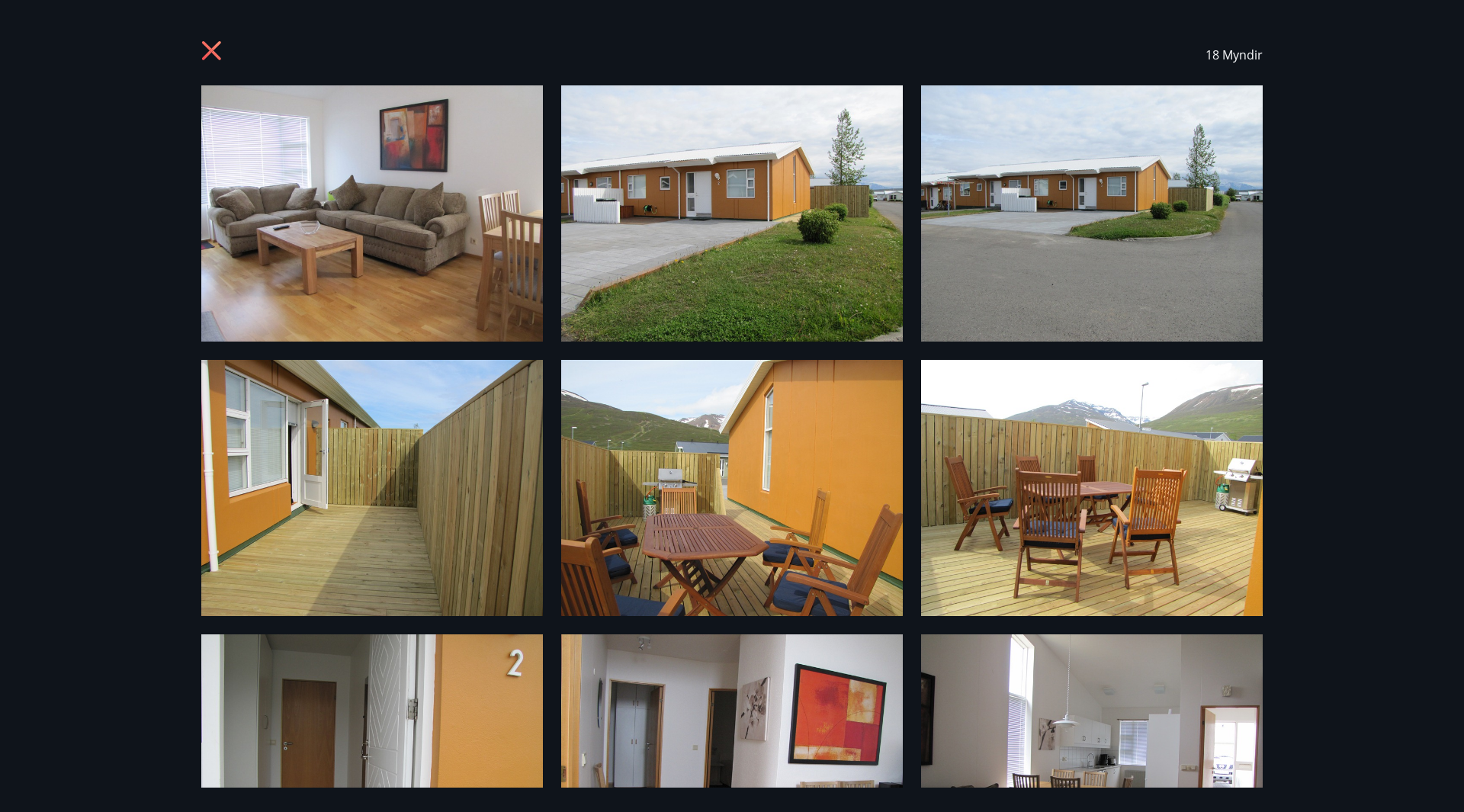
click at [206, 54] on icon at bounding box center [213, 52] width 24 height 24
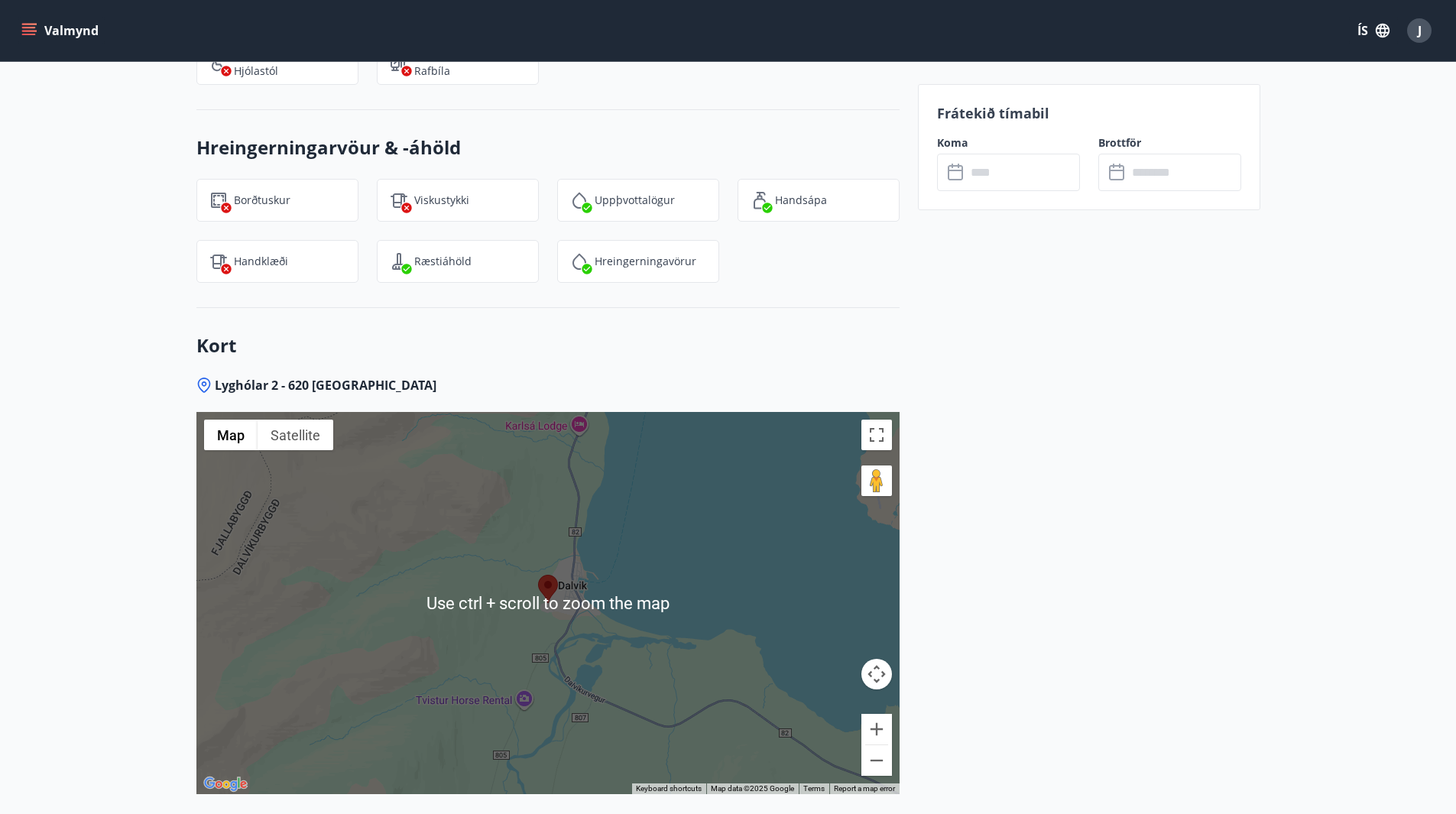
scroll to position [1983, 0]
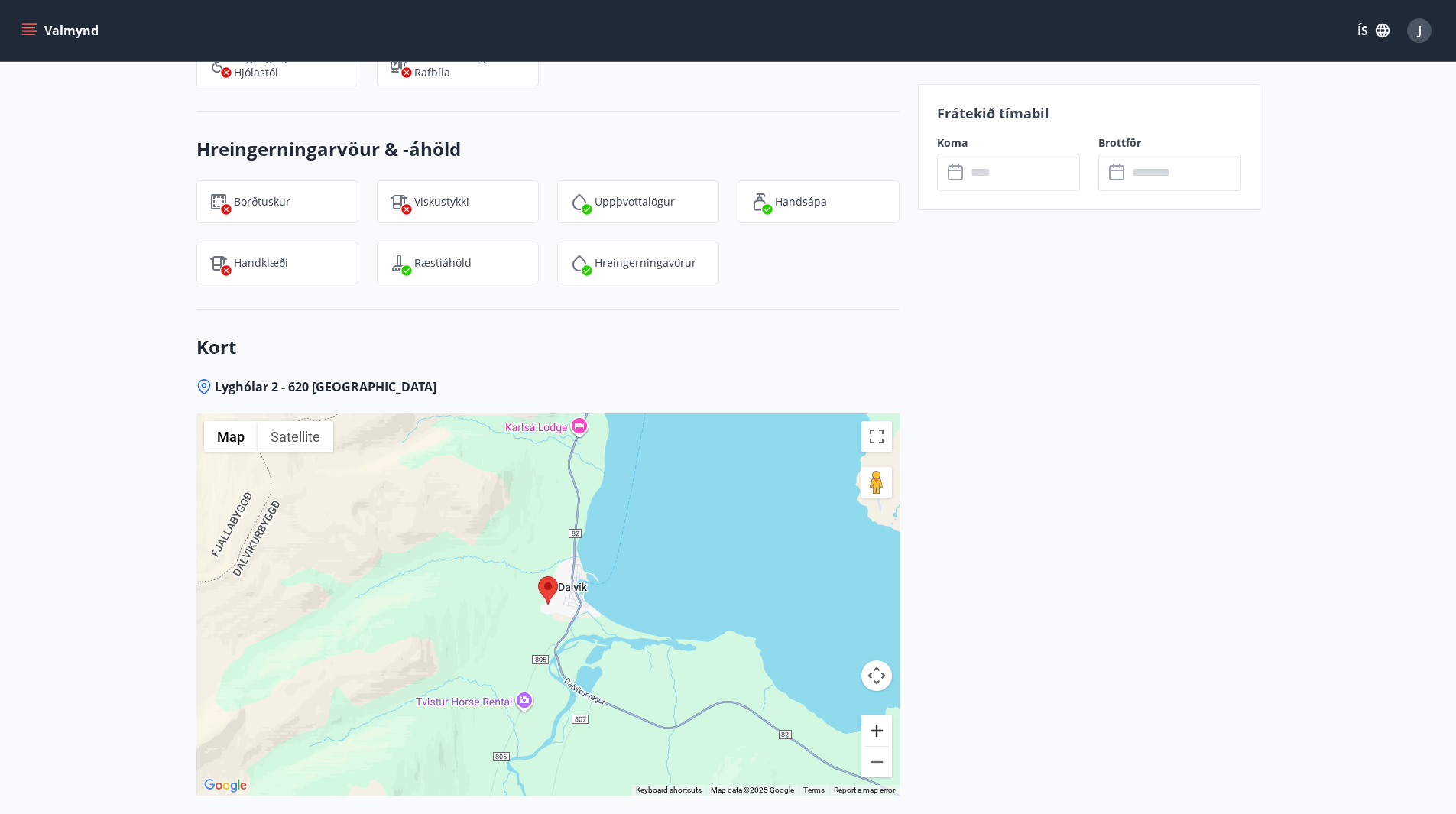
click at [874, 716] on button "Zoom in" at bounding box center [876, 731] width 30 height 30
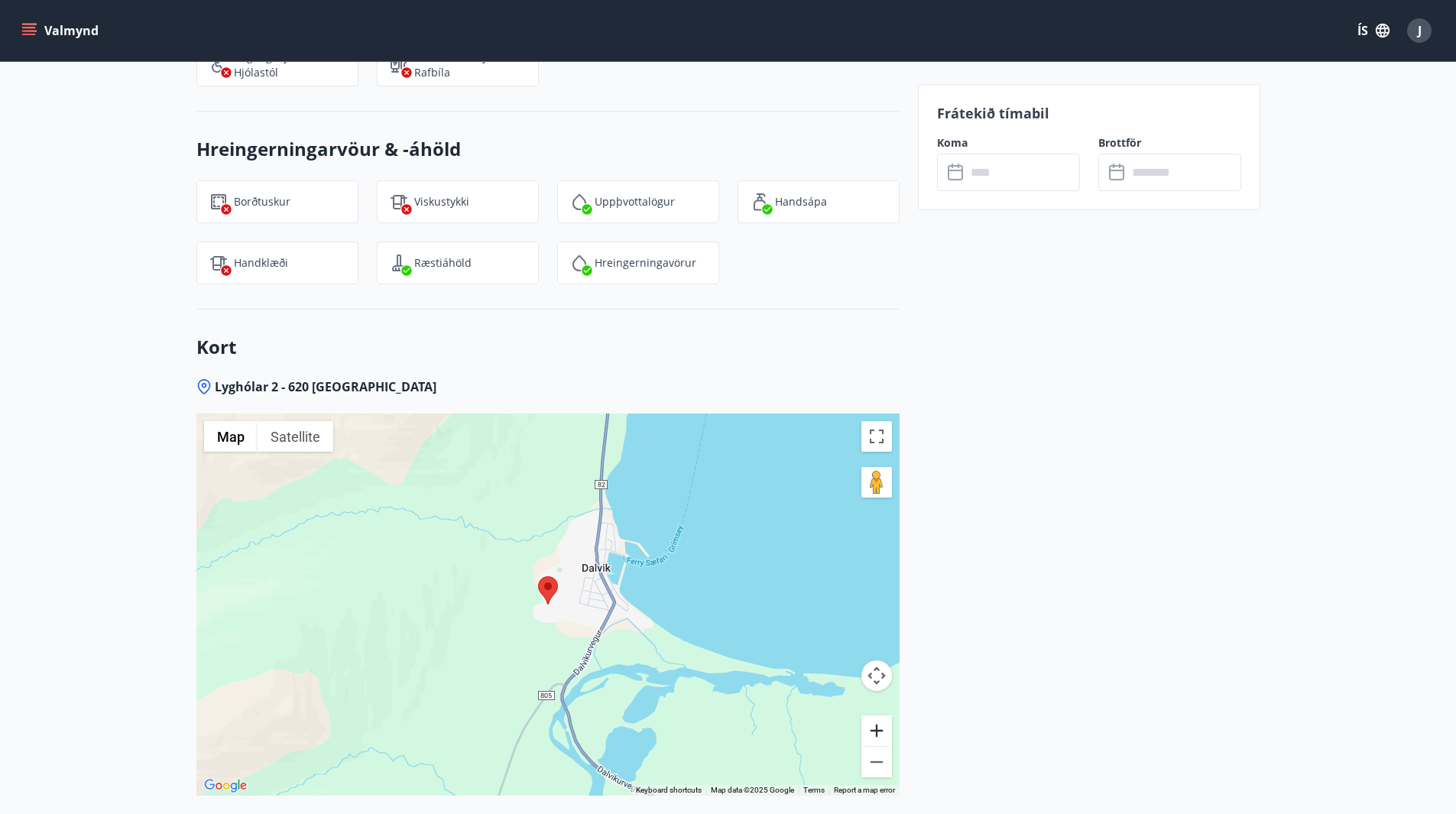
click at [874, 716] on button "Zoom in" at bounding box center [876, 731] width 30 height 30
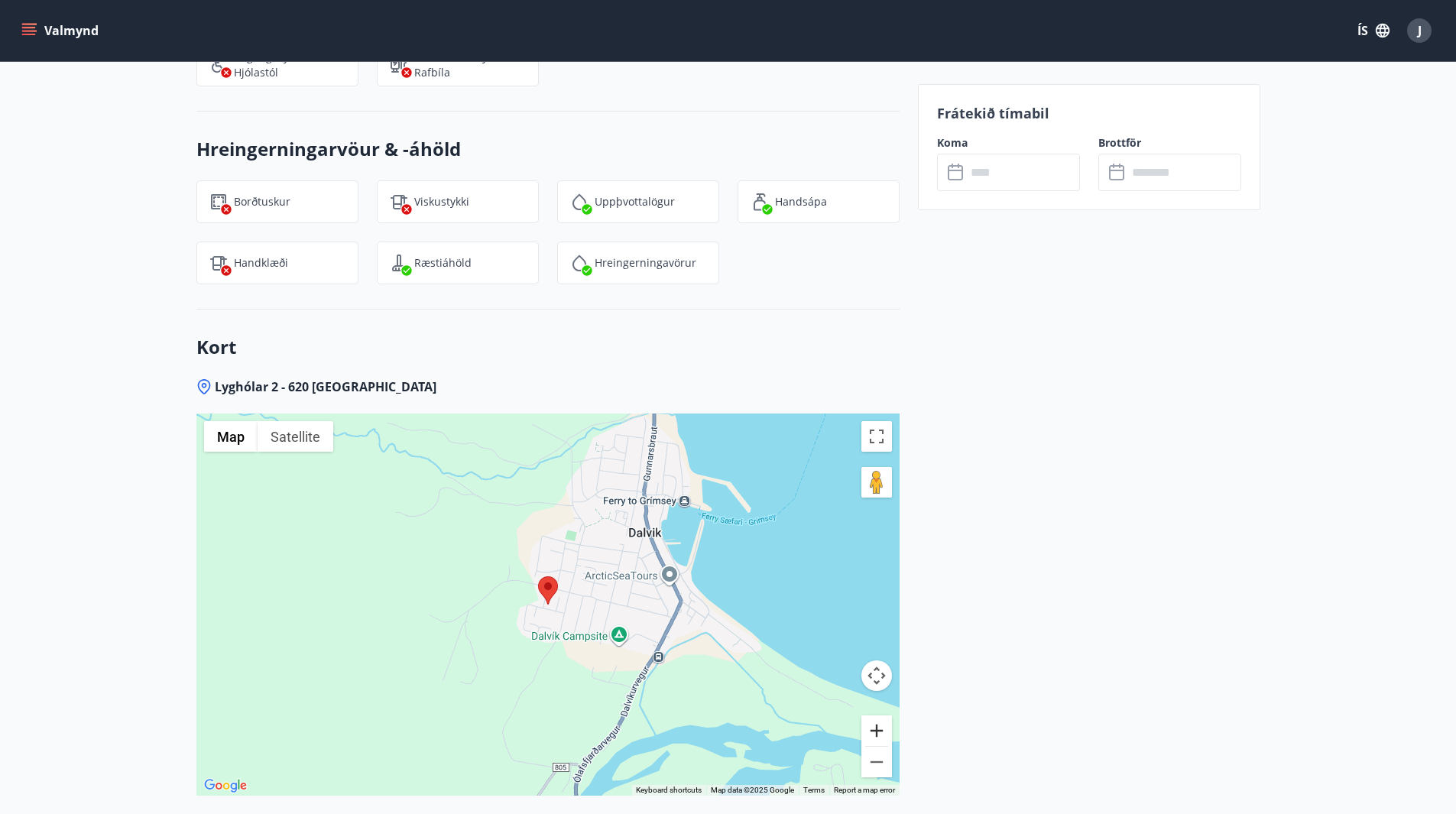
click at [874, 716] on button "Zoom in" at bounding box center [876, 731] width 30 height 30
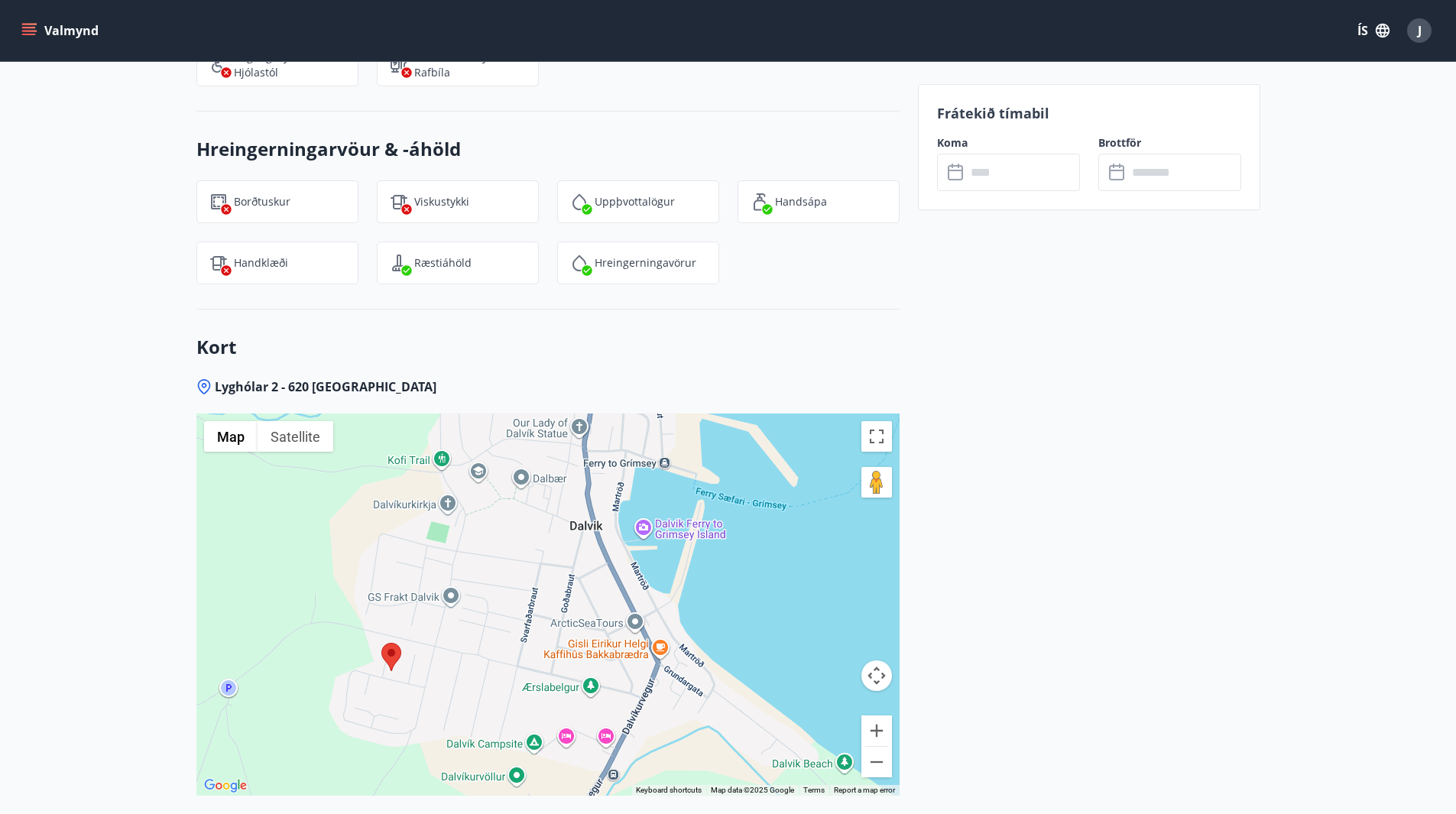
drag, startPoint x: 771, startPoint y: 643, endPoint x: 614, endPoint y: 714, distance: 172.3
click at [611, 713] on div at bounding box center [547, 604] width 703 height 382
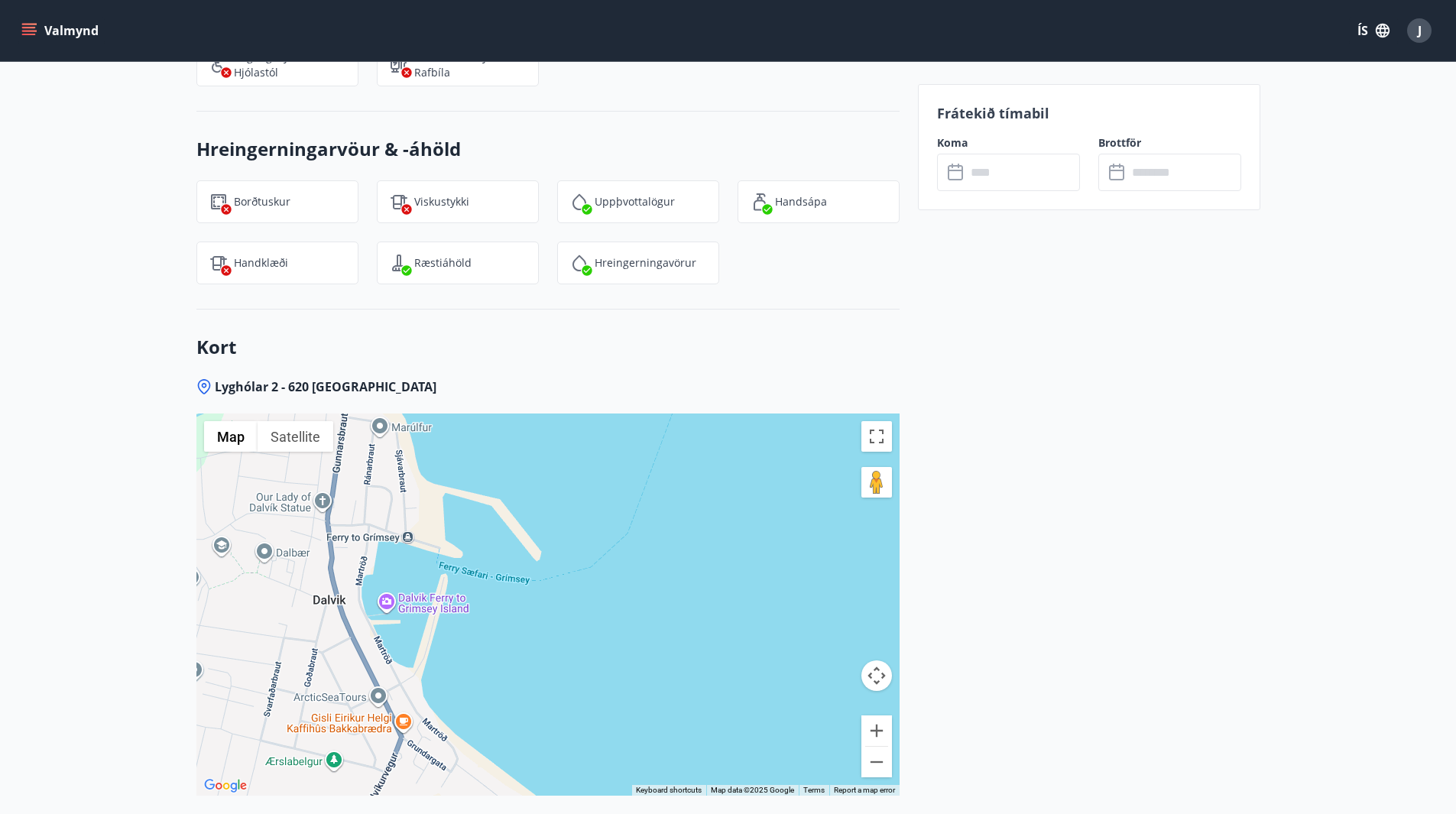
drag, startPoint x: 801, startPoint y: 576, endPoint x: 441, endPoint y: 702, distance: 381.4
click at [441, 702] on div at bounding box center [547, 604] width 703 height 382
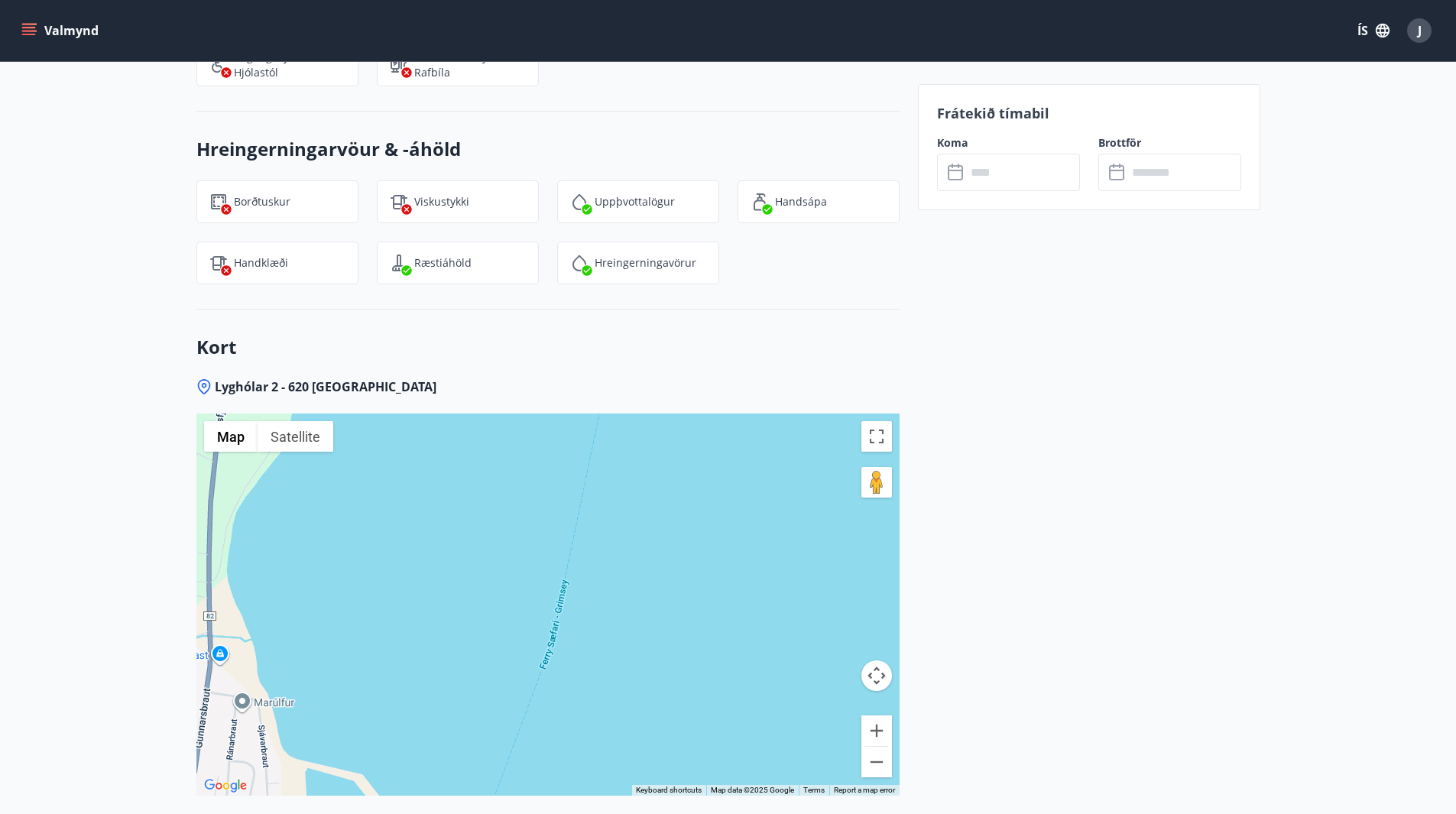
drag, startPoint x: 702, startPoint y: 491, endPoint x: 730, endPoint y: 671, distance: 182.2
click at [732, 677] on div at bounding box center [547, 604] width 703 height 382
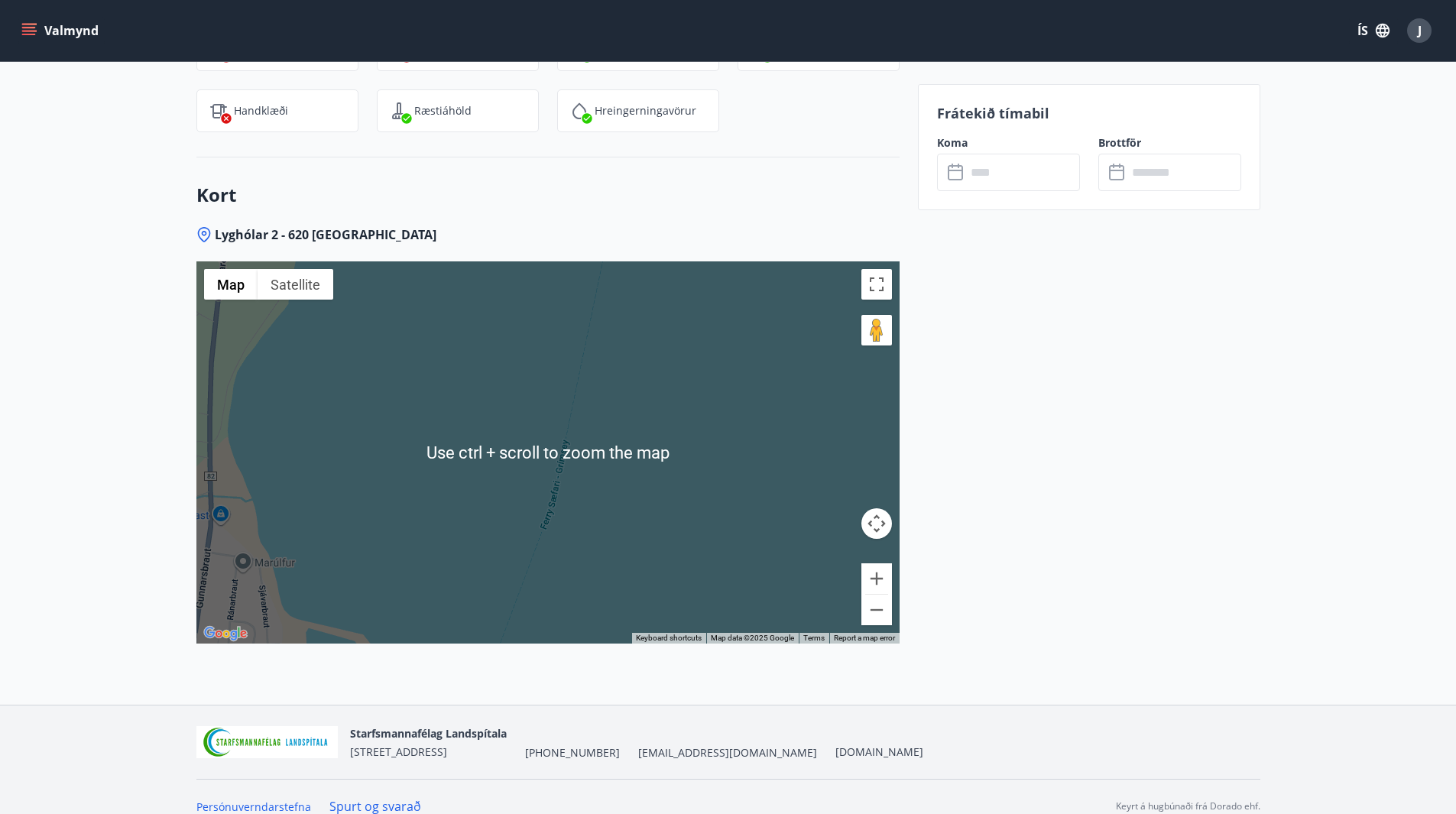
scroll to position [2136, 0]
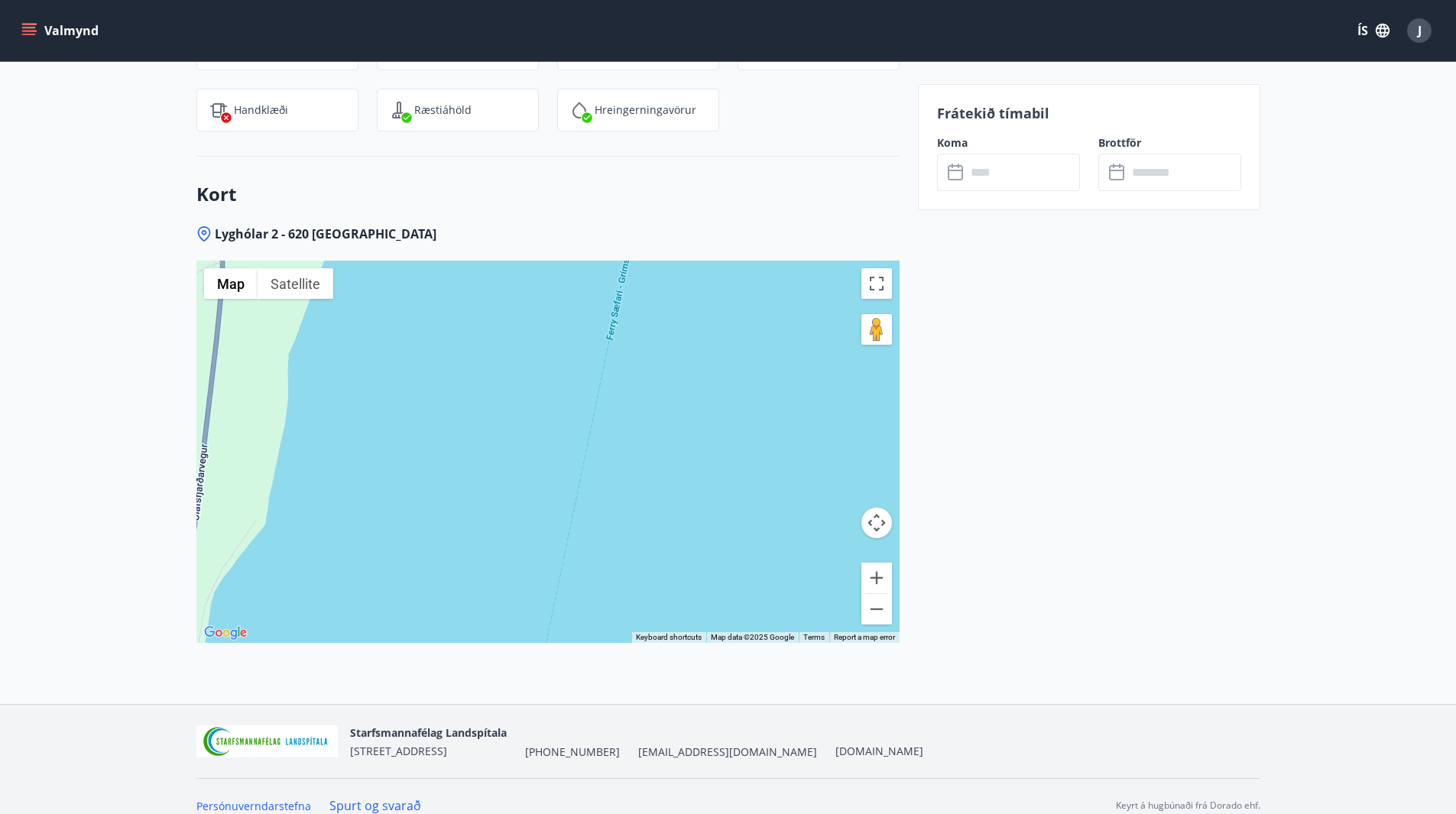
drag, startPoint x: 782, startPoint y: 533, endPoint x: 744, endPoint y: 635, distance: 108.8
click at [760, 647] on div "Lyghólar 2 - 620 [GEOGRAPHIC_DATA] ← Move left → Move right ↑ Move up ↓ Move do…" at bounding box center [547, 465] width 703 height 478
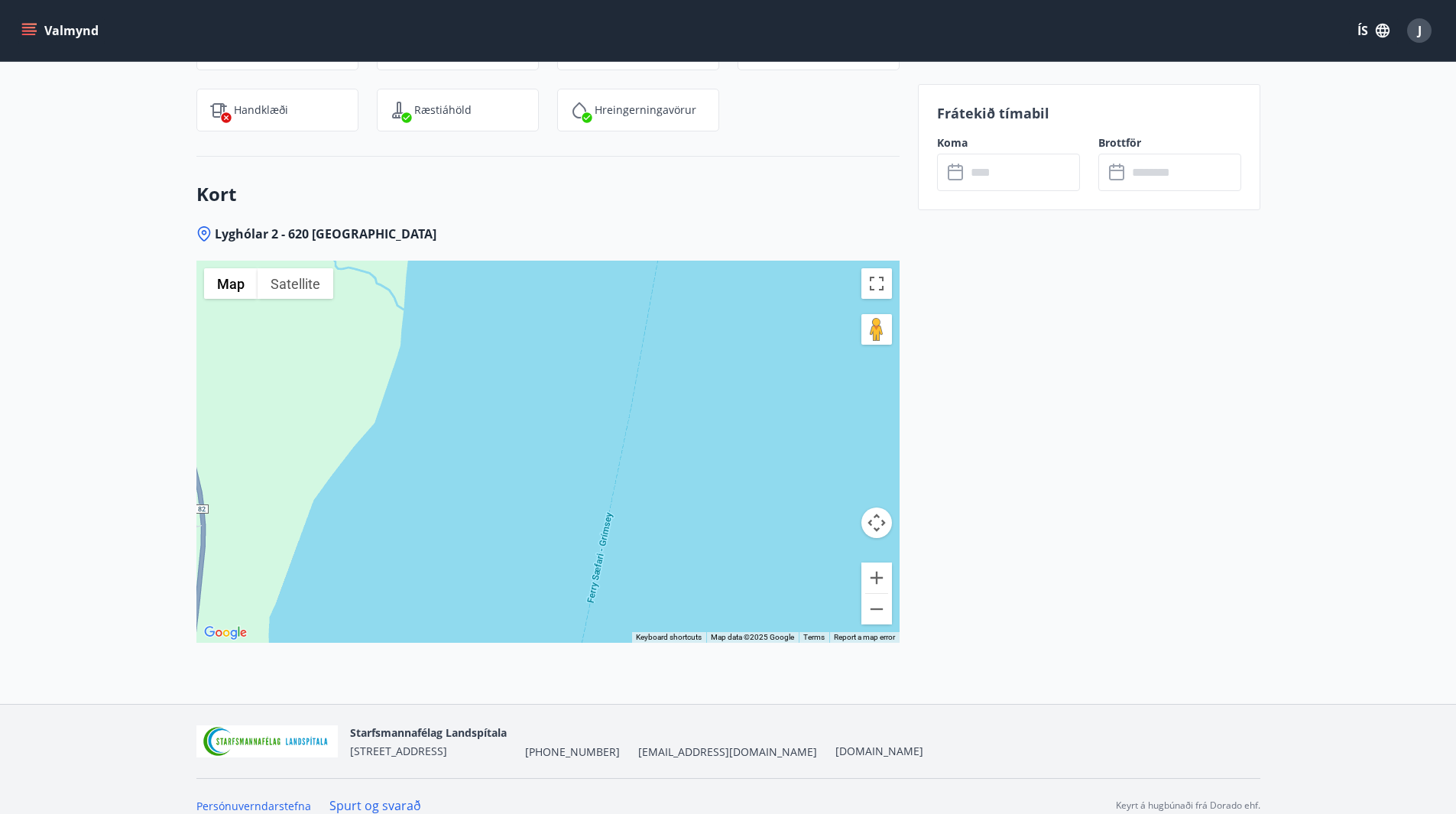
drag, startPoint x: 721, startPoint y: 473, endPoint x: 639, endPoint y: 695, distance: 236.7
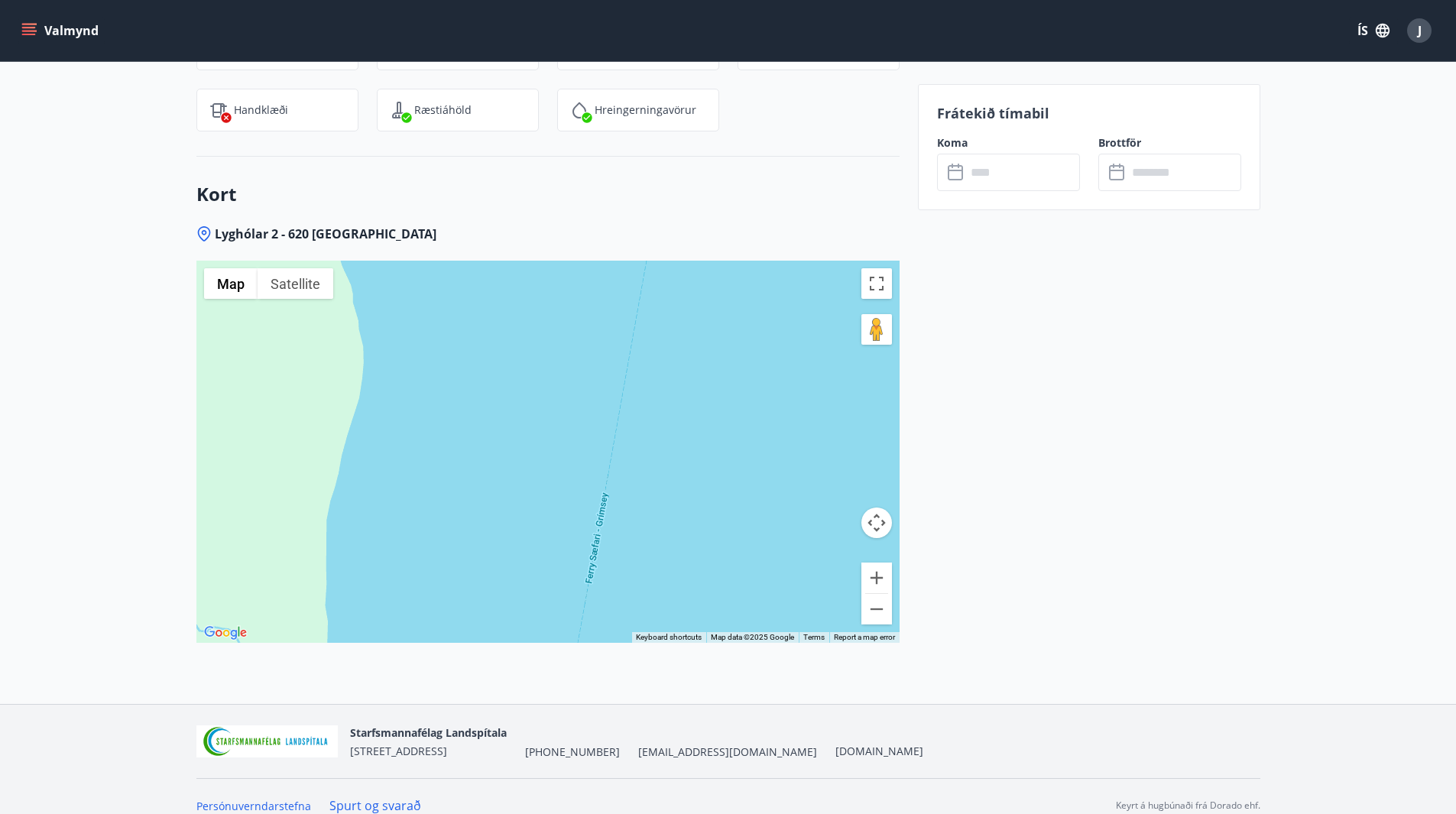
drag, startPoint x: 642, startPoint y: 365, endPoint x: 645, endPoint y: 627, distance: 262.0
click at [674, 657] on div "Lyghólar 2 - 620 [GEOGRAPHIC_DATA] ← Move left → Move right ↑ Move up ↓ Move do…" at bounding box center [547, 465] width 703 height 478
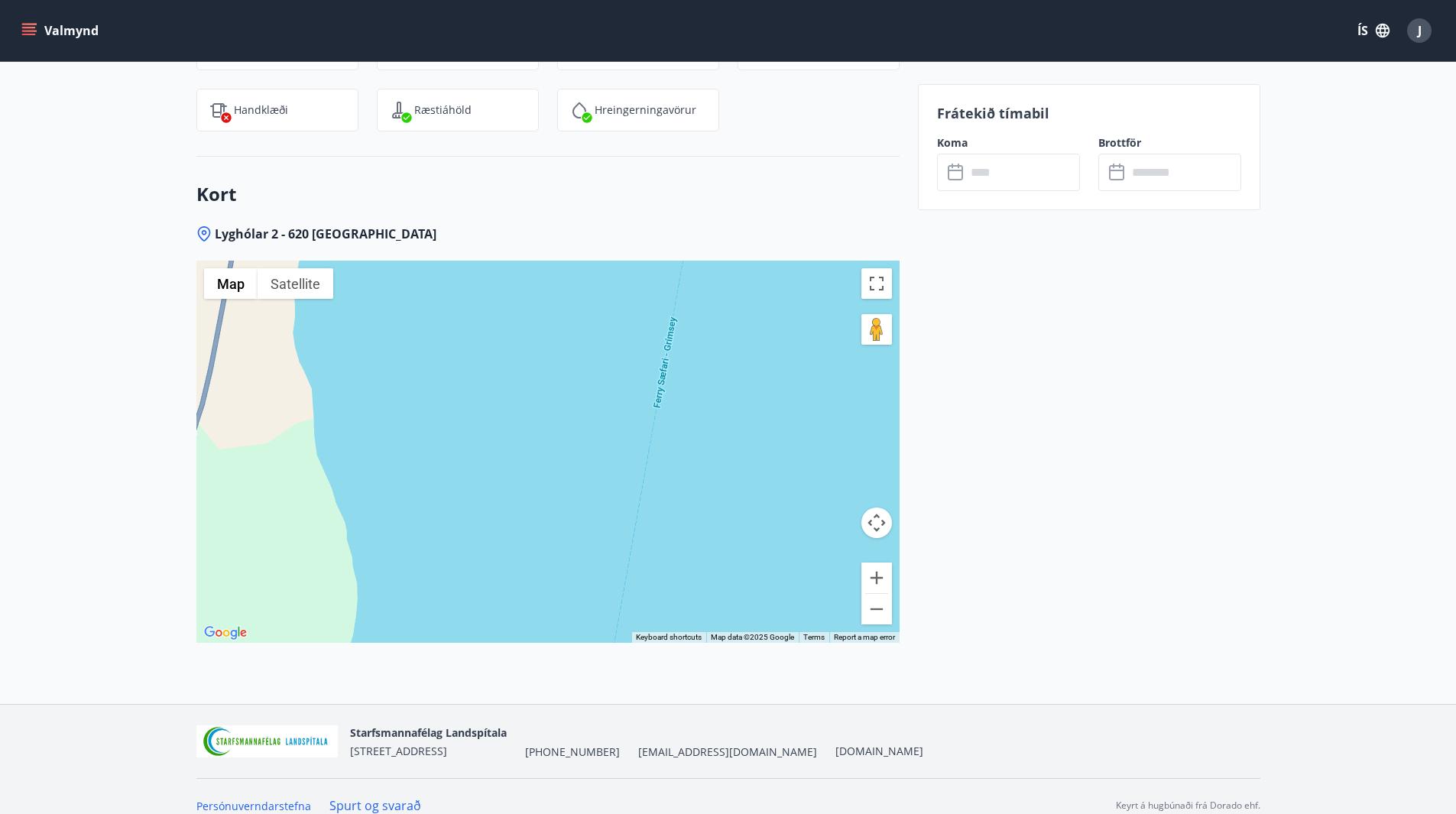
drag, startPoint x: 706, startPoint y: 403, endPoint x: 670, endPoint y: 622, distance: 221.9
click at [688, 636] on div "Lyghólar 2 - 620 [GEOGRAPHIC_DATA] ← Move left → Move right ↑ Move up ↓ Move do…" at bounding box center [547, 465] width 703 height 478
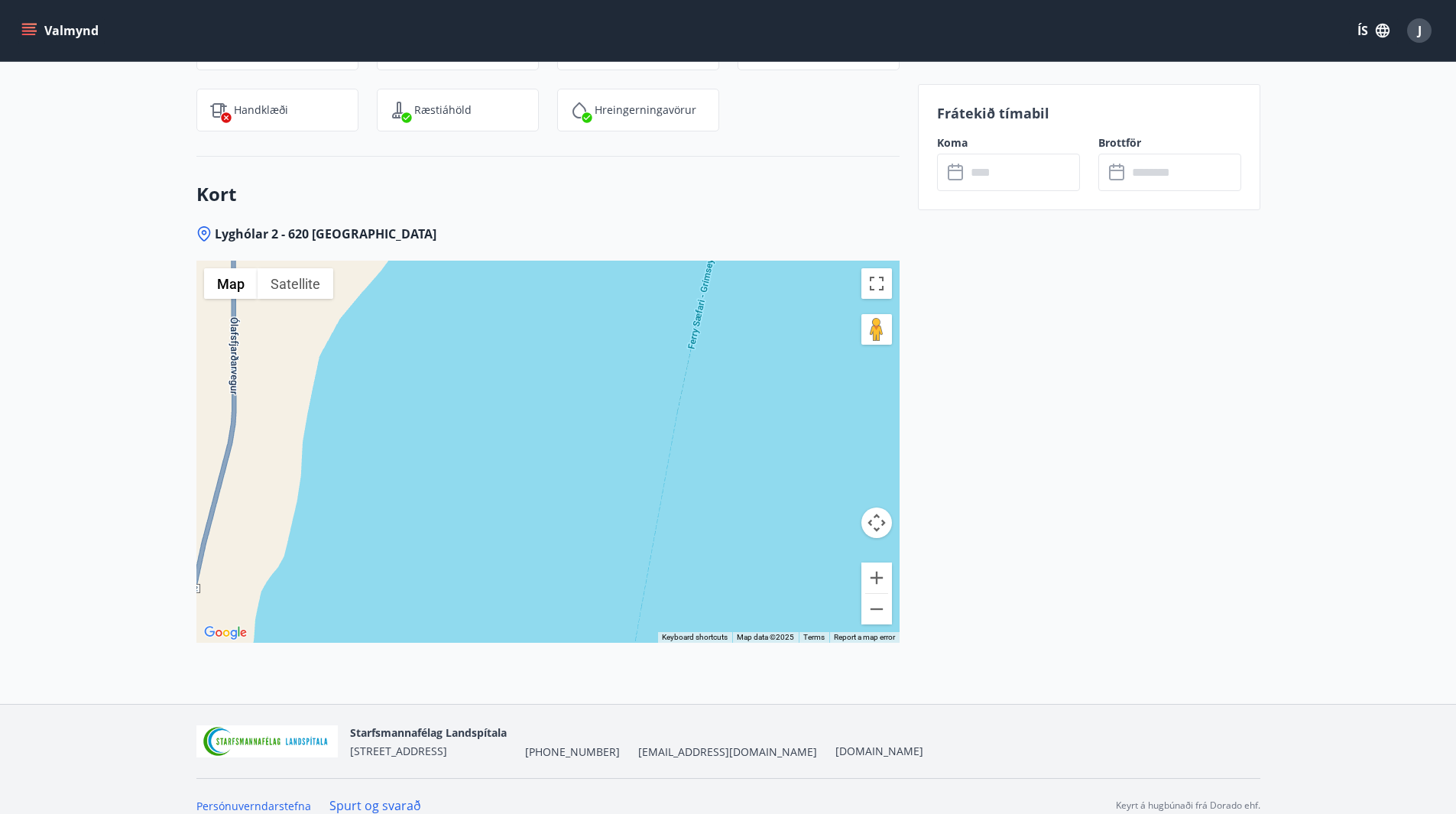
drag, startPoint x: 744, startPoint y: 533, endPoint x: 737, endPoint y: 584, distance: 51.5
click at [740, 580] on div at bounding box center [547, 452] width 703 height 382
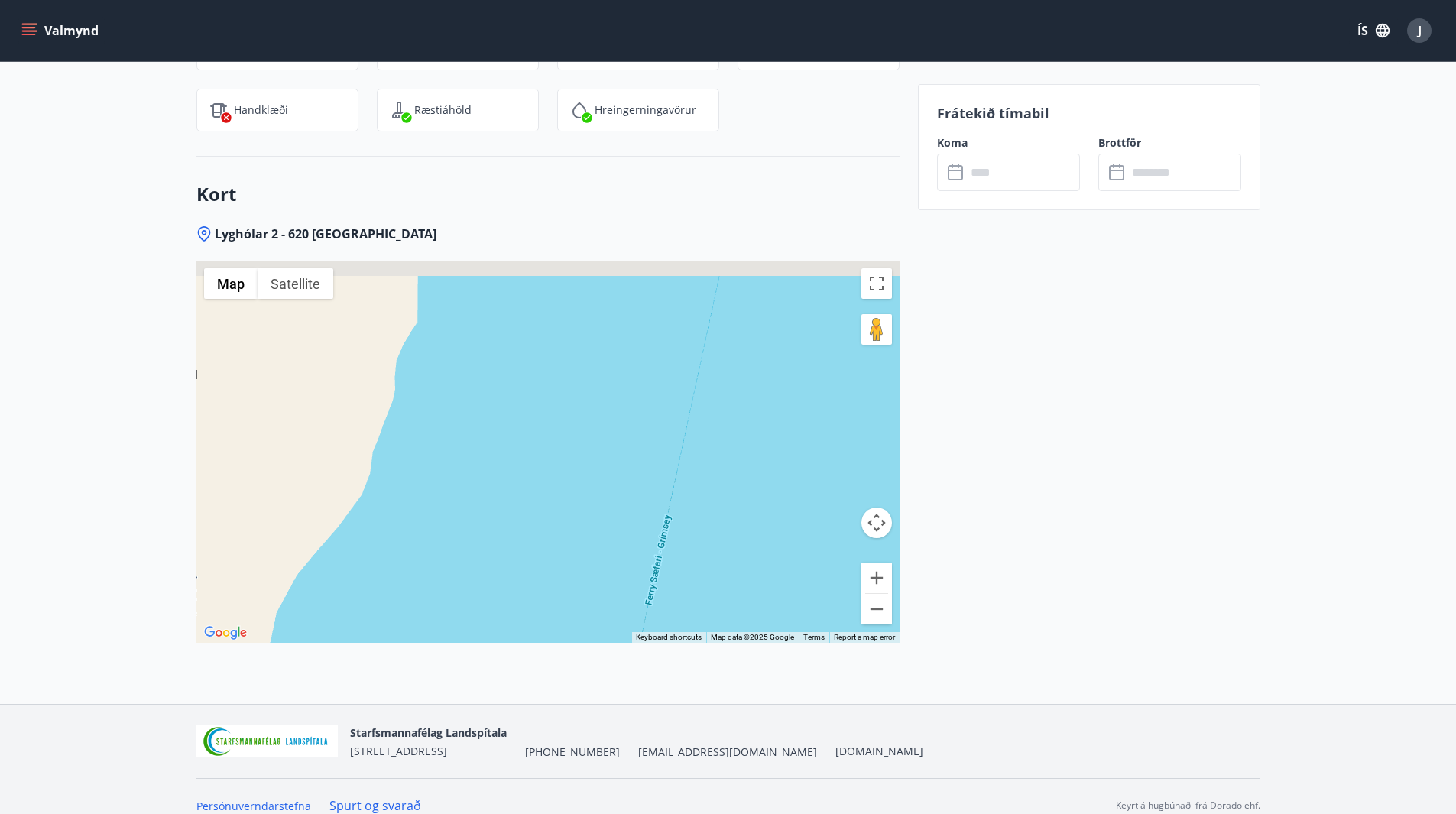
drag, startPoint x: 762, startPoint y: 436, endPoint x: 687, endPoint y: 594, distance: 174.9
click at [712, 598] on div at bounding box center [547, 452] width 703 height 382
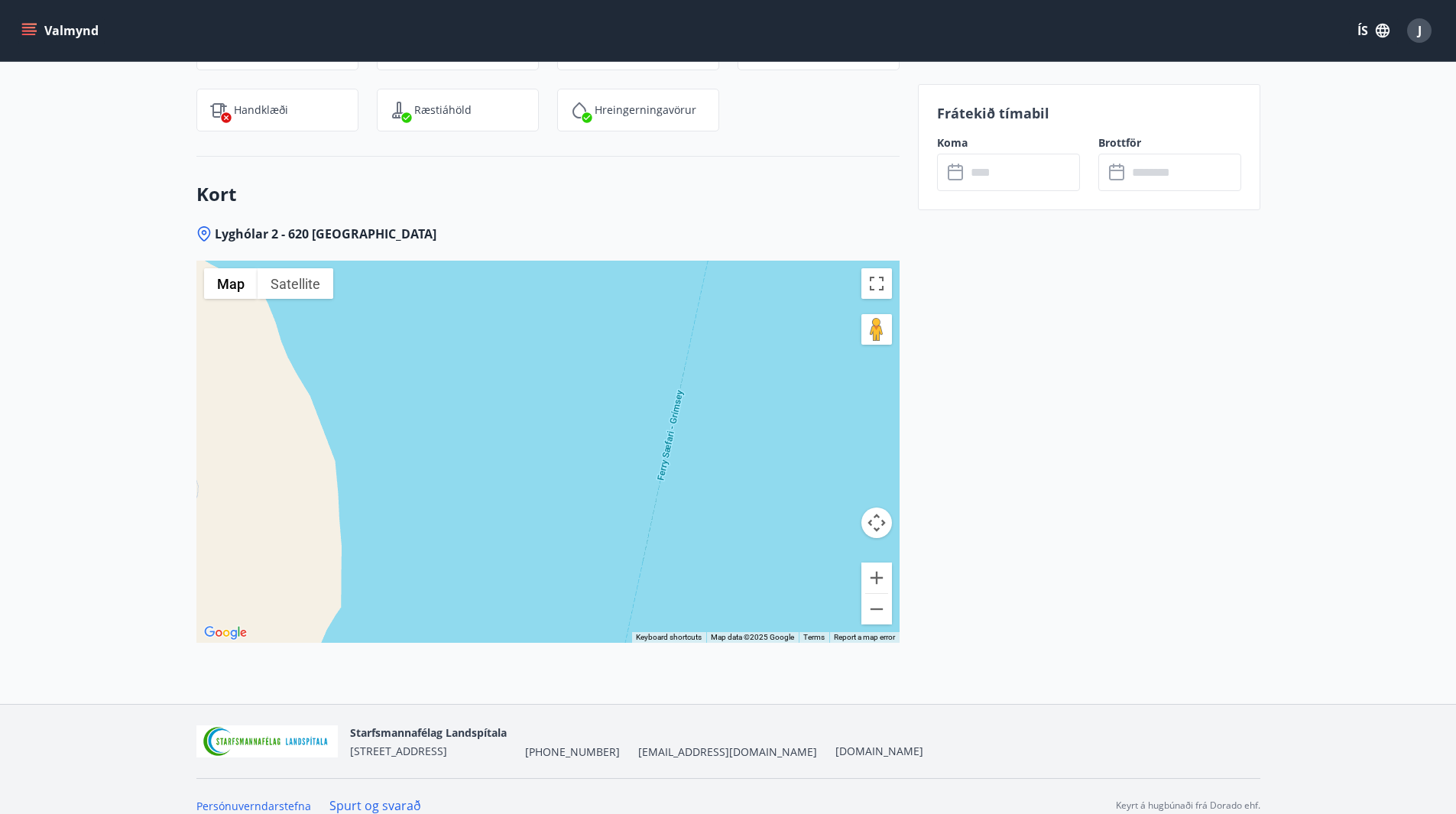
drag, startPoint x: 761, startPoint y: 506, endPoint x: 737, endPoint y: 569, distance: 67.4
click at [738, 569] on div at bounding box center [547, 452] width 703 height 382
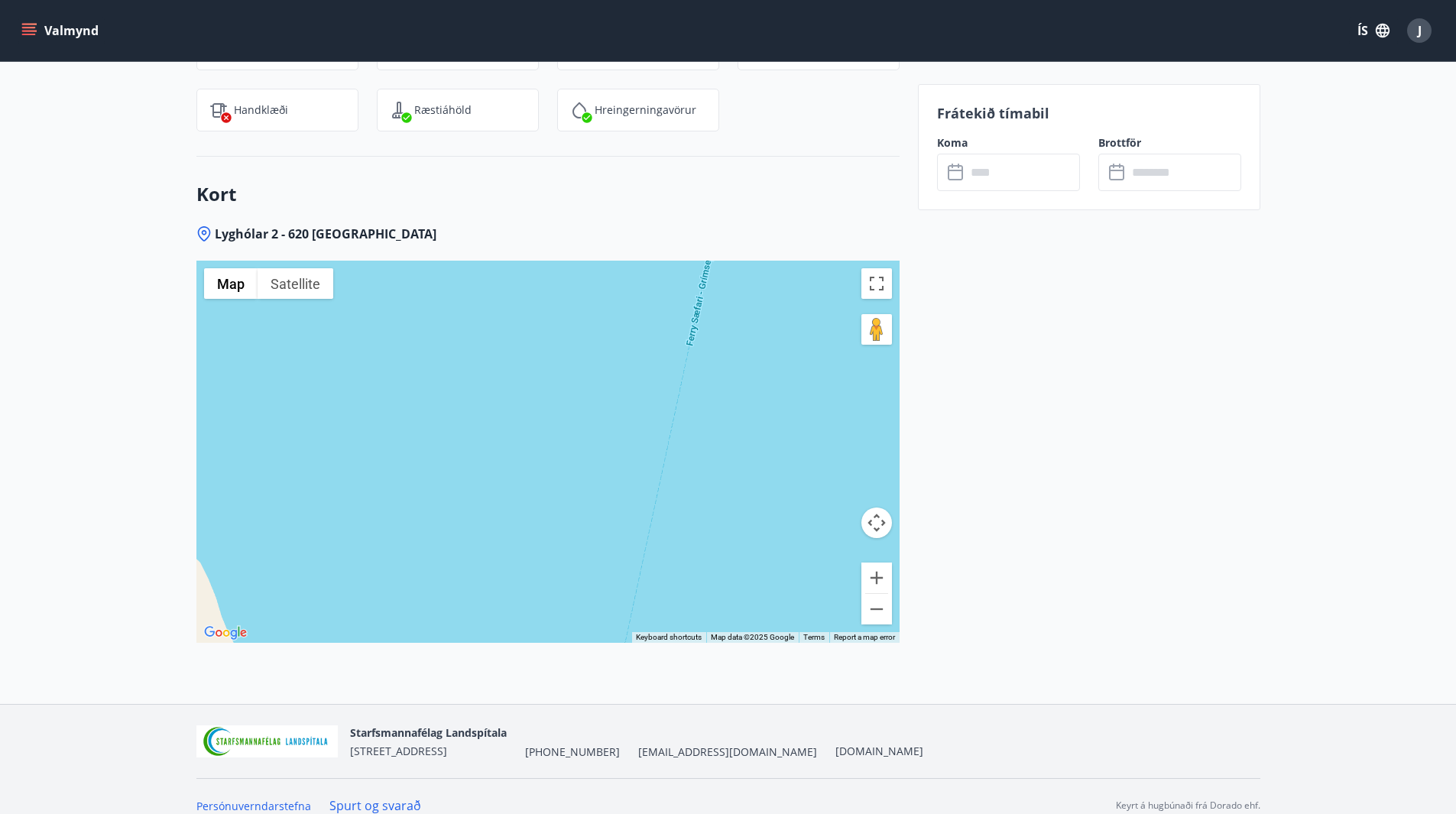
drag, startPoint x: 814, startPoint y: 349, endPoint x: 779, endPoint y: 575, distance: 228.7
click at [779, 575] on div at bounding box center [547, 452] width 703 height 382
drag, startPoint x: 768, startPoint y: 425, endPoint x: 709, endPoint y: 575, distance: 161.2
click at [716, 573] on div at bounding box center [547, 452] width 703 height 382
drag, startPoint x: 768, startPoint y: 329, endPoint x: 740, endPoint y: 525, distance: 198.0
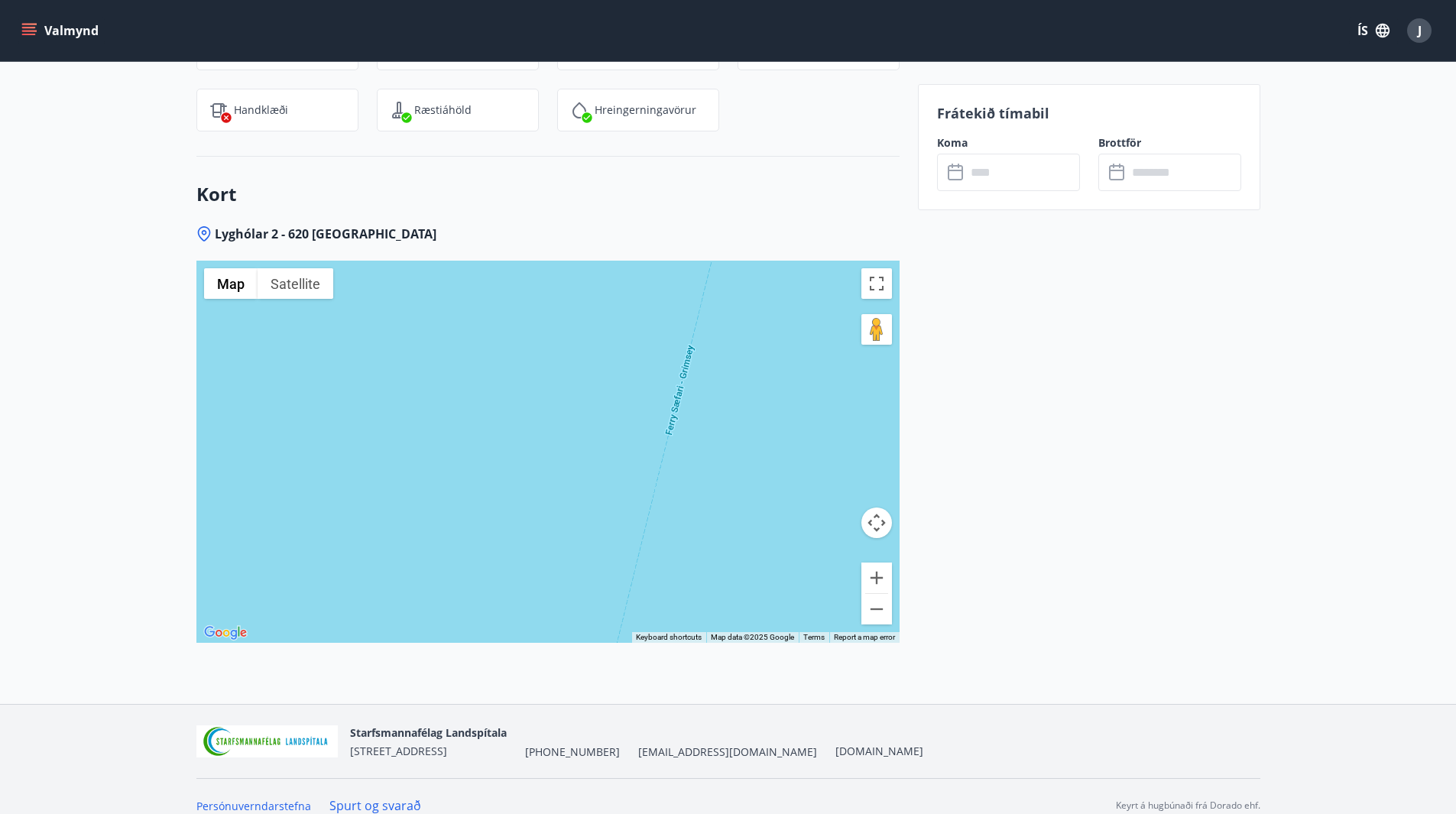
click at [744, 568] on div at bounding box center [547, 452] width 703 height 382
drag, startPoint x: 772, startPoint y: 351, endPoint x: 702, endPoint y: 570, distance: 229.9
click at [702, 570] on div at bounding box center [547, 452] width 703 height 382
click at [877, 597] on button "Zoom out" at bounding box center [876, 609] width 30 height 30
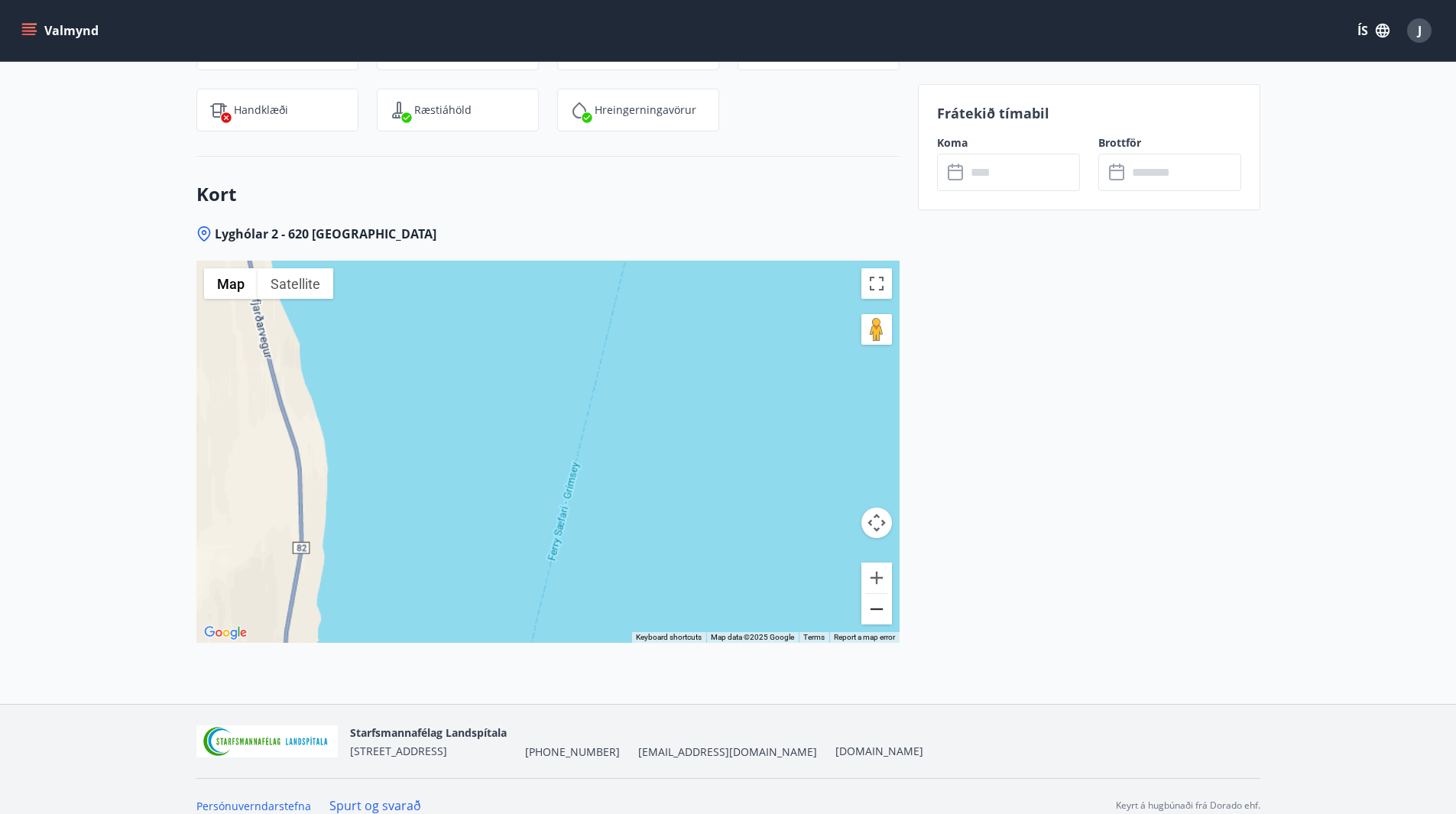
click at [877, 597] on button "Zoom out" at bounding box center [876, 609] width 30 height 30
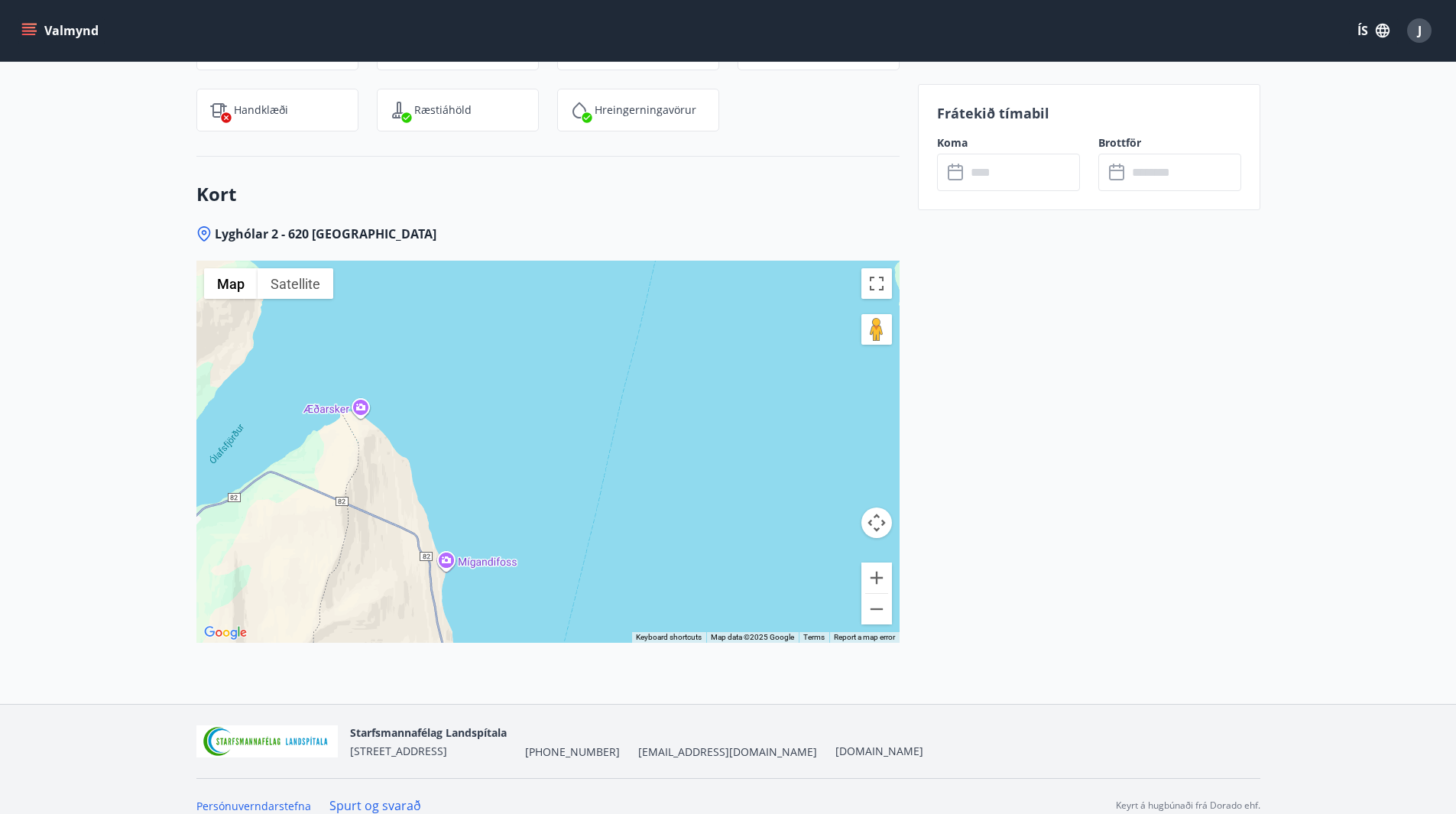
drag, startPoint x: 748, startPoint y: 389, endPoint x: 731, endPoint y: 626, distance: 237.6
click at [731, 626] on div "Lyghólar 2 - 620 [GEOGRAPHIC_DATA] ← Move left → Move right ↑ Move up ↓ Move do…" at bounding box center [547, 465] width 703 height 478
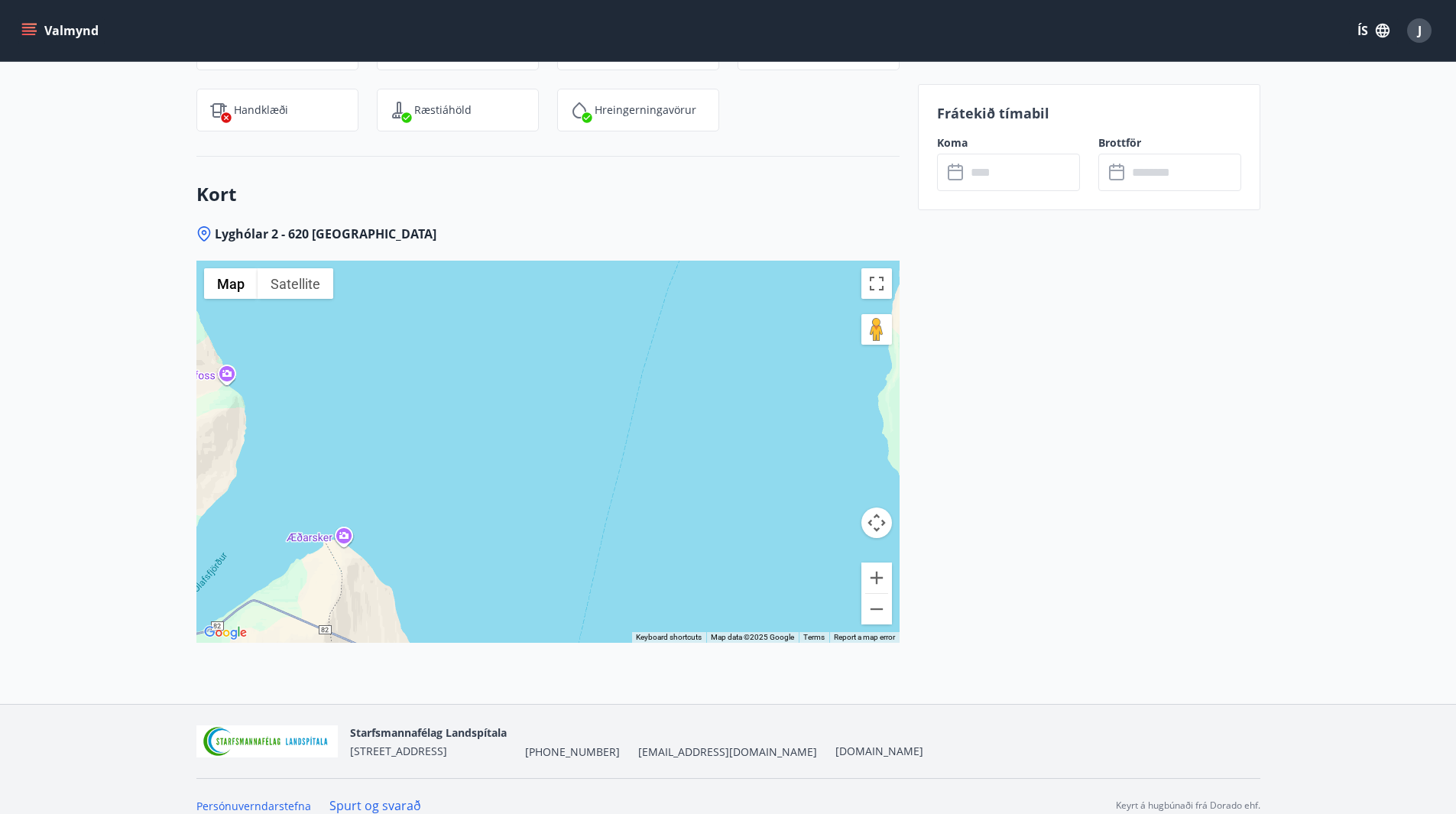
drag, startPoint x: 751, startPoint y: 337, endPoint x: 742, endPoint y: 598, distance: 261.2
click at [743, 598] on div at bounding box center [547, 452] width 703 height 382
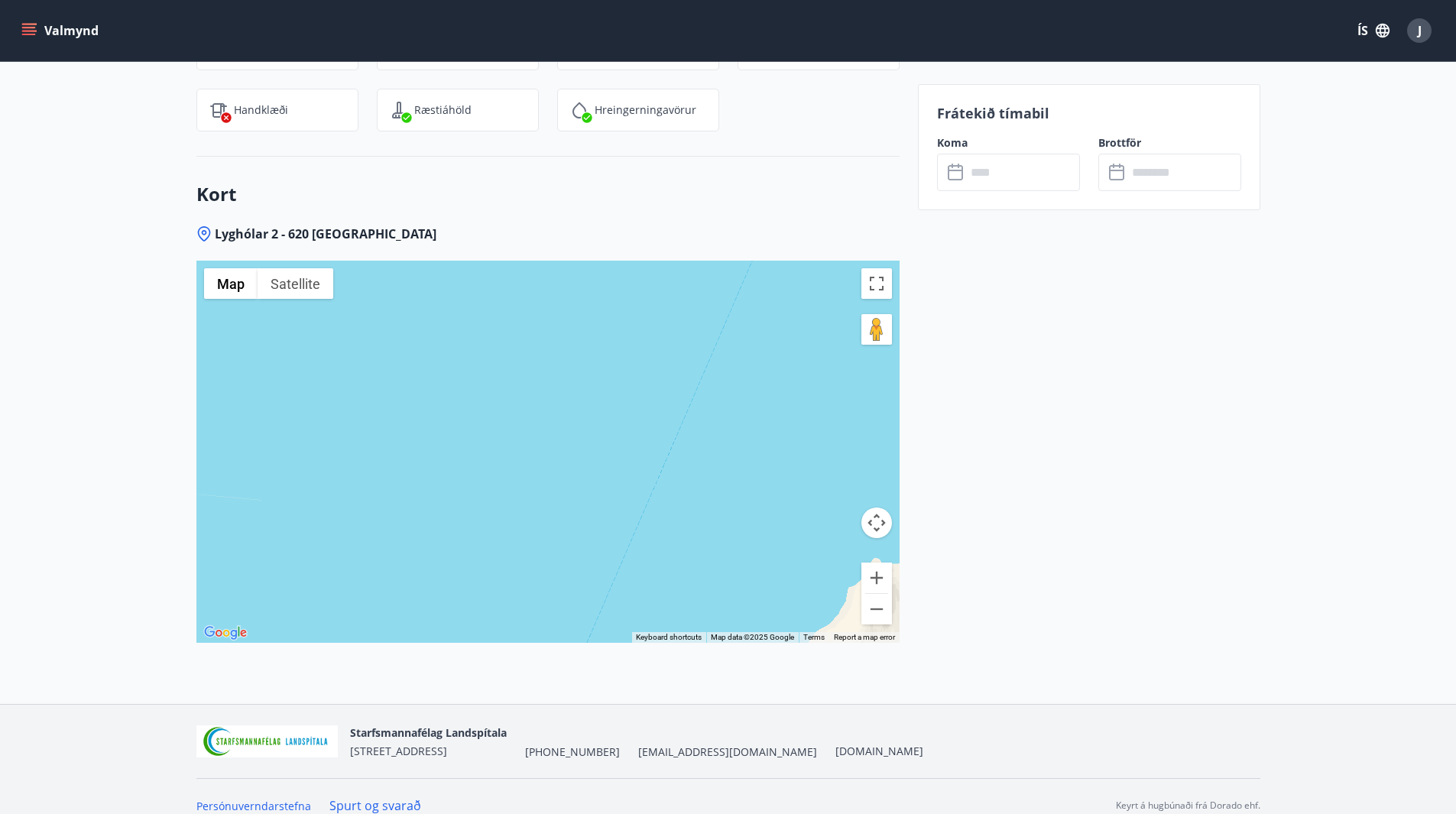
drag, startPoint x: 724, startPoint y: 494, endPoint x: 659, endPoint y: 618, distance: 140.0
click at [659, 618] on div "Use ctrl + scroll to zoom the map Map Terrain Satellite Labels Keyboard shortcu…" at bounding box center [547, 452] width 703 height 382
drag, startPoint x: 754, startPoint y: 403, endPoint x: 603, endPoint y: 616, distance: 261.1
click at [604, 616] on div at bounding box center [547, 452] width 703 height 382
drag, startPoint x: 733, startPoint y: 534, endPoint x: 725, endPoint y: 590, distance: 56.6
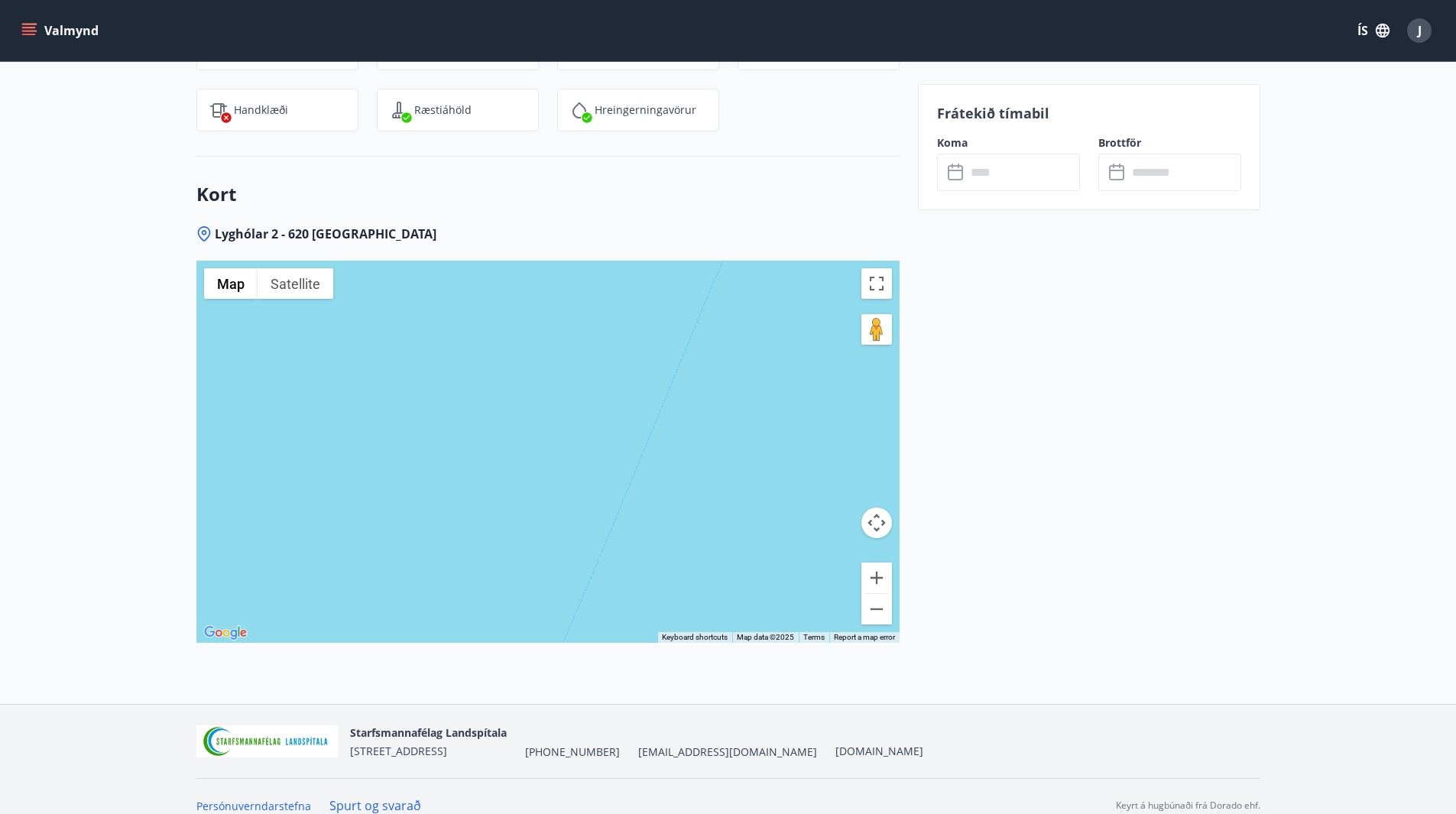
click at [726, 589] on div at bounding box center [547, 452] width 703 height 382
drag, startPoint x: 705, startPoint y: 505, endPoint x: 786, endPoint y: 141, distance: 372.9
click at [786, 157] on div "Kort Lyghólar 2 - 620 Dalvík ← Move left → Move right ↑ Move up ↓ Move down + Z…" at bounding box center [547, 430] width 703 height 548
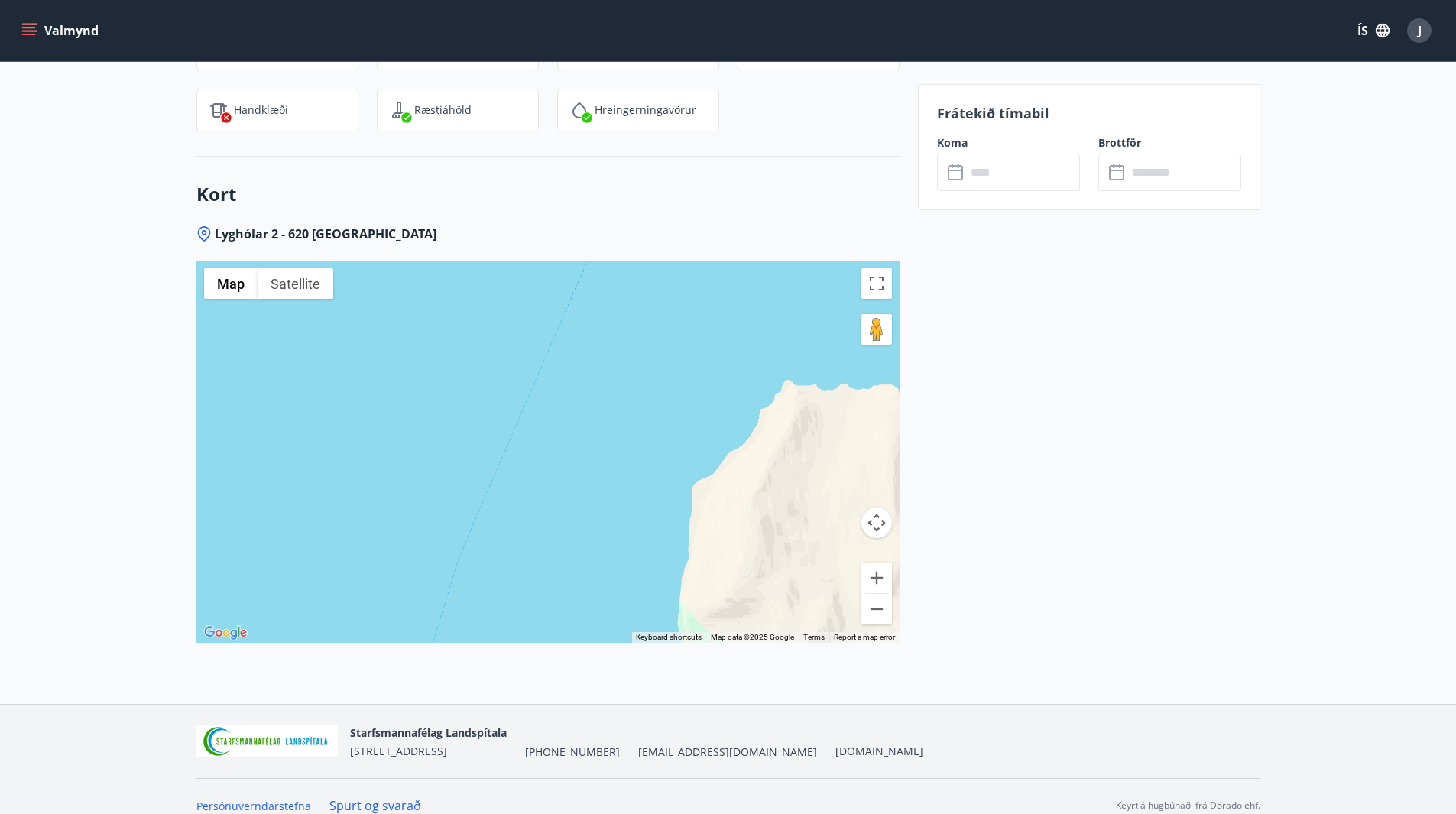
drag, startPoint x: 666, startPoint y: 393, endPoint x: 800, endPoint y: 201, distance: 234.1
click at [800, 204] on div "Kort Lyghólar 2 - 620 Dalvík ← Move left → Move right ↑ Move up ↓ Move down + Z…" at bounding box center [547, 430] width 703 height 548
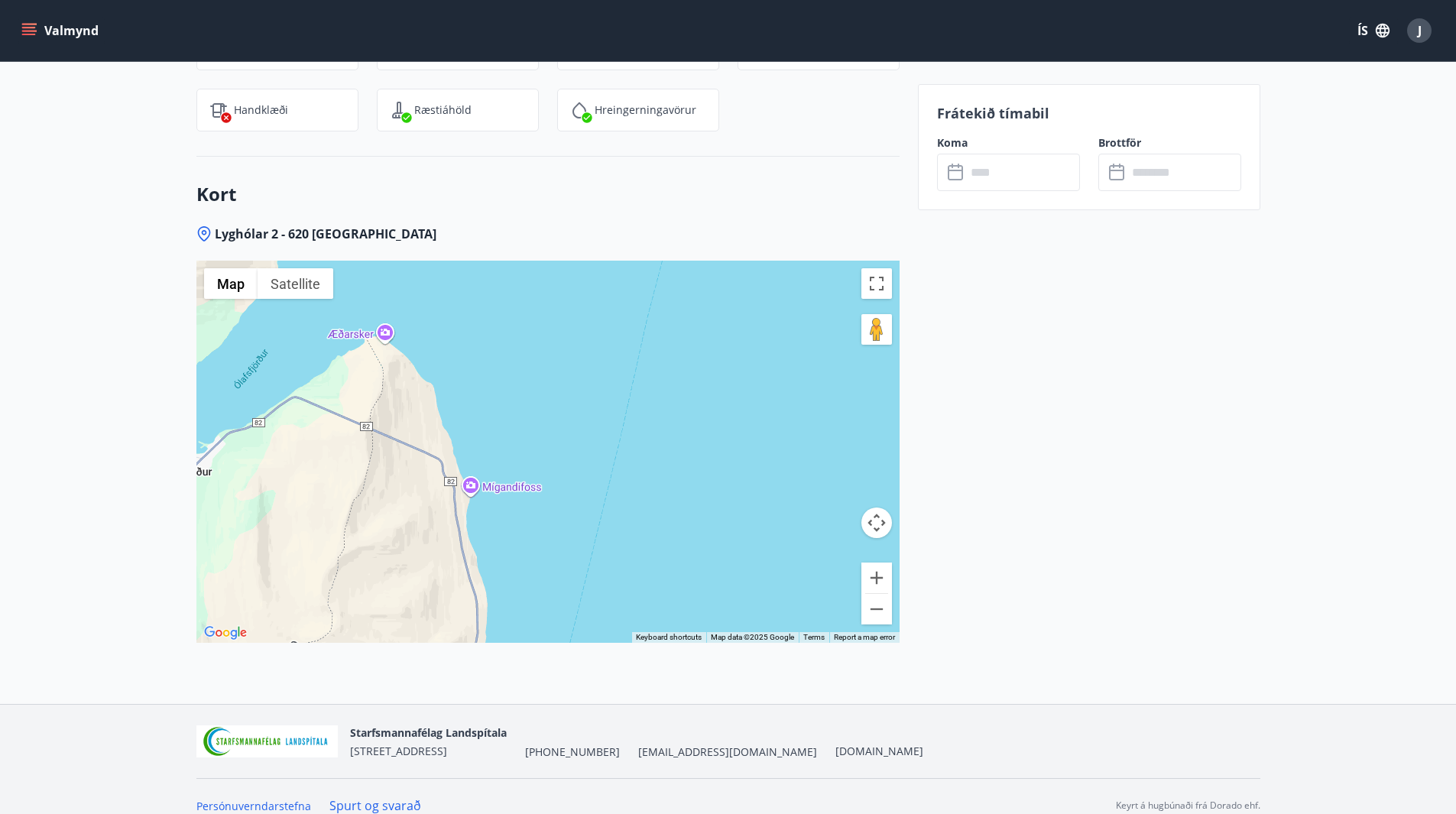
drag, startPoint x: 712, startPoint y: 498, endPoint x: 753, endPoint y: 308, distance: 194.4
click at [753, 308] on div at bounding box center [547, 452] width 703 height 382
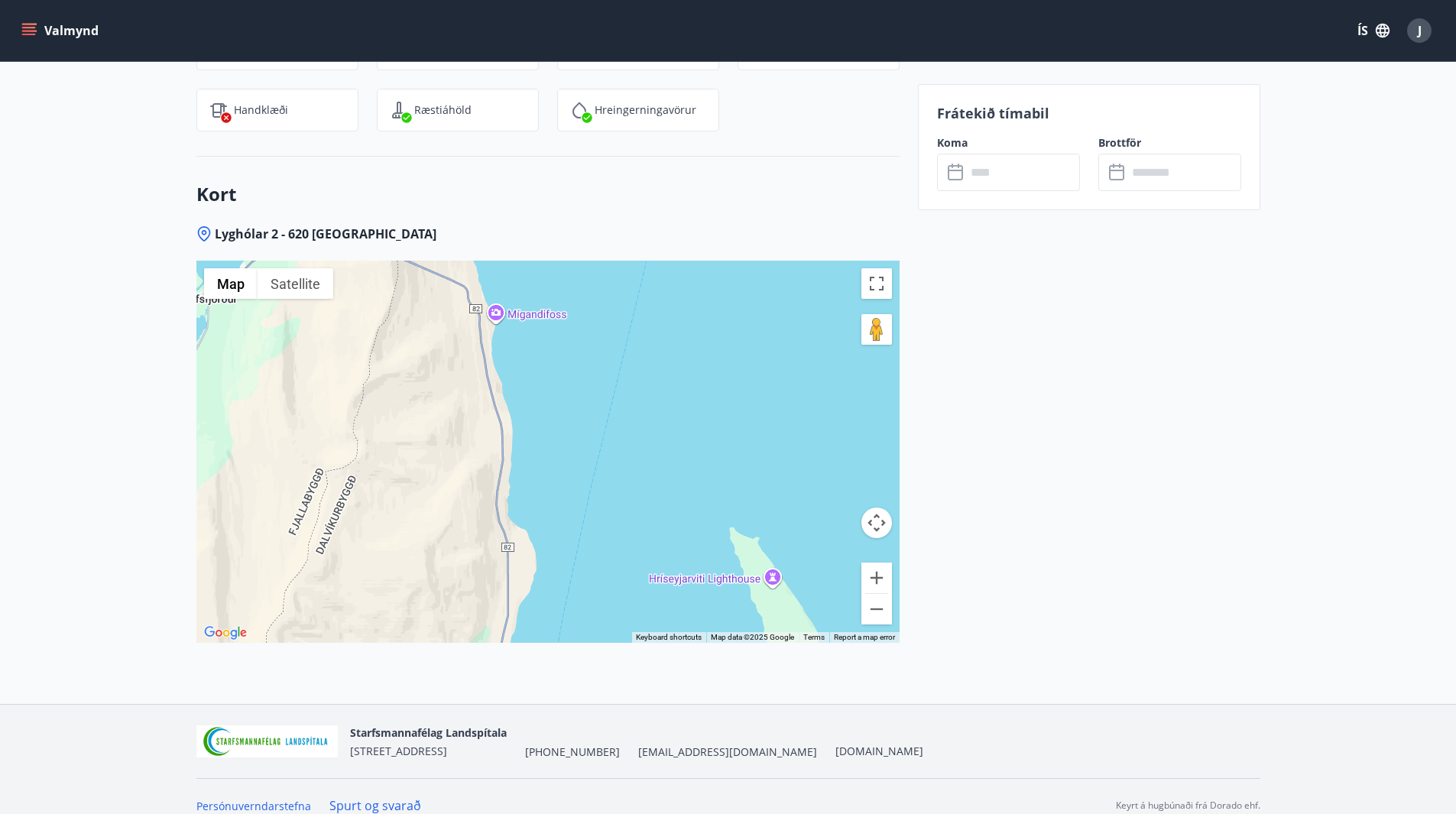
drag, startPoint x: 705, startPoint y: 429, endPoint x: 710, endPoint y: 310, distance: 119.1
click at [710, 310] on div at bounding box center [547, 452] width 703 height 382
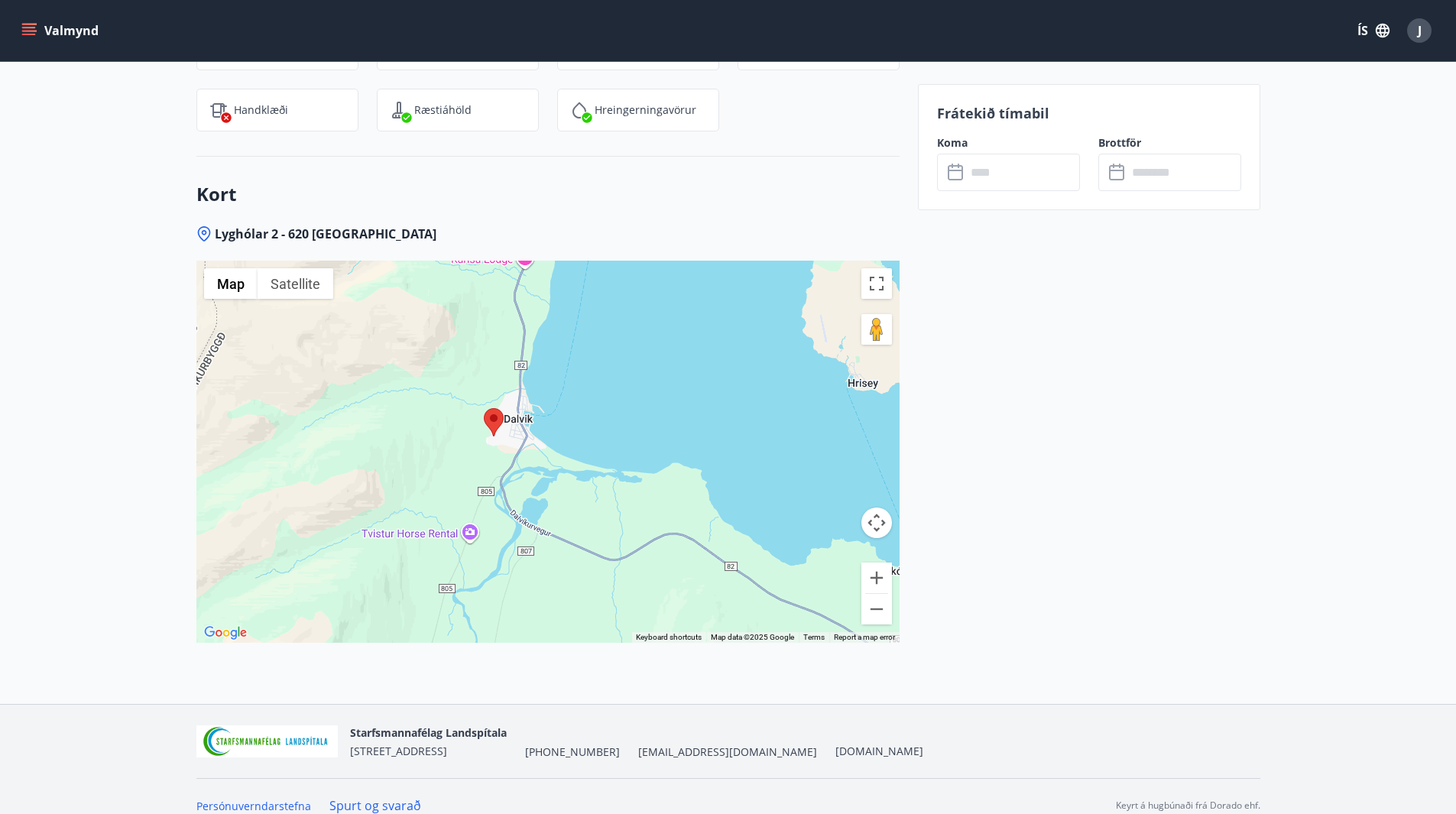
drag, startPoint x: 666, startPoint y: 507, endPoint x: 690, endPoint y: 244, distance: 264.1
click at [698, 261] on div at bounding box center [547, 452] width 703 height 382
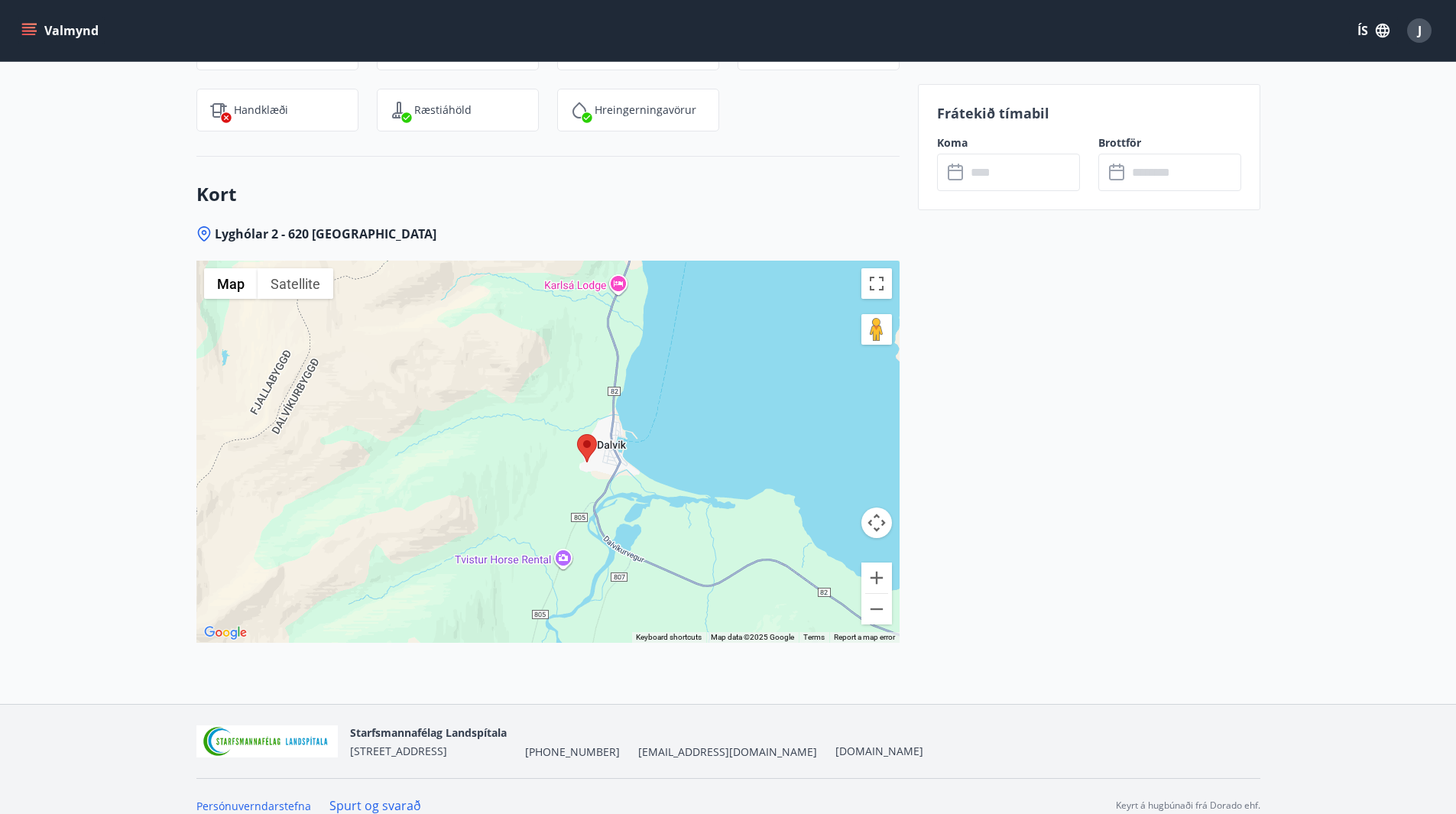
drag, startPoint x: 577, startPoint y: 361, endPoint x: 686, endPoint y: 428, distance: 127.9
click at [686, 428] on div at bounding box center [547, 452] width 703 height 382
click at [874, 594] on button "Zoom out" at bounding box center [876, 609] width 30 height 30
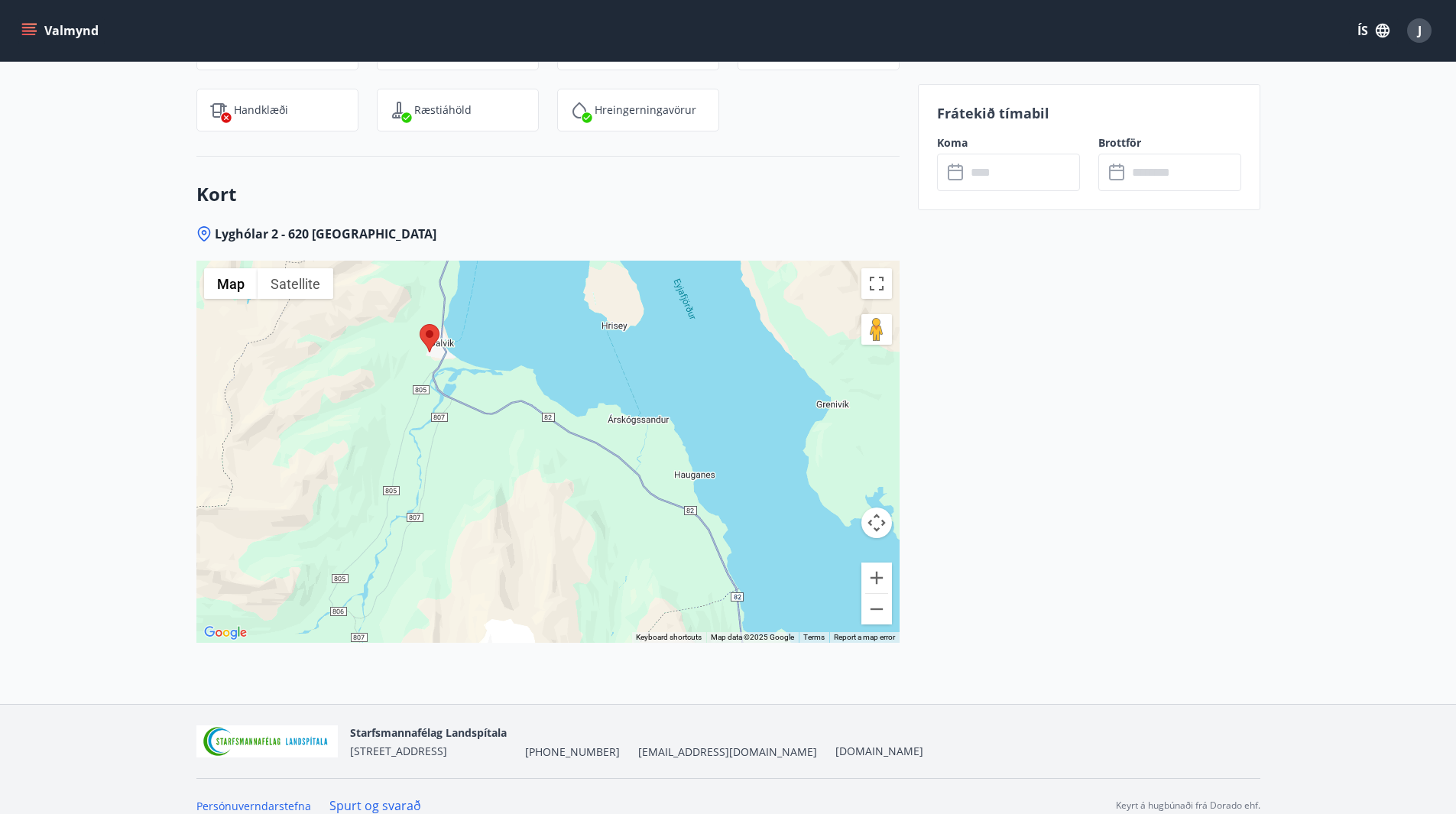
drag, startPoint x: 766, startPoint y: 432, endPoint x: 656, endPoint y: 316, distance: 159.9
click at [656, 316] on div at bounding box center [547, 452] width 703 height 382
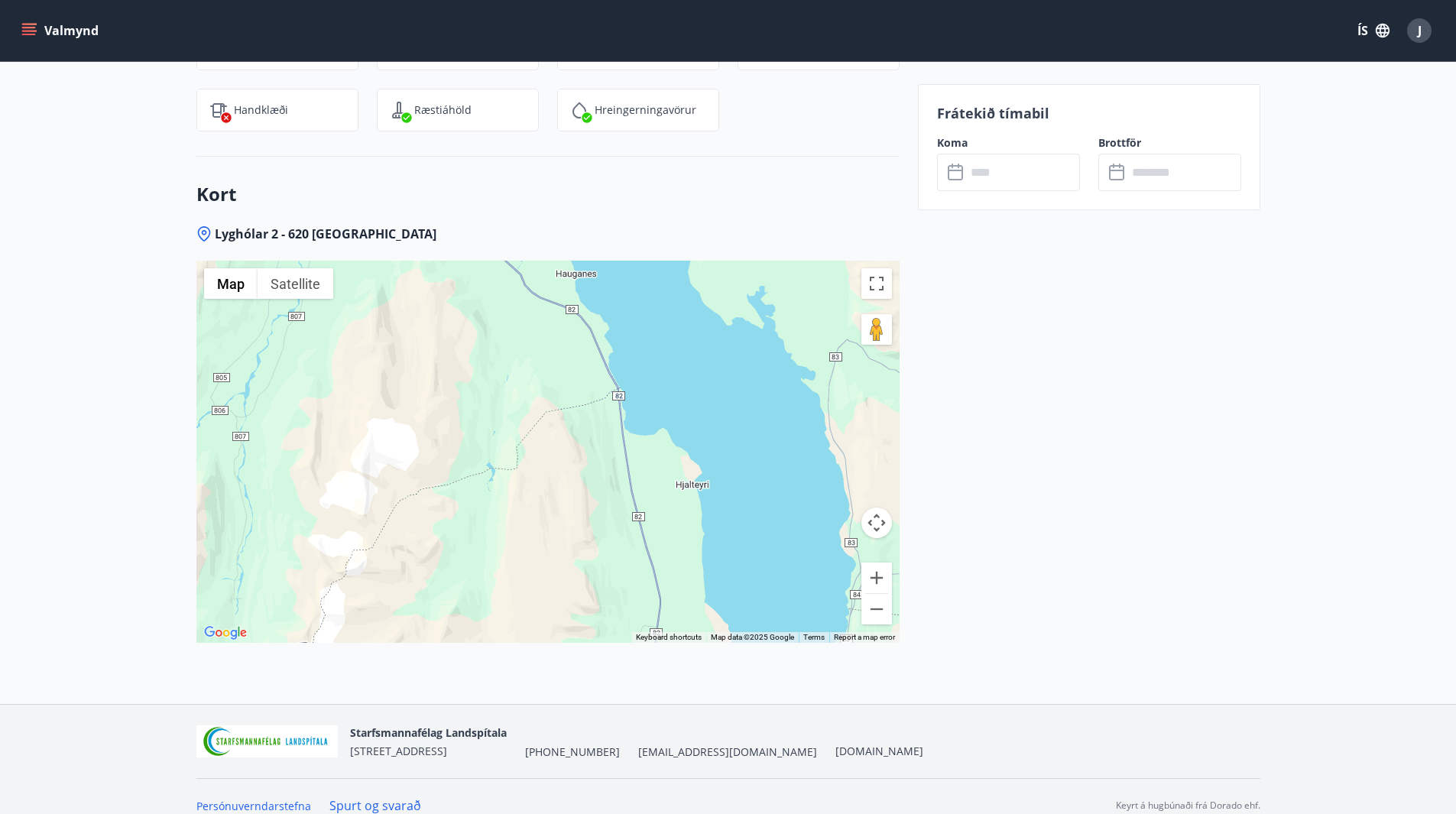
drag, startPoint x: 657, startPoint y: 530, endPoint x: 540, endPoint y: 326, distance: 235.2
click at [540, 326] on div at bounding box center [547, 452] width 703 height 382
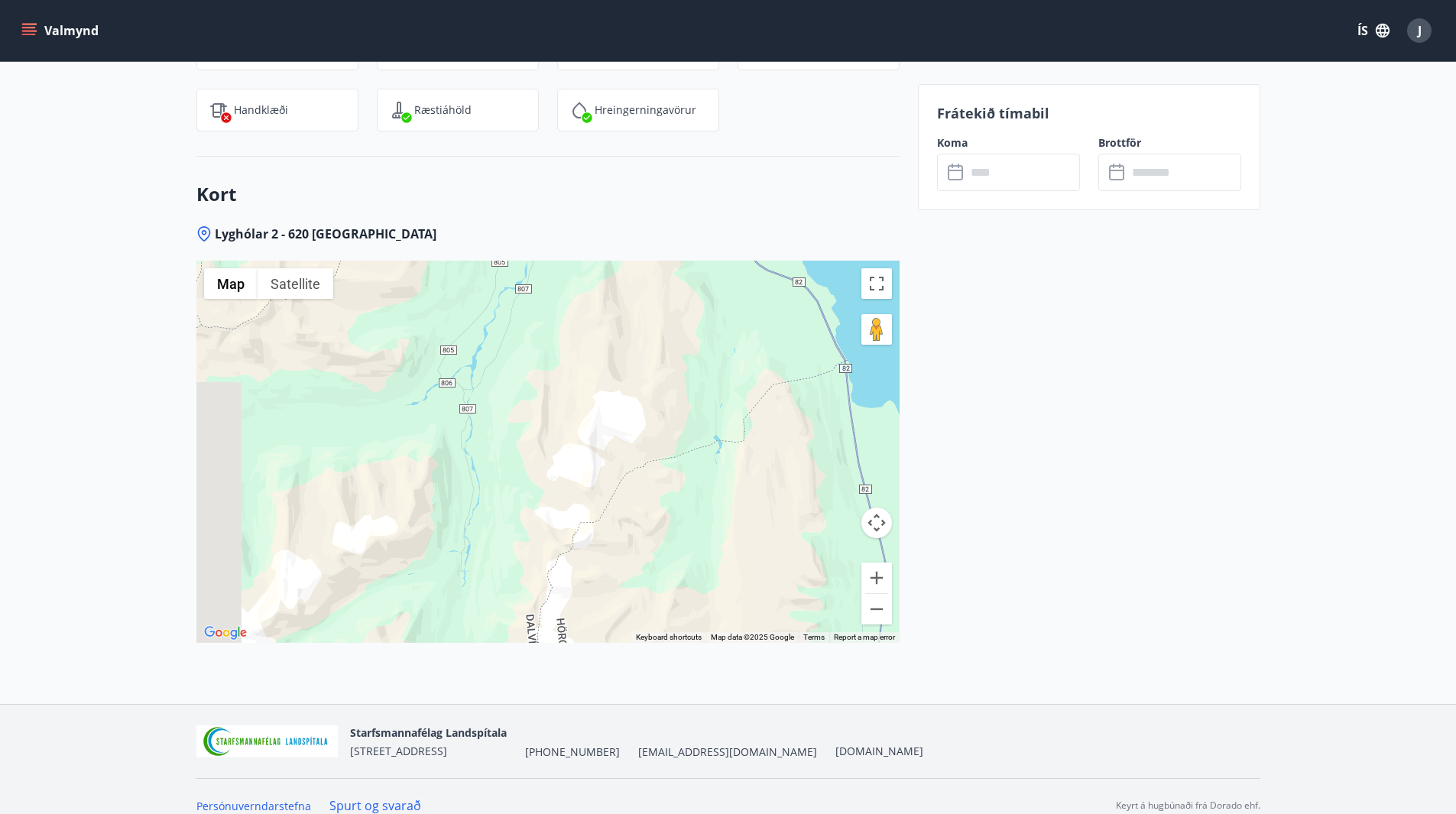
drag, startPoint x: 557, startPoint y: 514, endPoint x: 784, endPoint y: 482, distance: 229.2
click at [784, 482] on div at bounding box center [547, 452] width 703 height 382
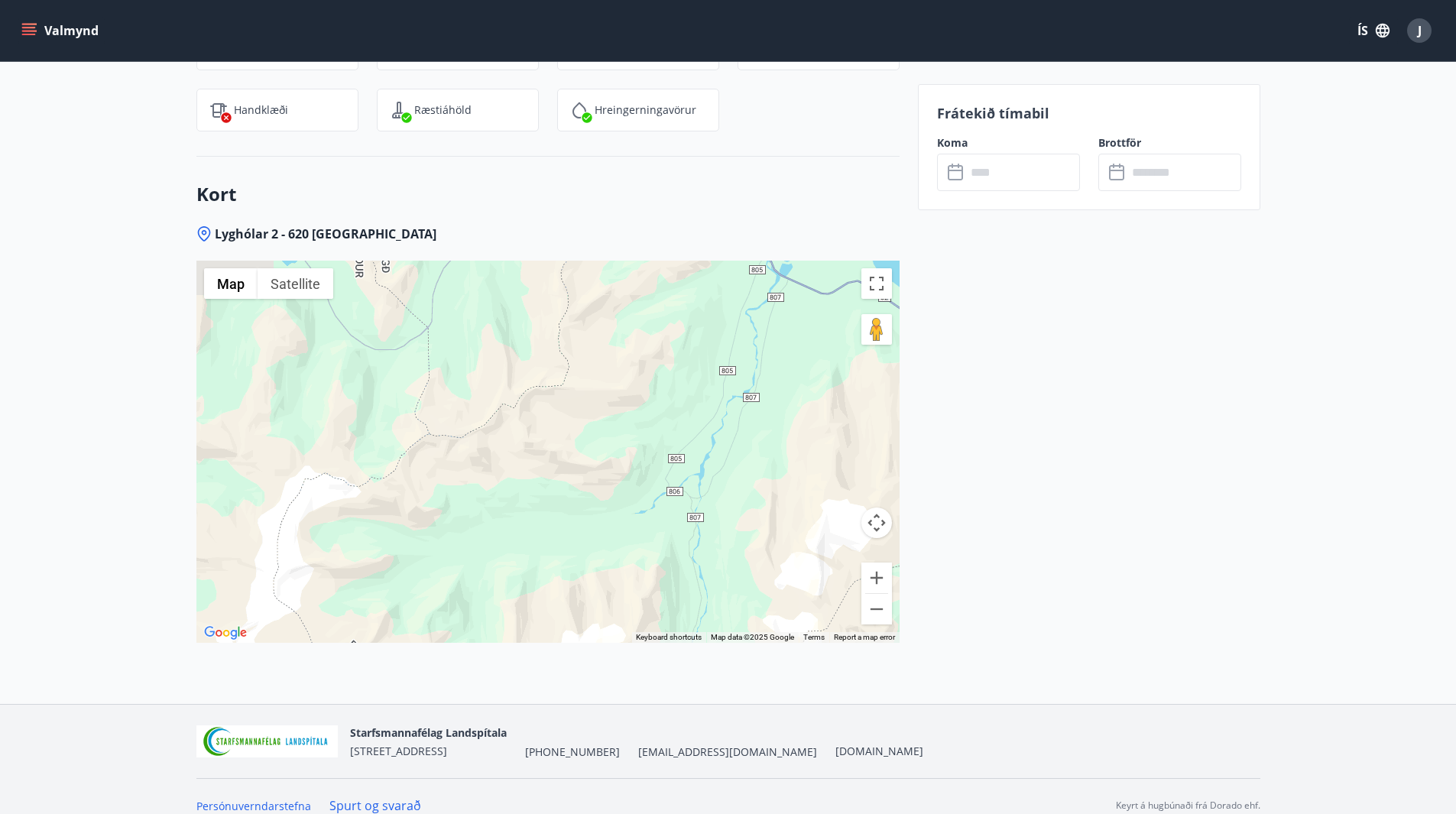
drag, startPoint x: 545, startPoint y: 449, endPoint x: 617, endPoint y: 548, distance: 122.4
click at [621, 548] on div at bounding box center [547, 452] width 703 height 382
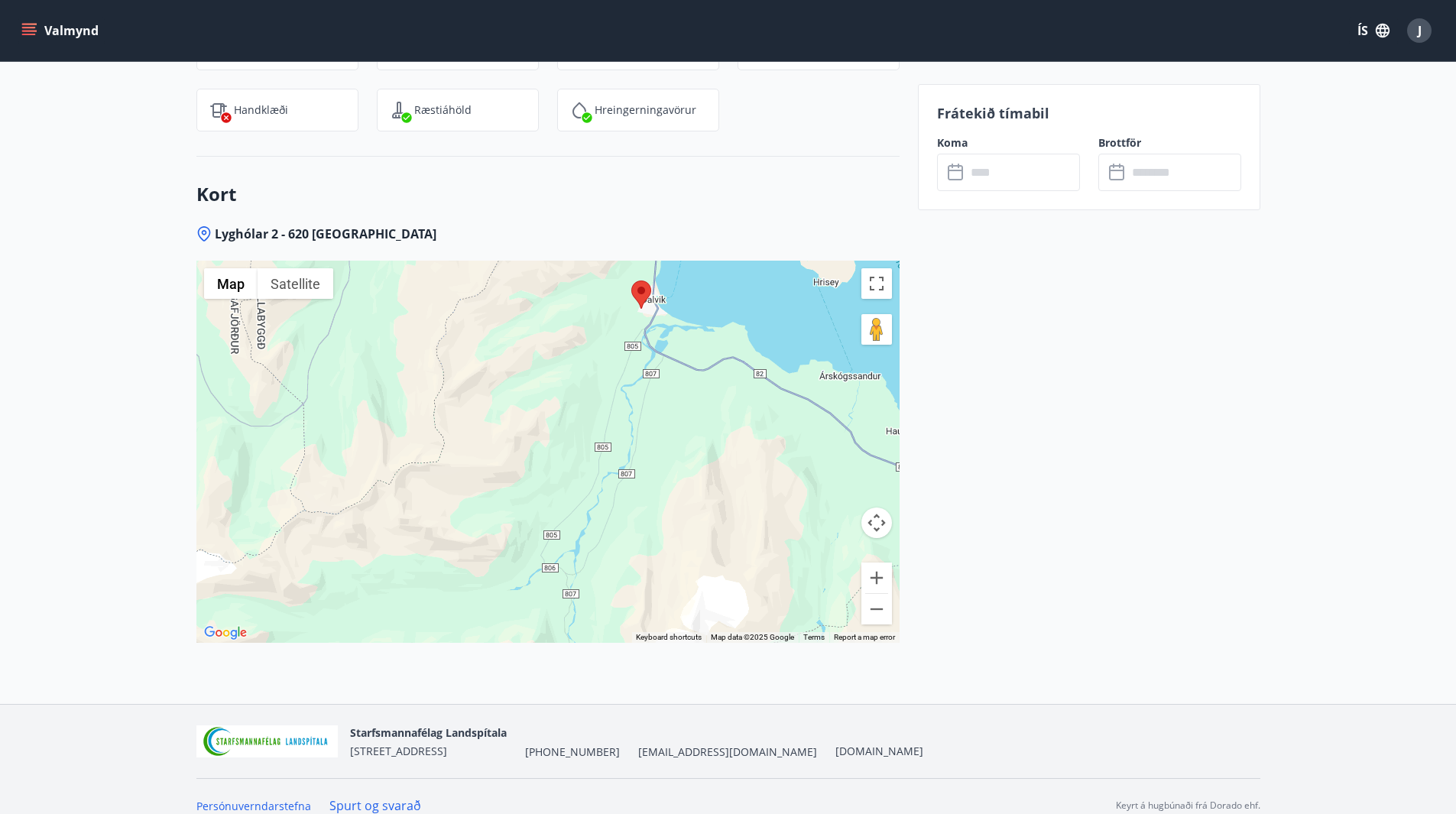
drag, startPoint x: 486, startPoint y: 396, endPoint x: 284, endPoint y: 365, distance: 204.4
click at [295, 382] on div at bounding box center [547, 452] width 703 height 382
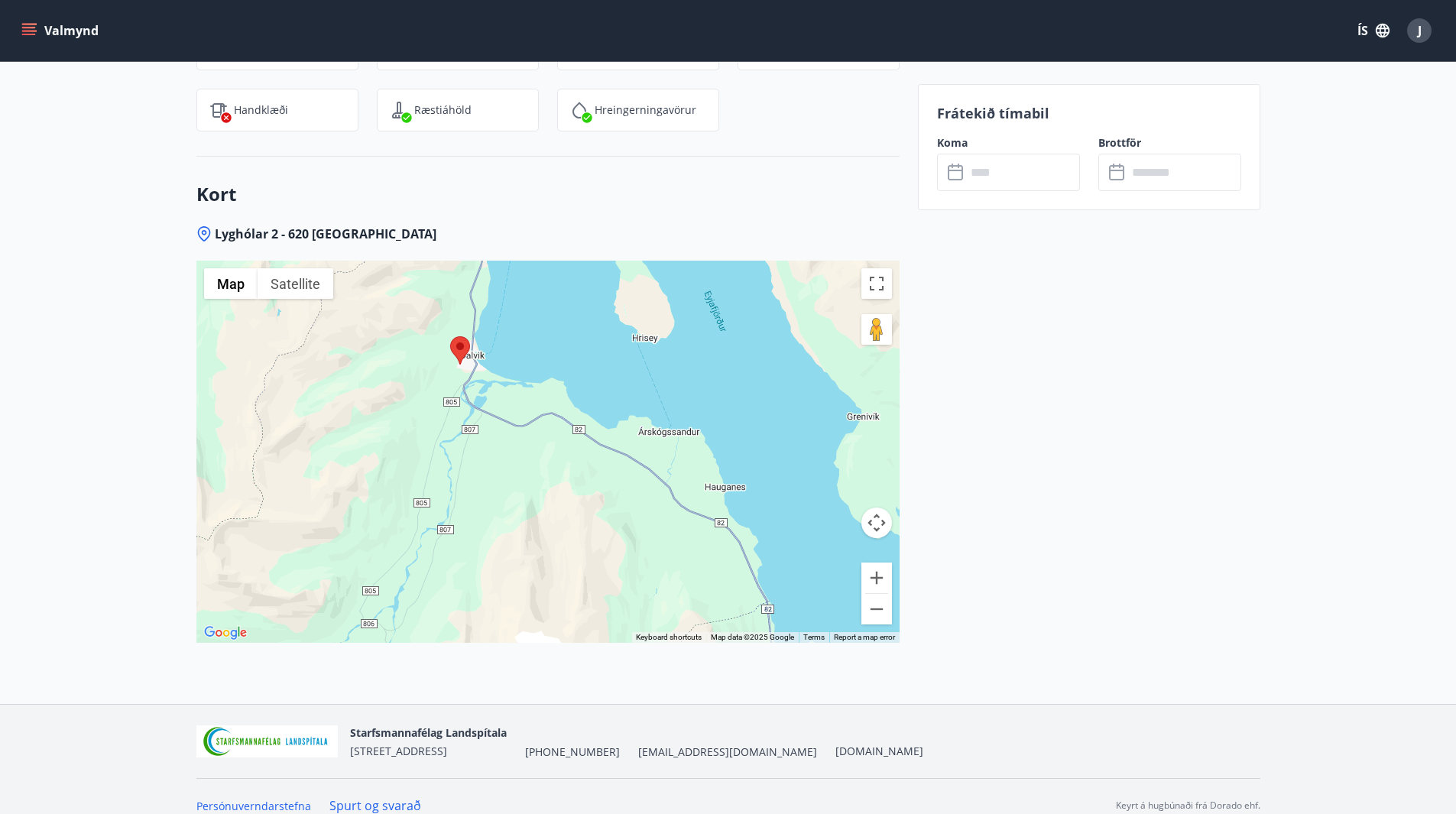
drag
click at [510, 520] on div at bounding box center [547, 452] width 703 height 382
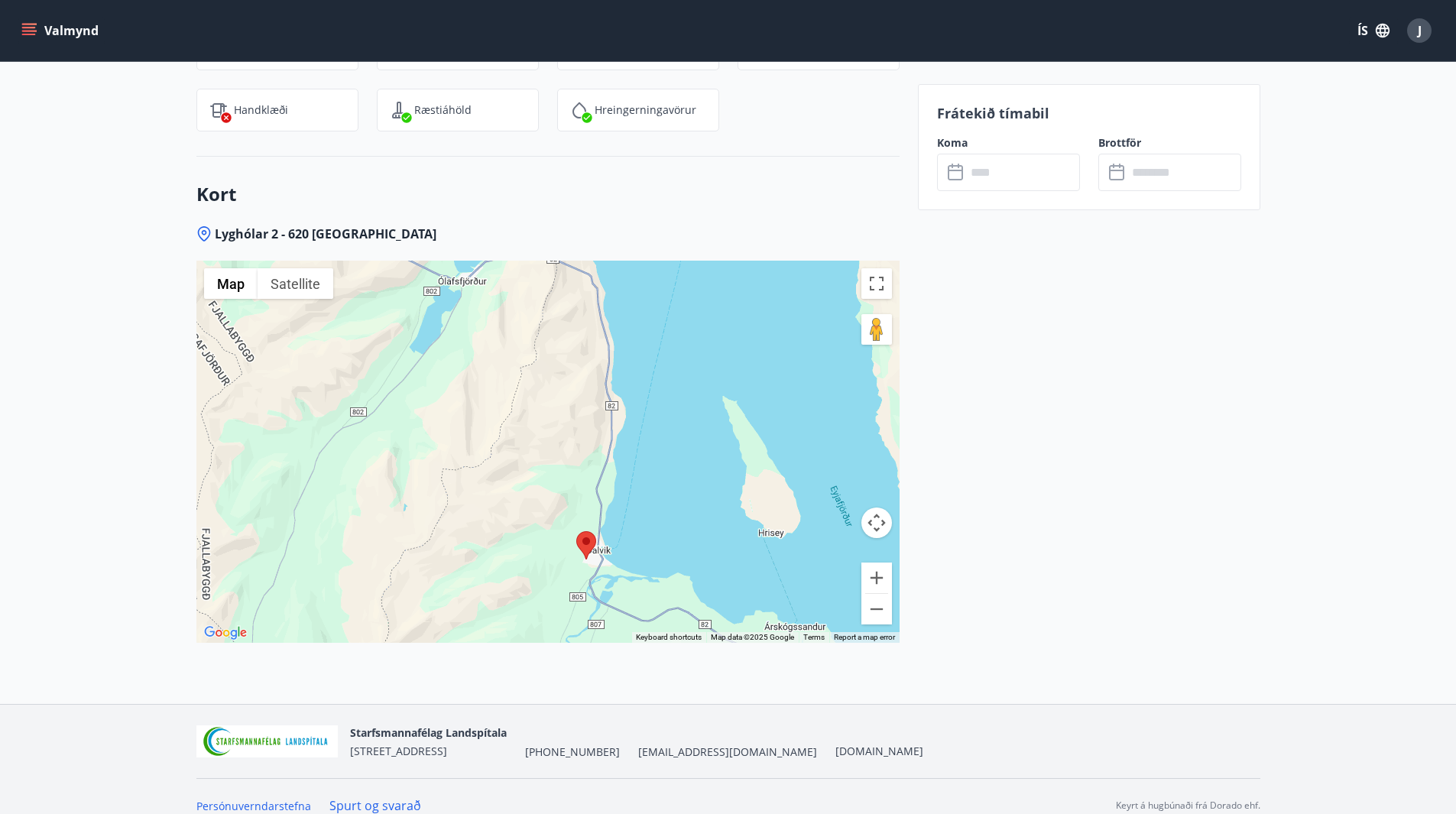
click at [808, 590] on div at bounding box center [547, 452] width 703 height 382
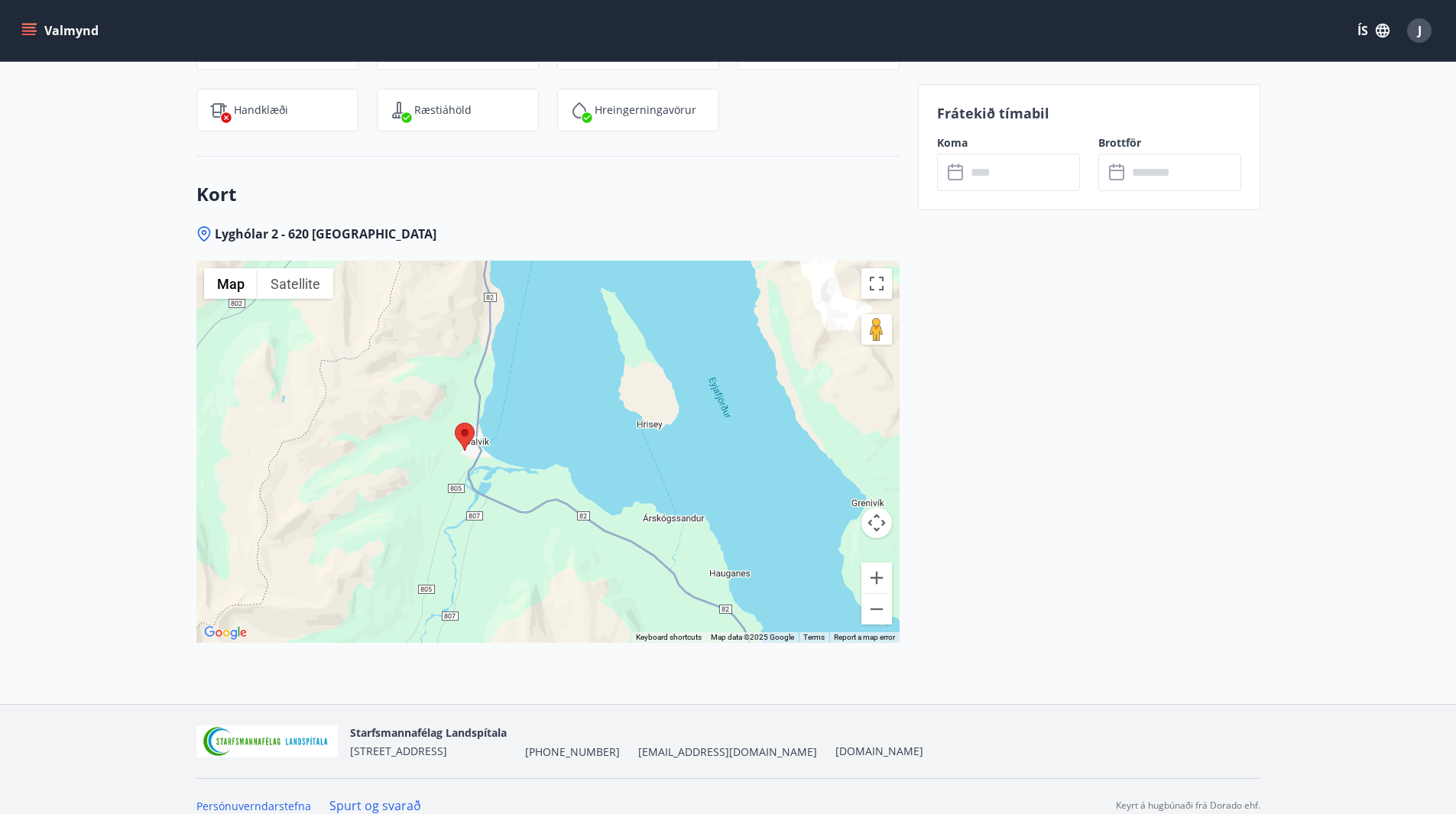
click at [447, 280] on div at bounding box center [547, 452] width 703 height 382
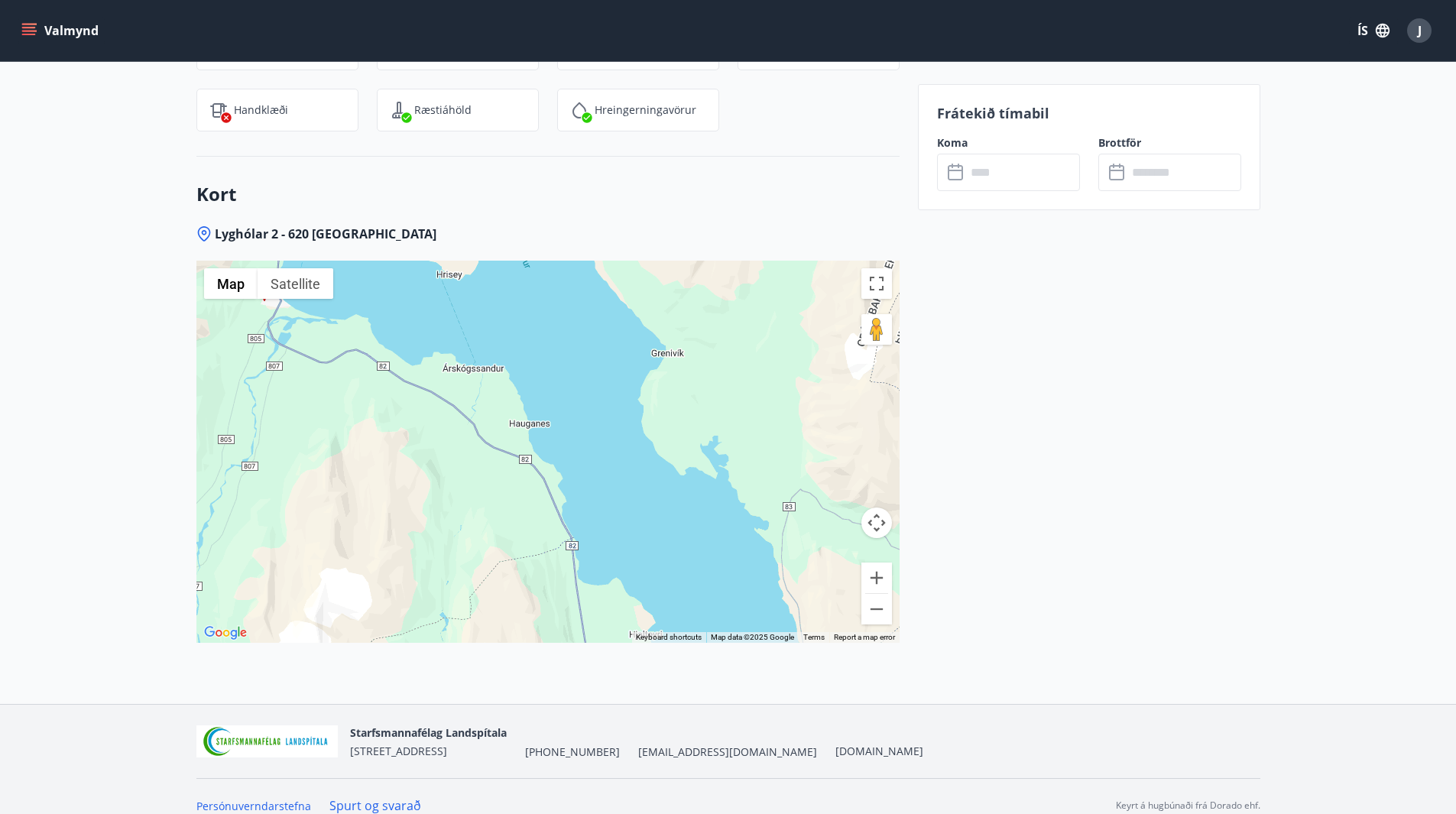
click at [430, 326] on div at bounding box center [547, 452] width 703 height 382
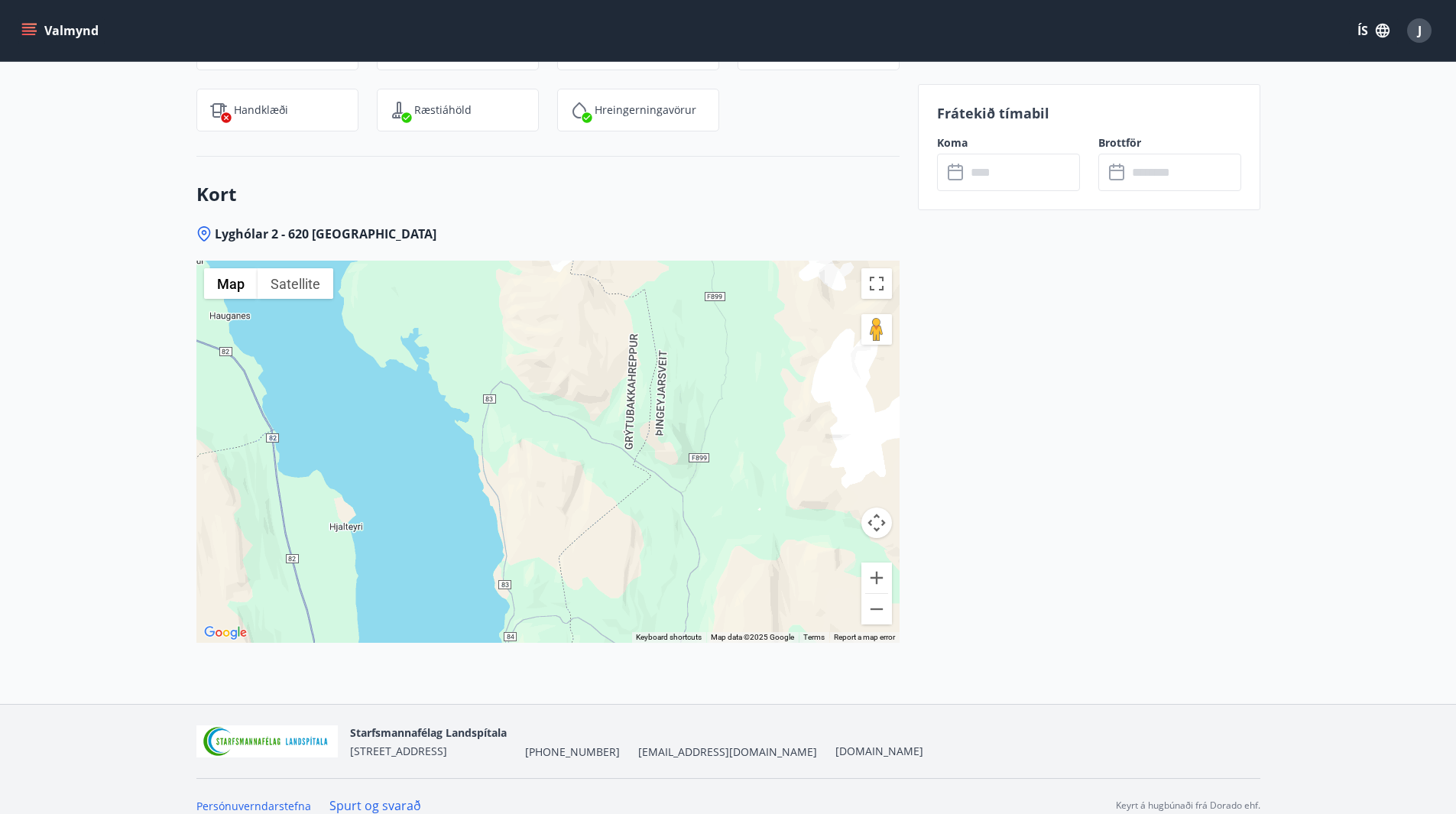
click at [366, 405] on div at bounding box center [547, 452] width 703 height 382
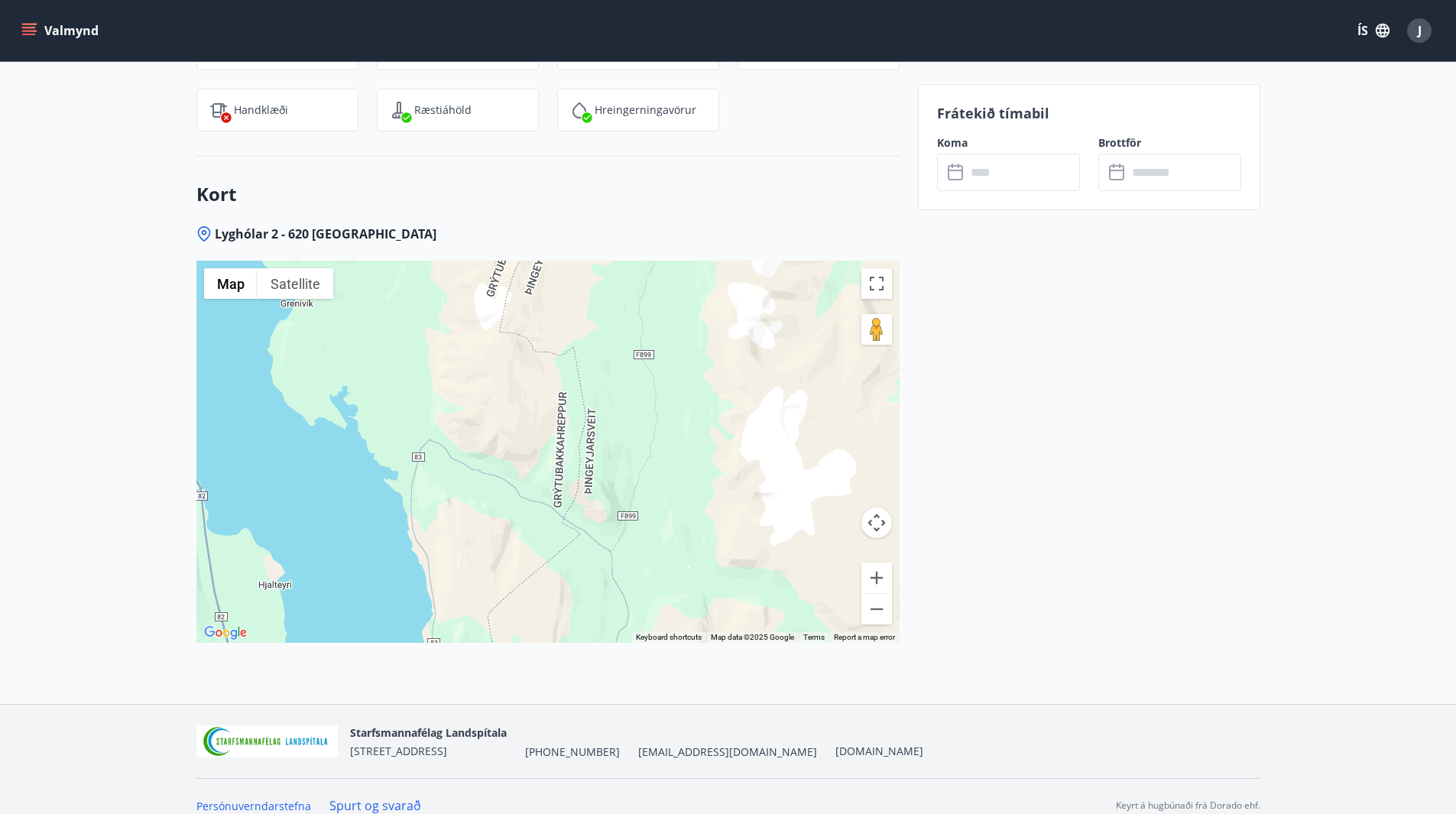
click at [677, 477] on div at bounding box center [547, 452] width 703 height 382
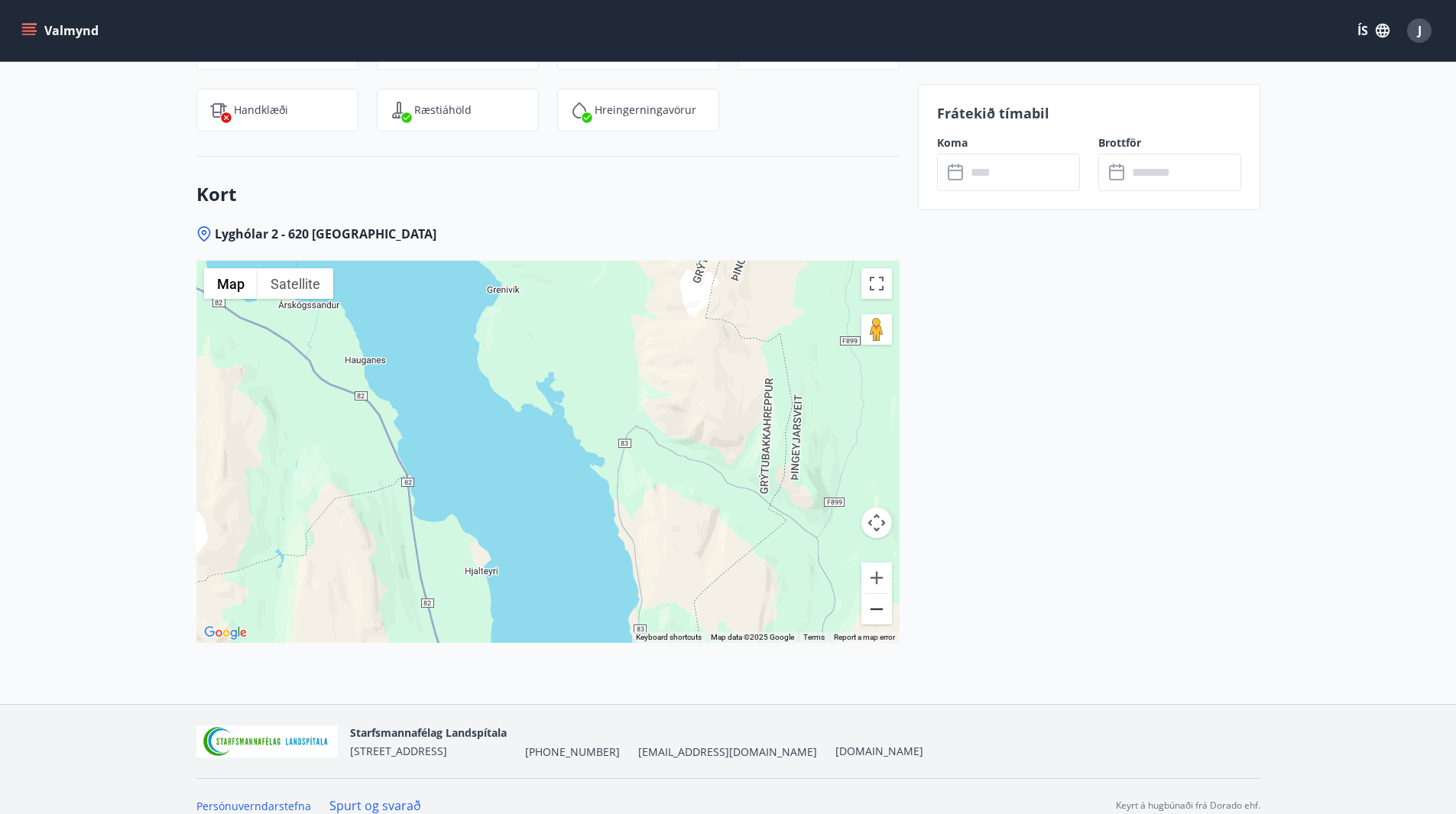
click at [877, 594] on button "Zoom out" at bounding box center [876, 609] width 30 height 30
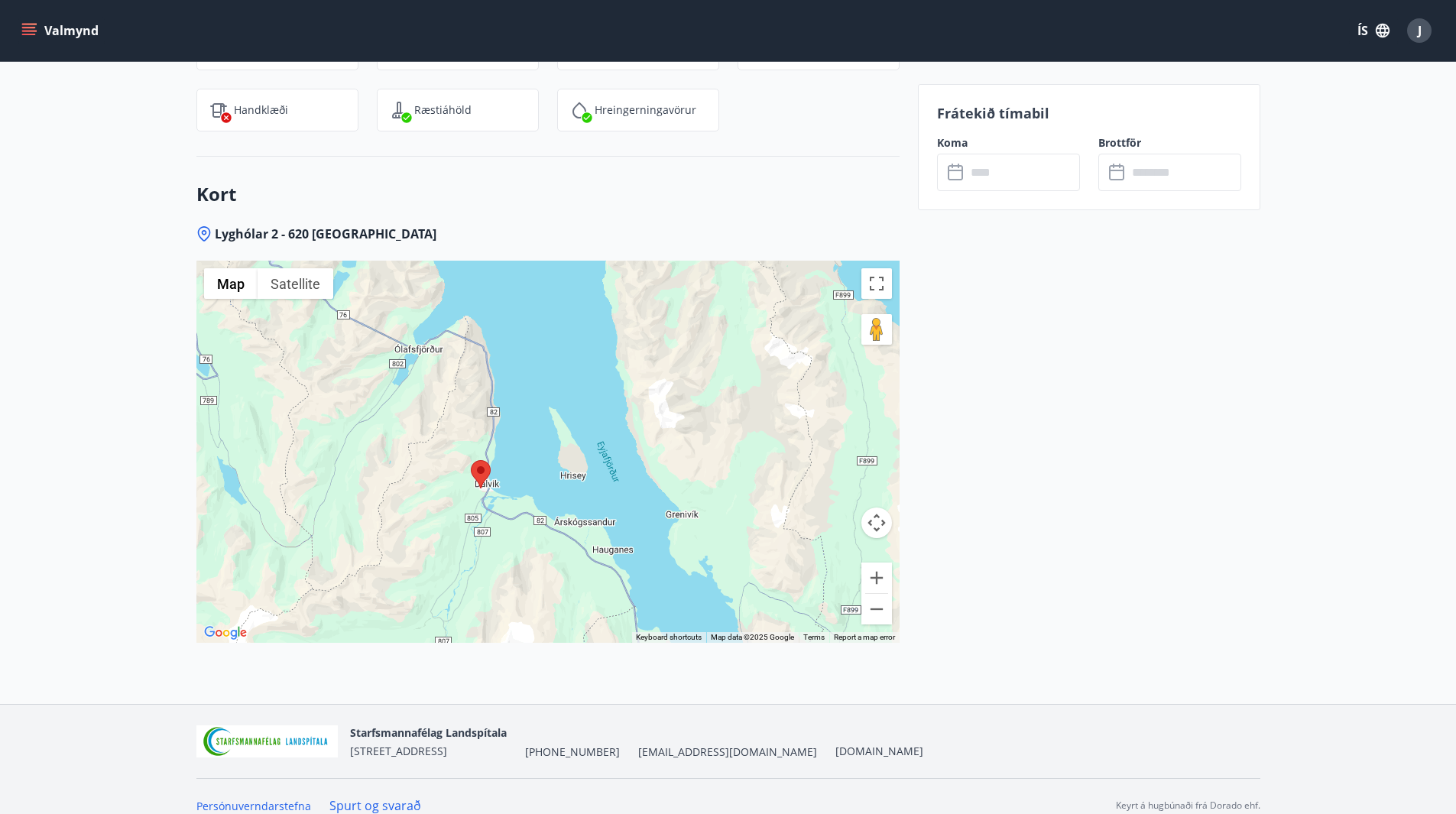
click at [725, 530] on div at bounding box center [547, 452] width 703 height 382
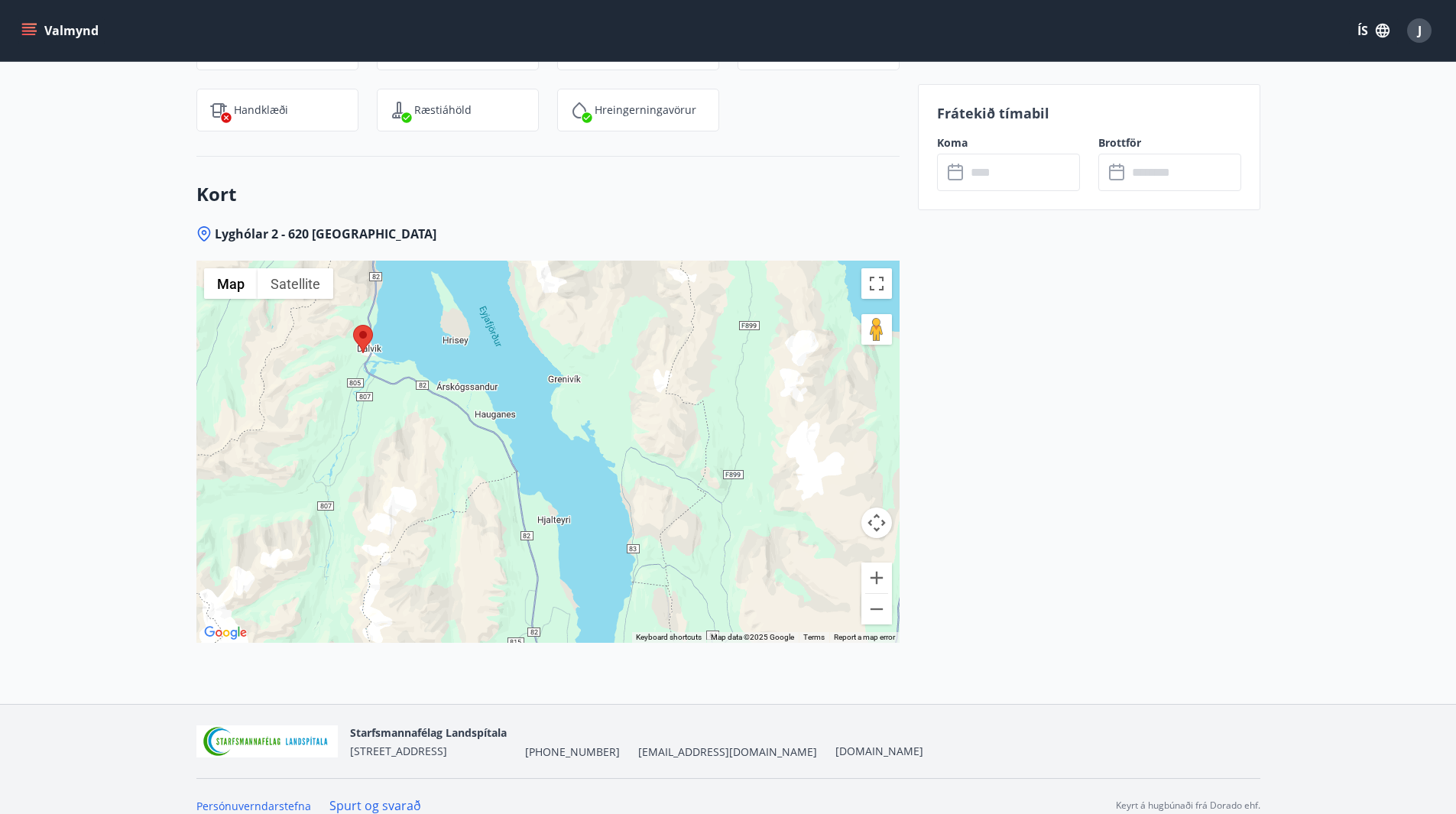
click at [455, 170] on div "Kort Lyghólar 2 - 620 Dalvík ← Move left → Move right ↑ Move up ↓ Move down + Z…" at bounding box center [547, 430] width 703 height 548
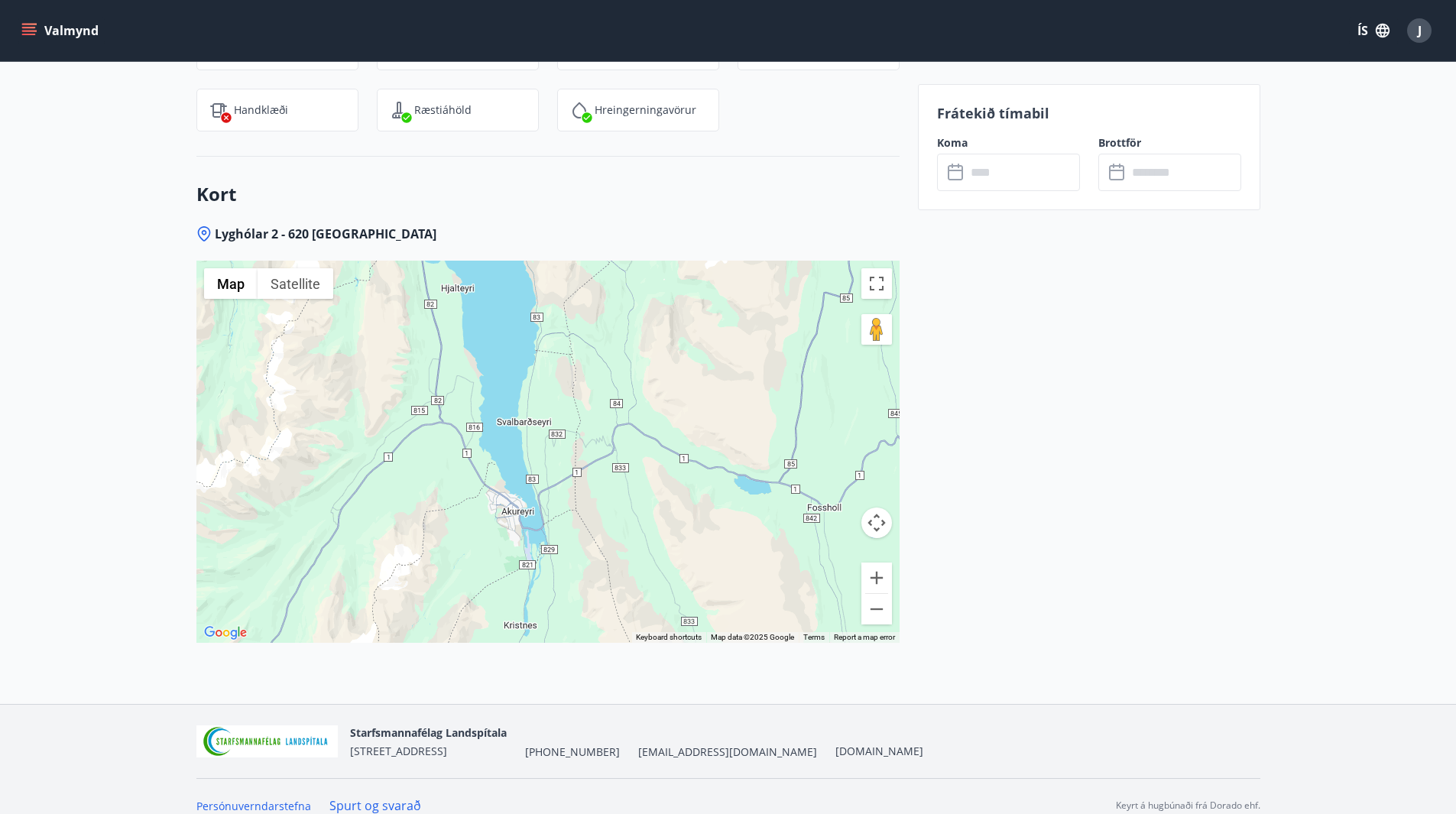
click at [529, 328] on div at bounding box center [547, 452] width 703 height 382
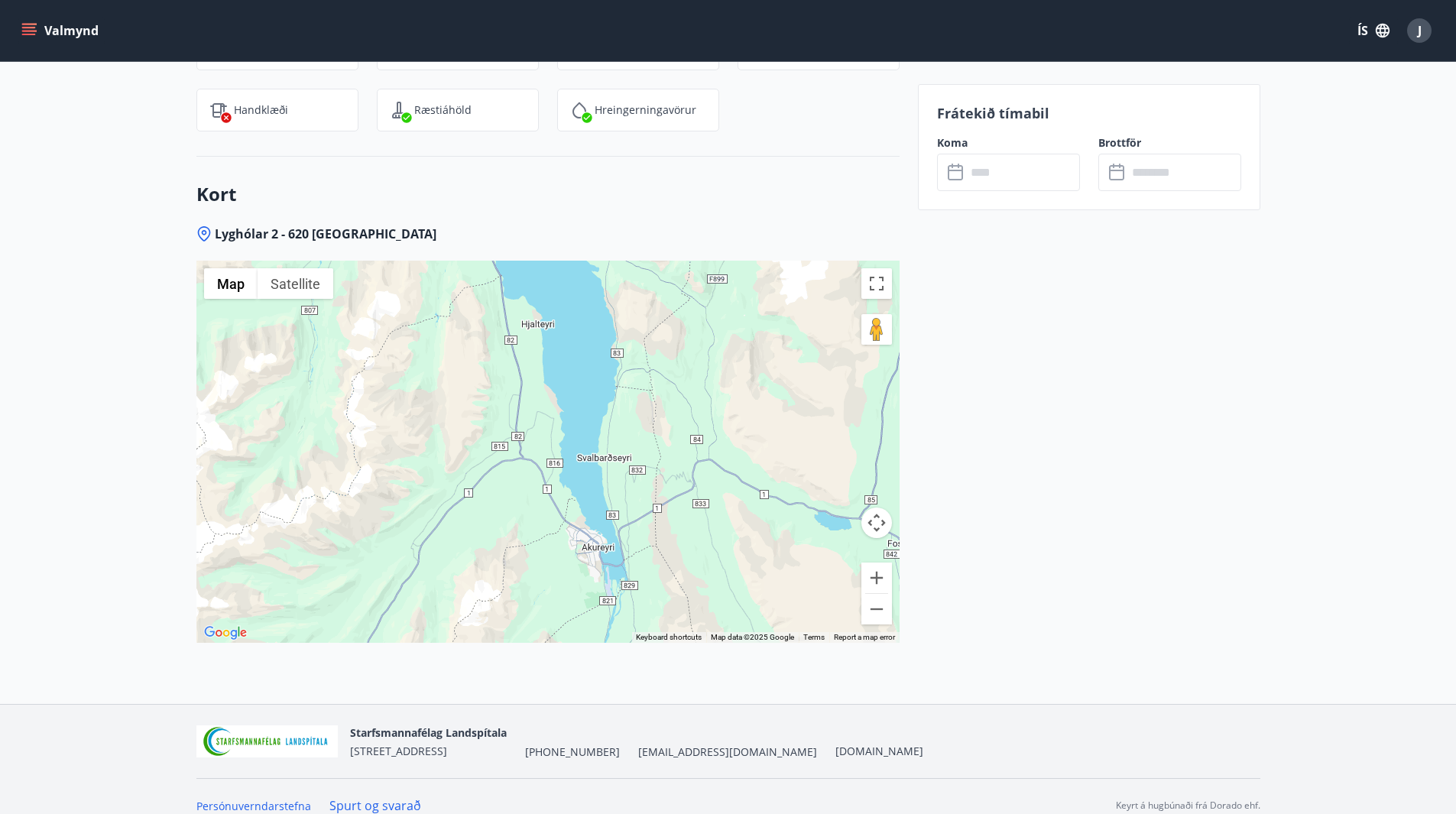
click at [693, 580] on div at bounding box center [547, 452] width 703 height 382
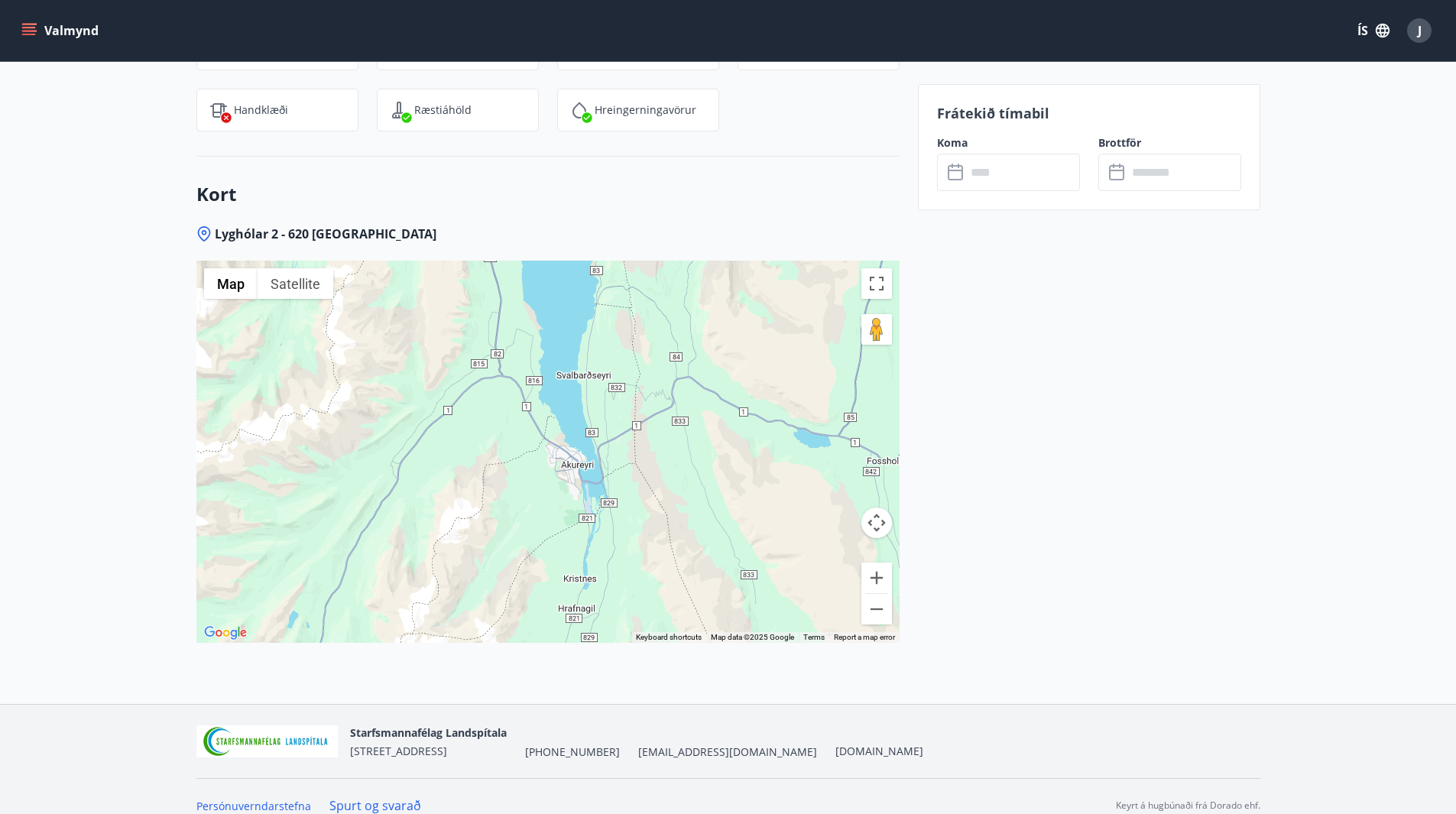
drag, startPoint x: 603, startPoint y: 386, endPoint x: 567, endPoint y: 277, distance: 114.8
click at [567, 277] on div at bounding box center [547, 452] width 703 height 382
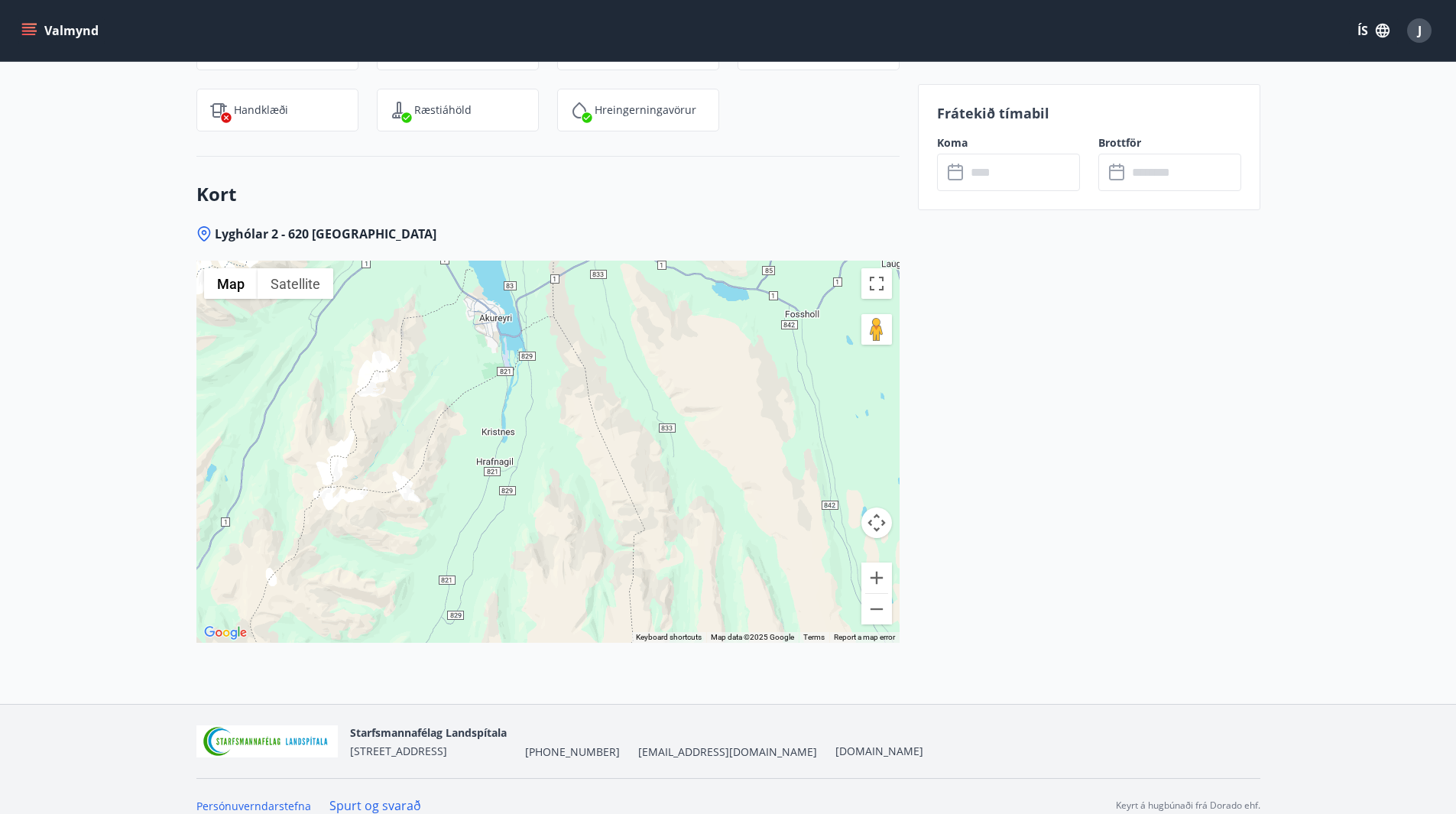
drag, startPoint x: 698, startPoint y: 533, endPoint x: 615, endPoint y: 385, distance: 169.7
click at [615, 385] on div at bounding box center [547, 452] width 703 height 382
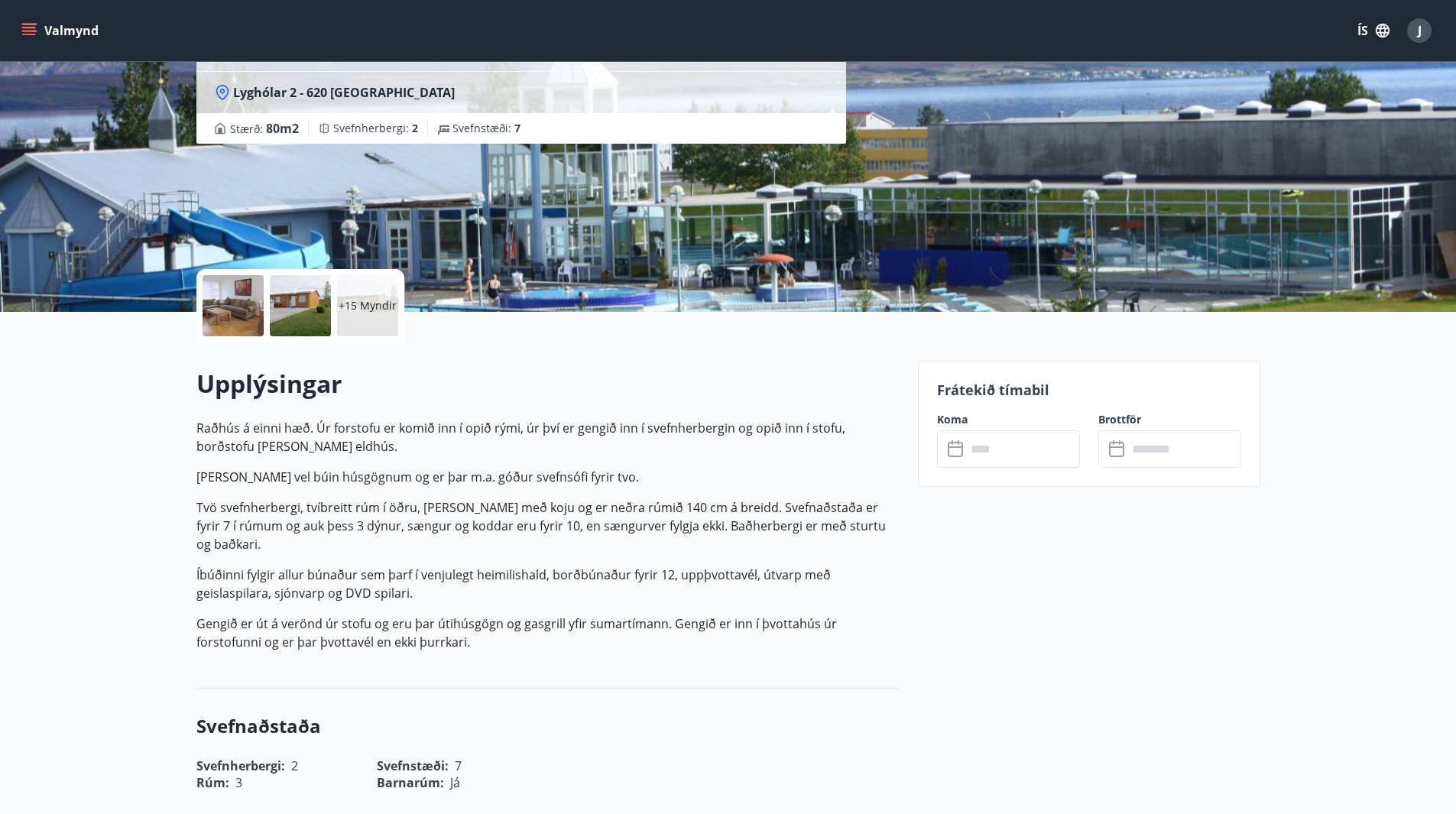
scroll to position [0, 0]
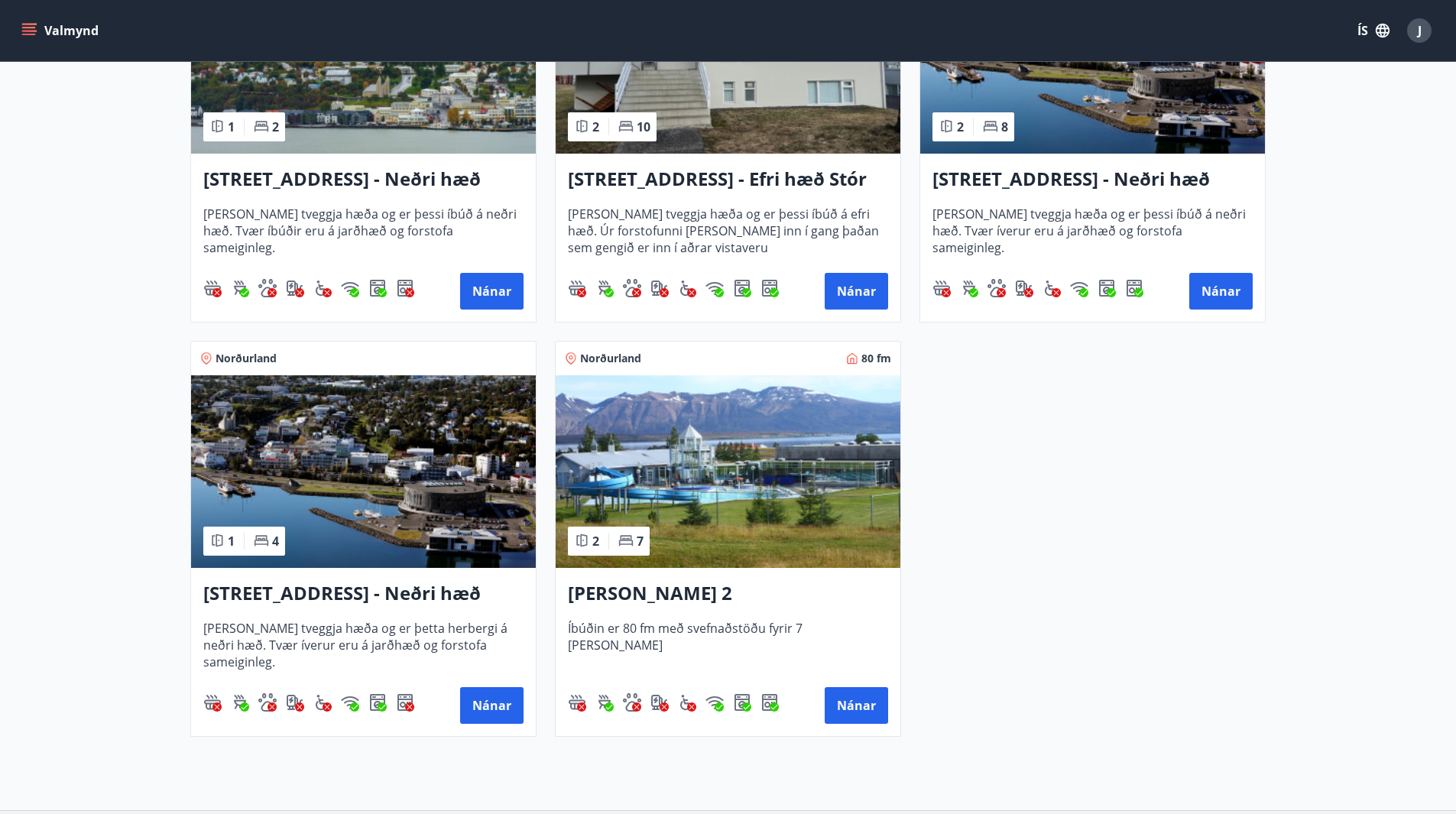
scroll to position [1378, 0]
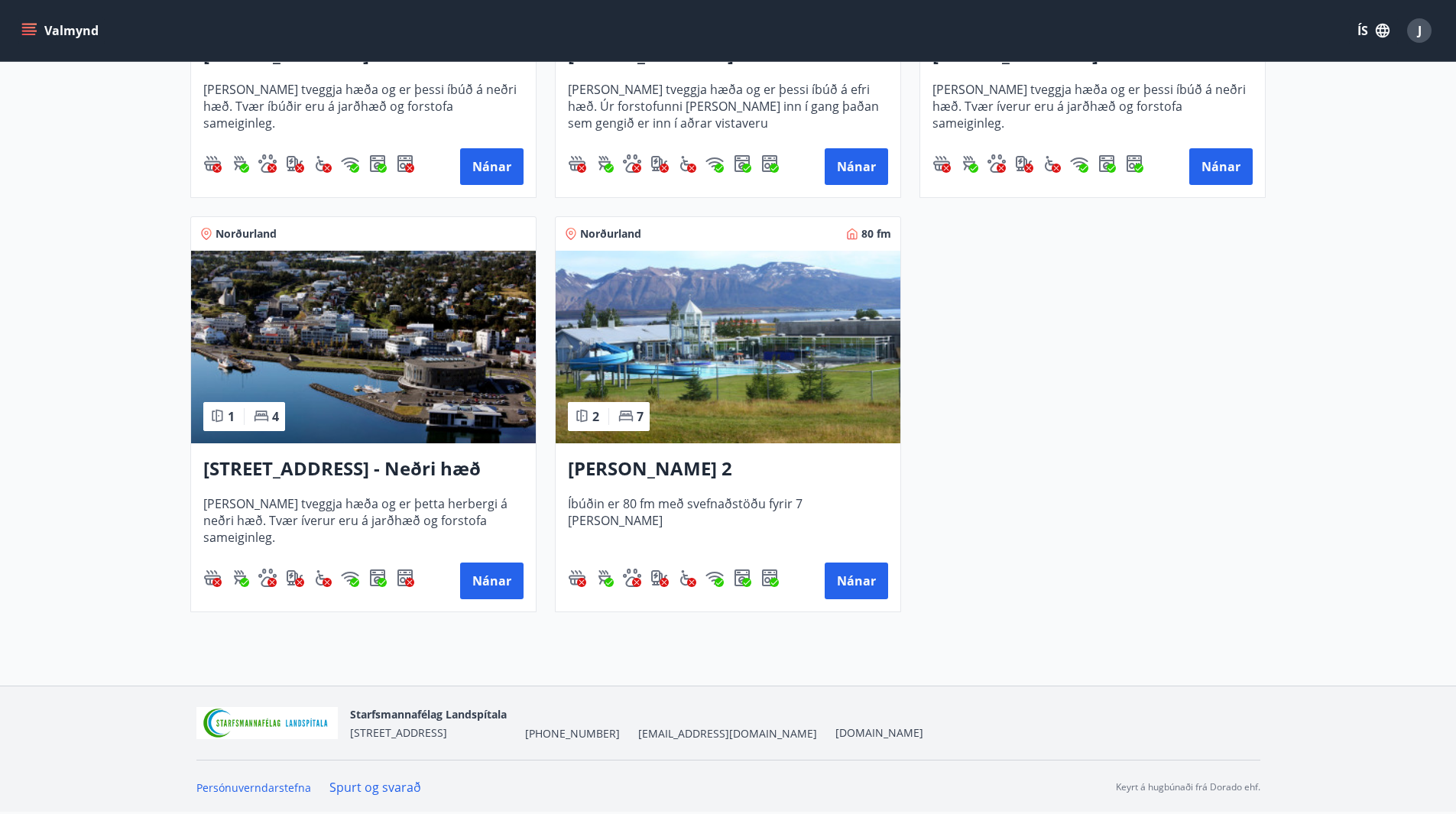
click at [352, 474] on h3 "[STREET_ADDRESS] - Neðri hæð íbúð 3" at bounding box center [363, 469] width 320 height 27
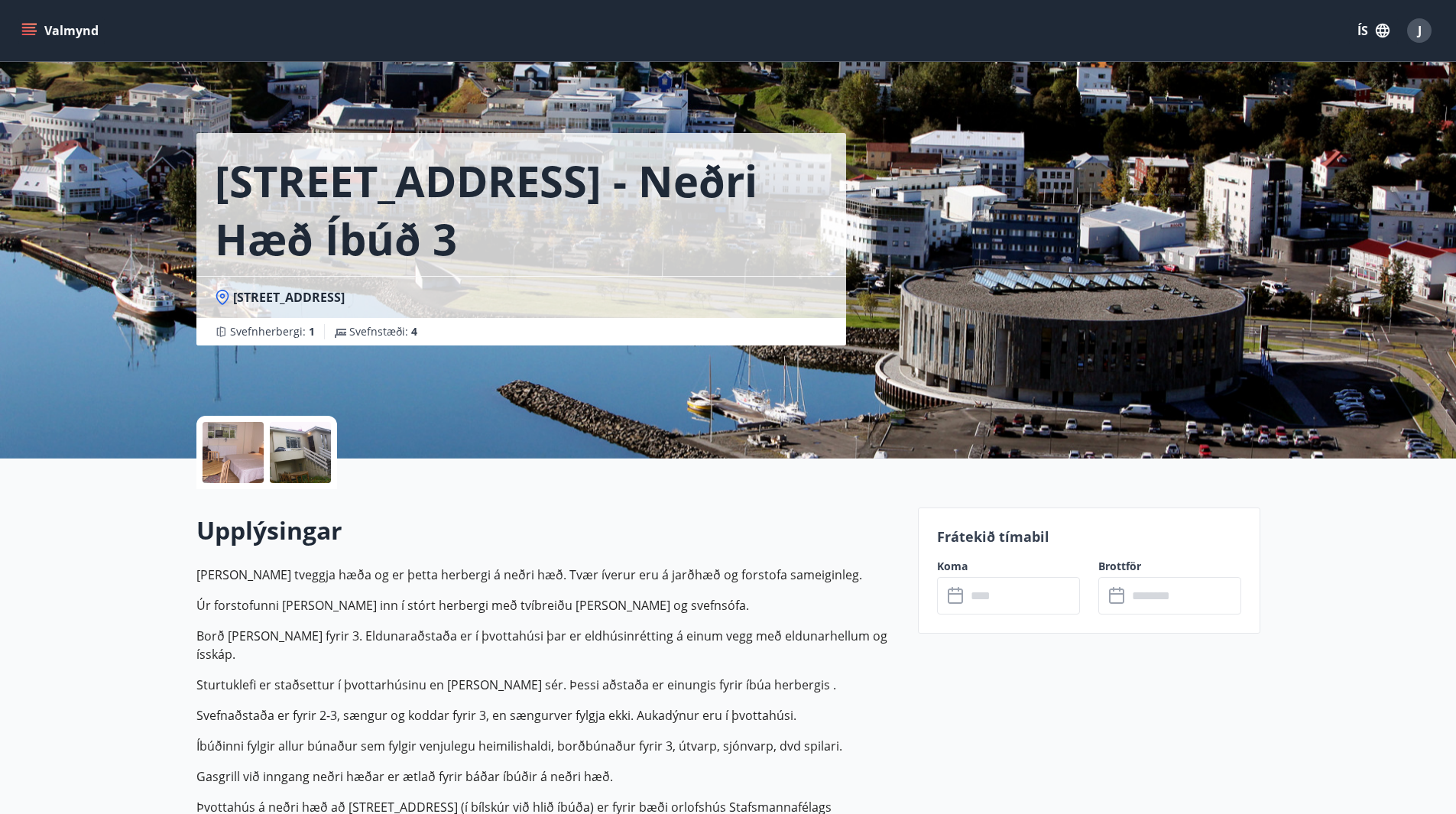
click at [297, 455] on div at bounding box center [300, 453] width 62 height 62
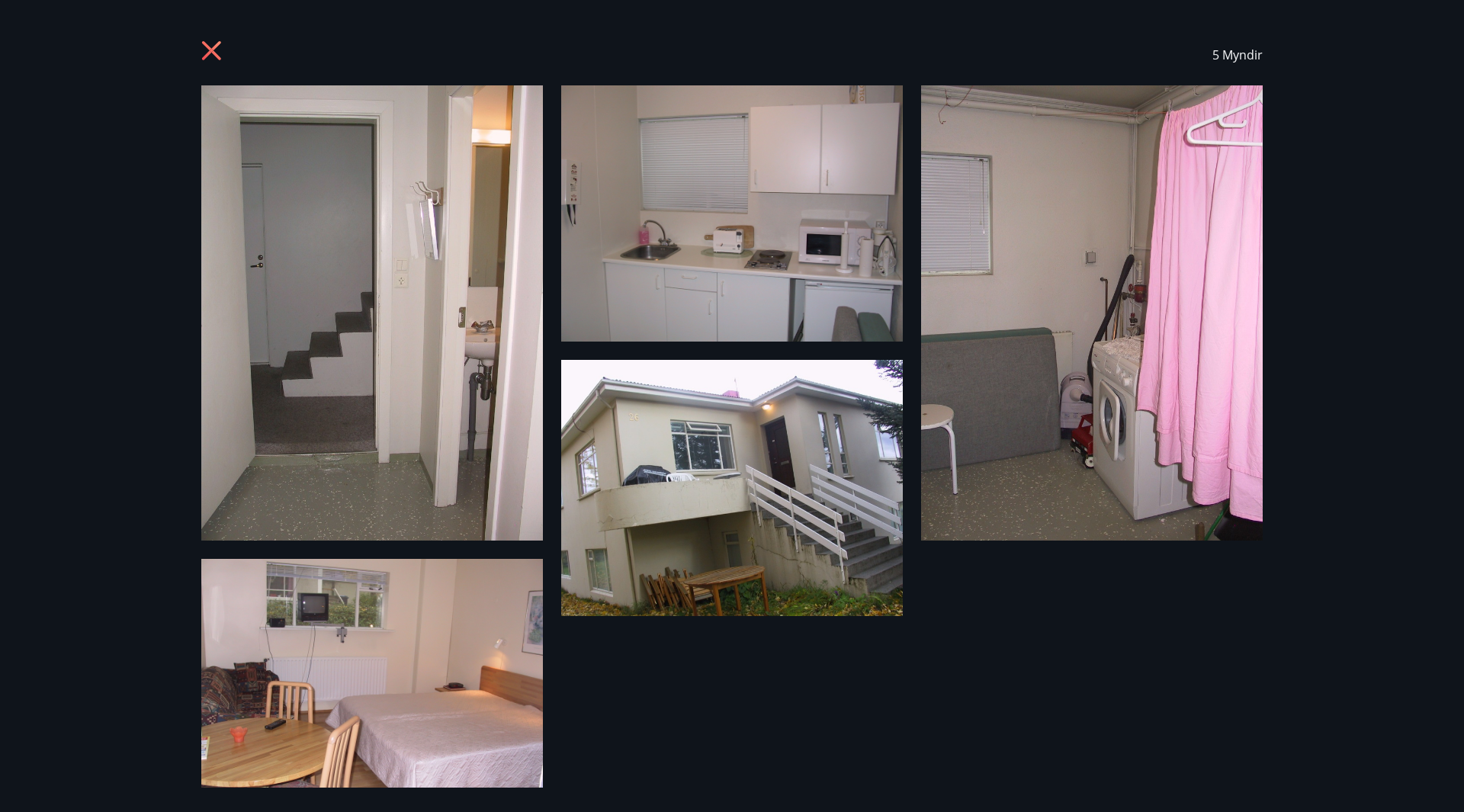
click at [214, 49] on icon at bounding box center [211, 51] width 19 height 19
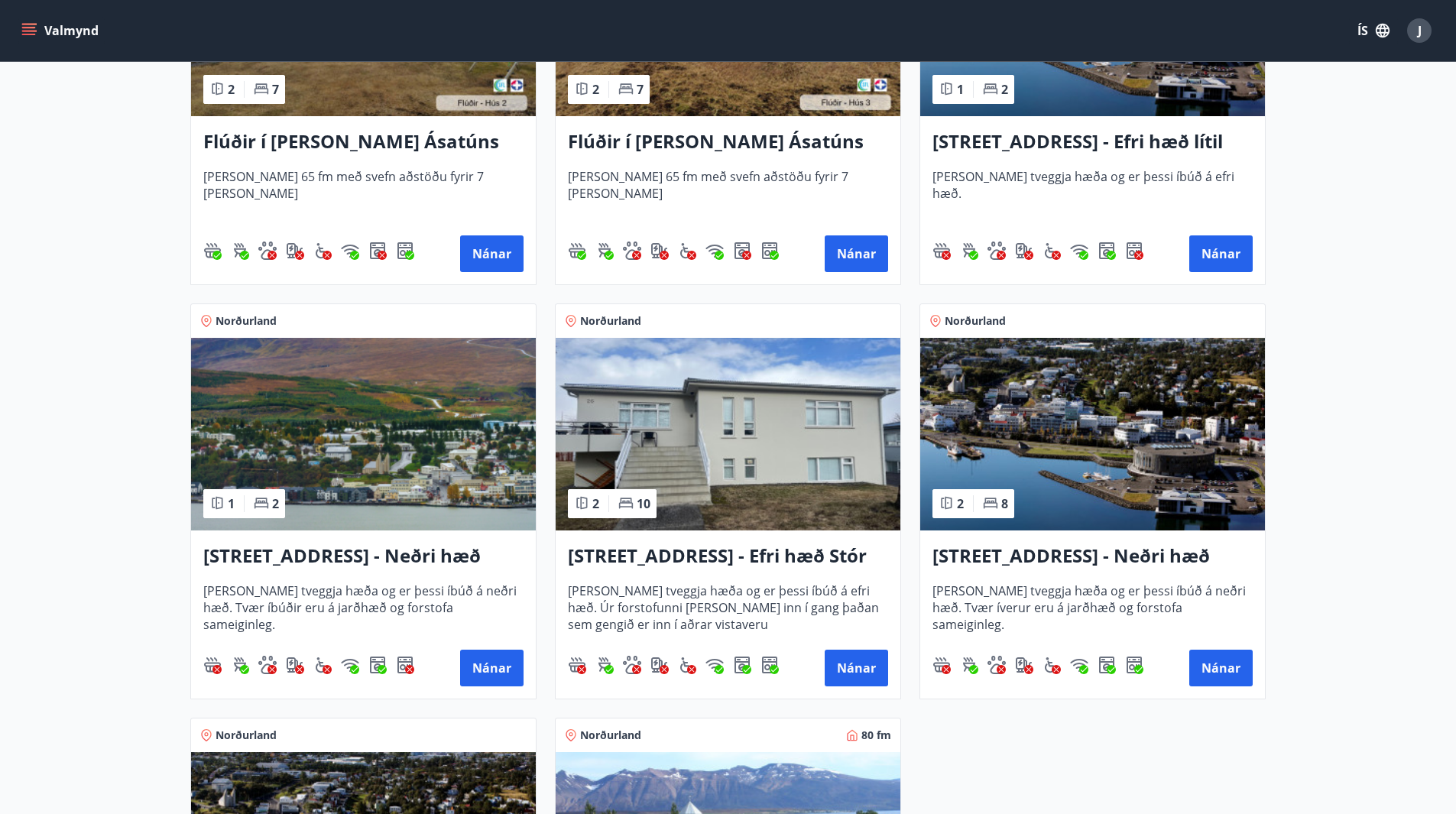
scroll to position [918, 0]
